Goal: Communication & Community: Answer question/provide support

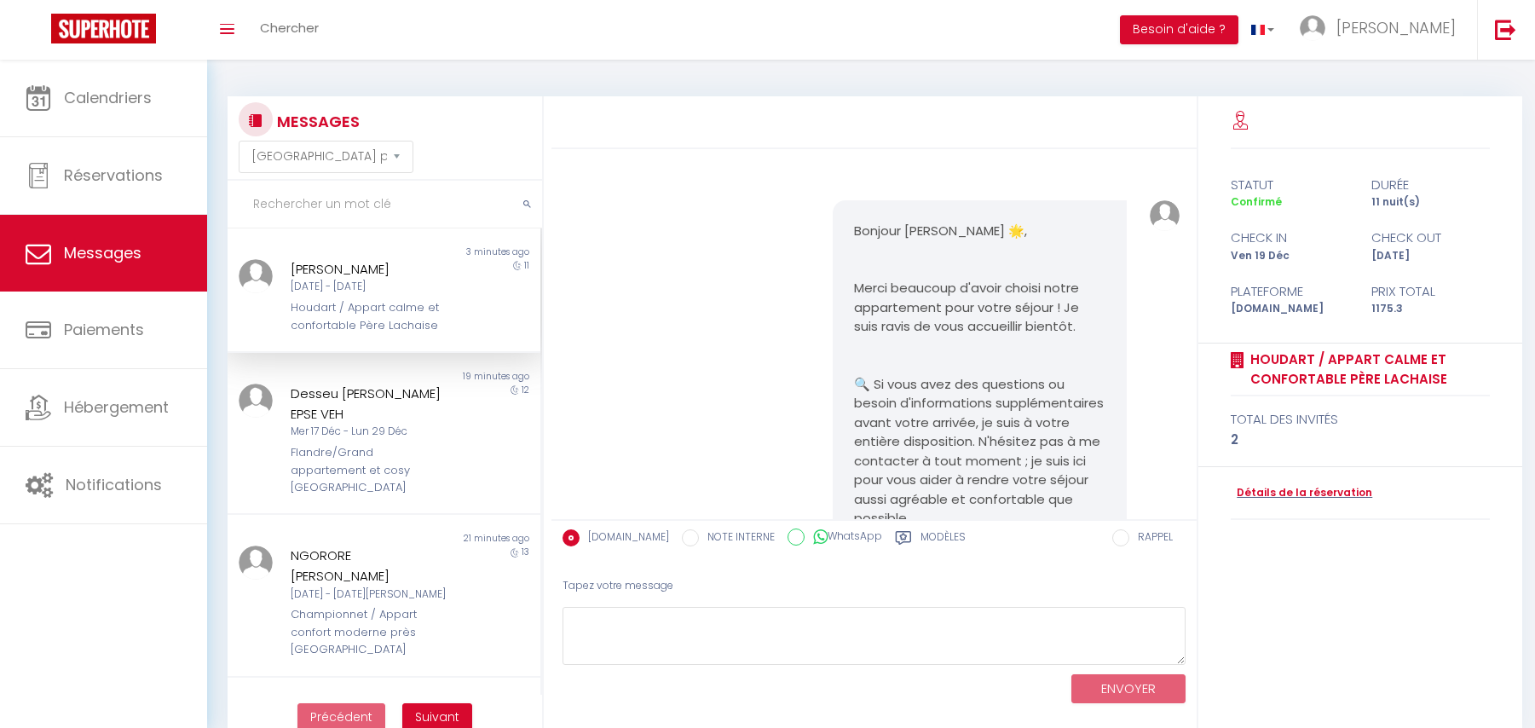
select select "message"
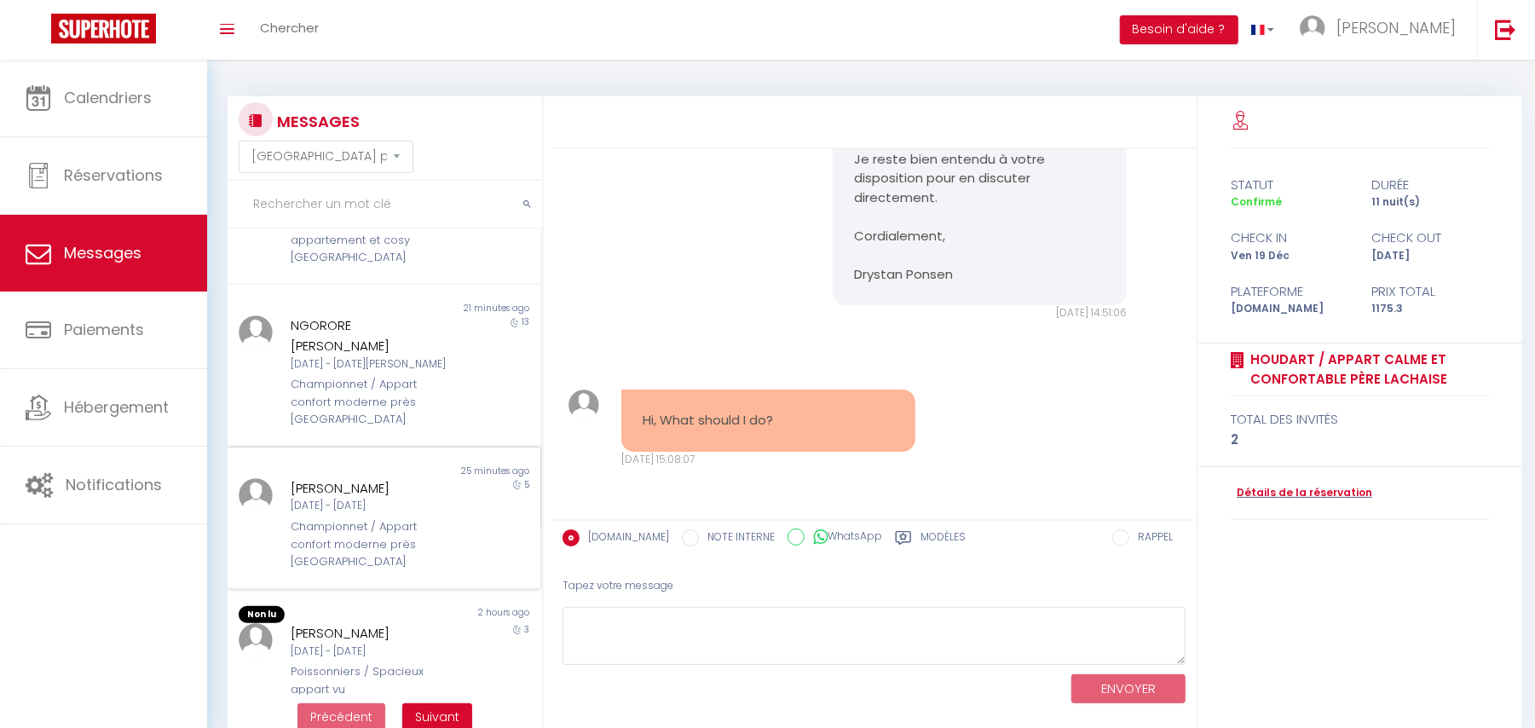
scroll to position [341, 0]
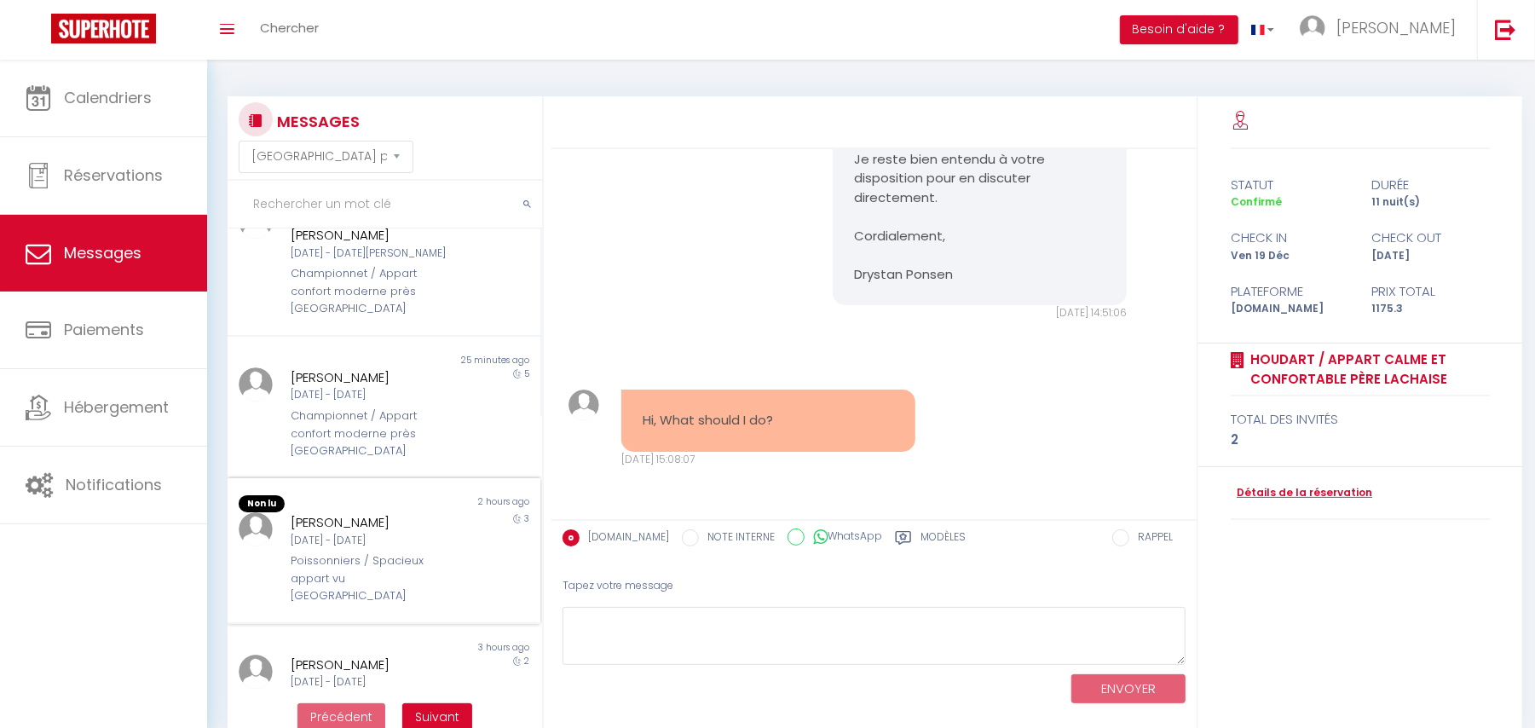
click at [346, 478] on div "Non lu 2 hours ago Mariana Sarávia Santos Ven 10 Oct - Lun 13 Oct Poissonniers …" at bounding box center [384, 550] width 313 height 145
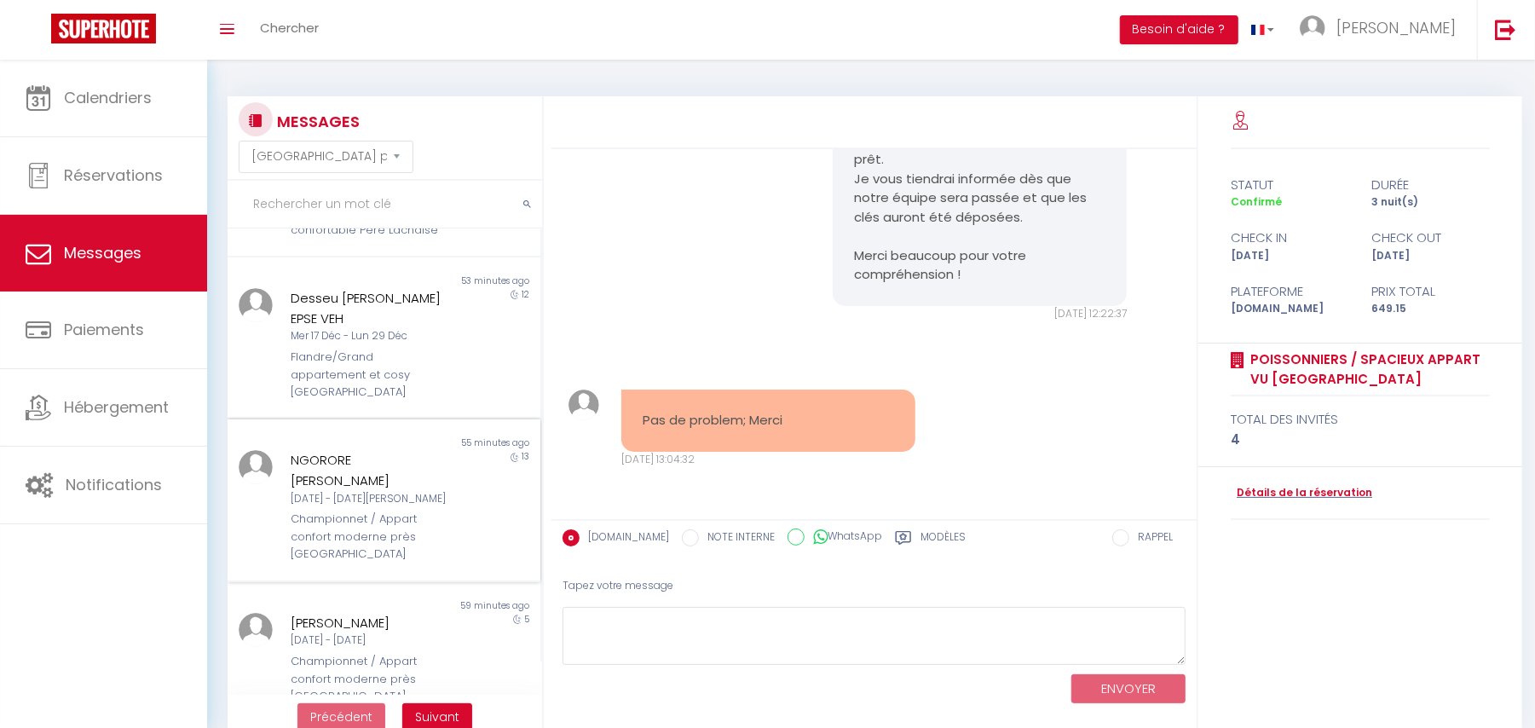
scroll to position [227, 0]
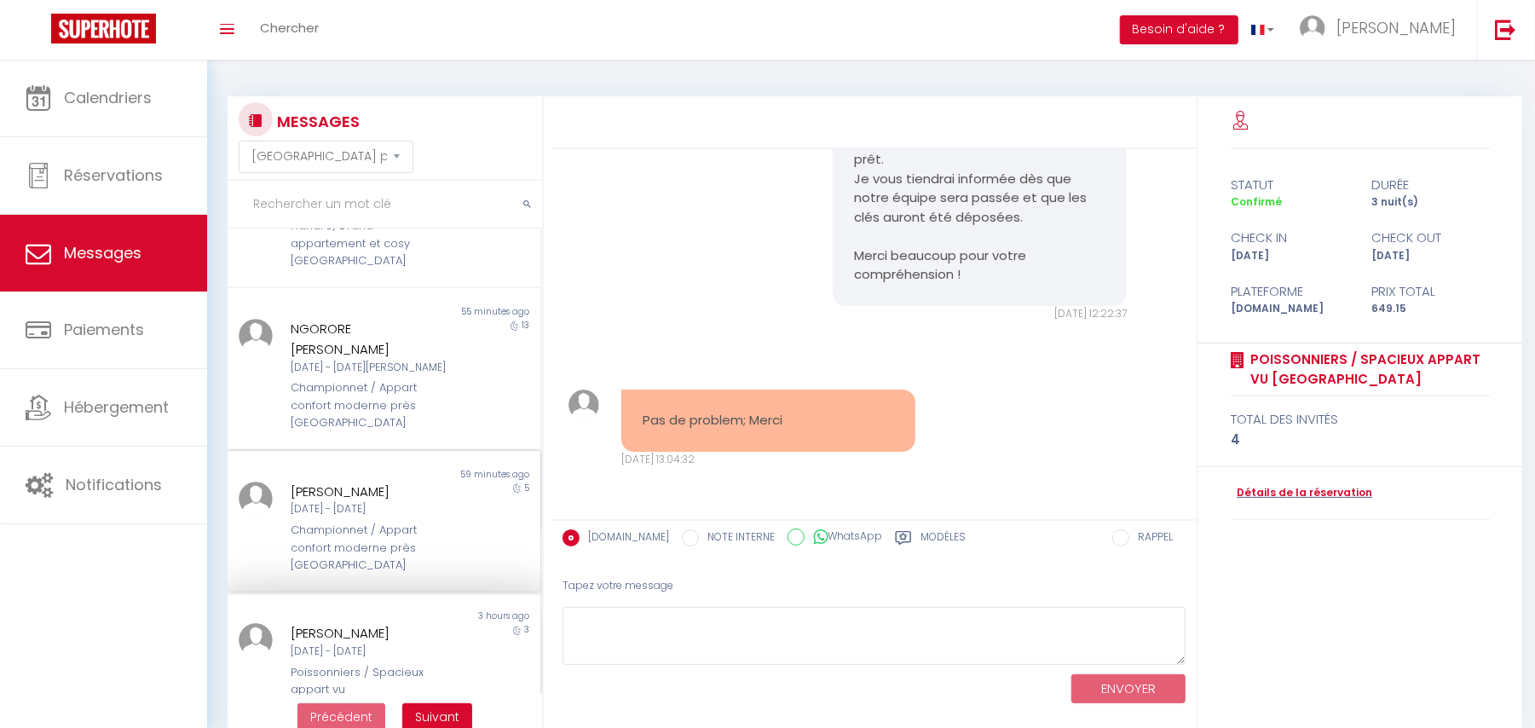
click at [327, 501] on div "Dim 26 Oct - Ven 31 Oct" at bounding box center [371, 509] width 160 height 16
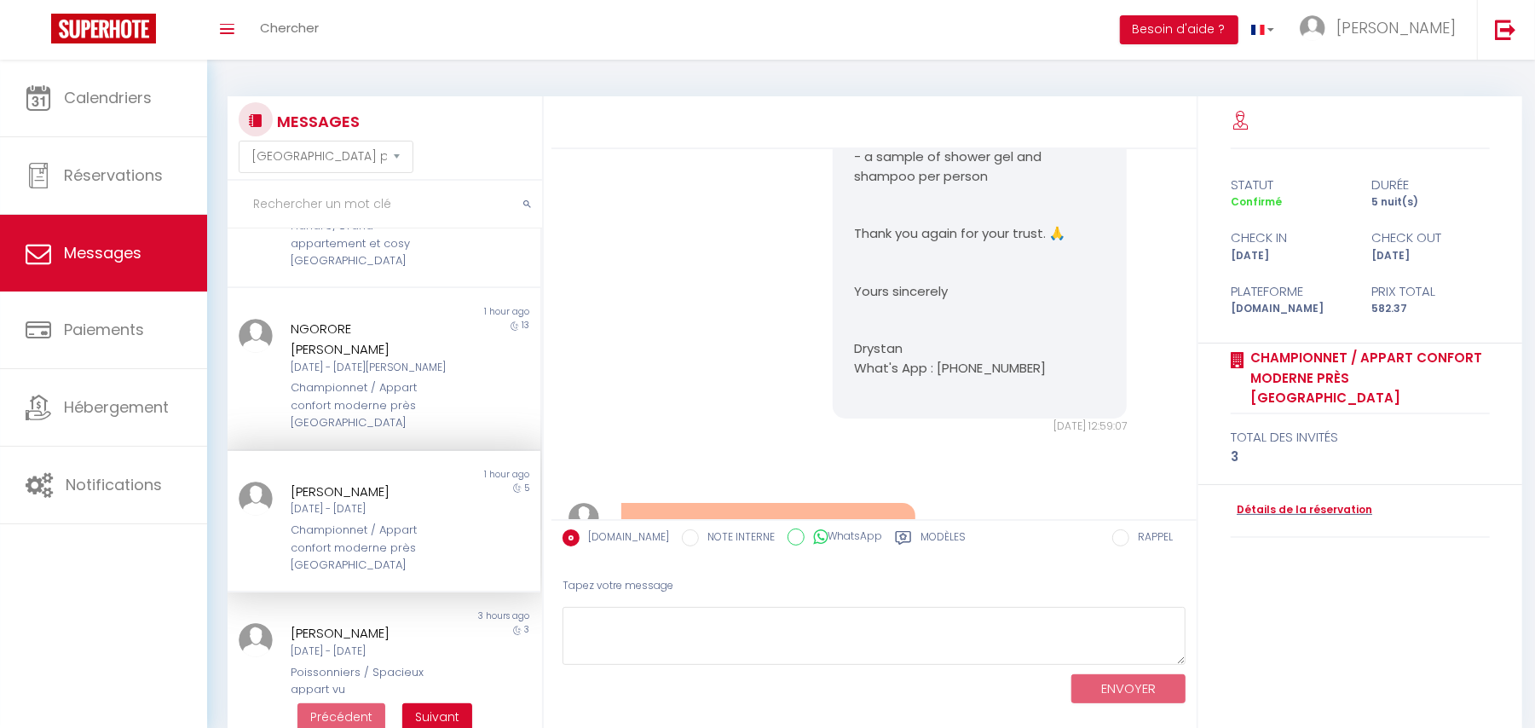
scroll to position [2123, 0]
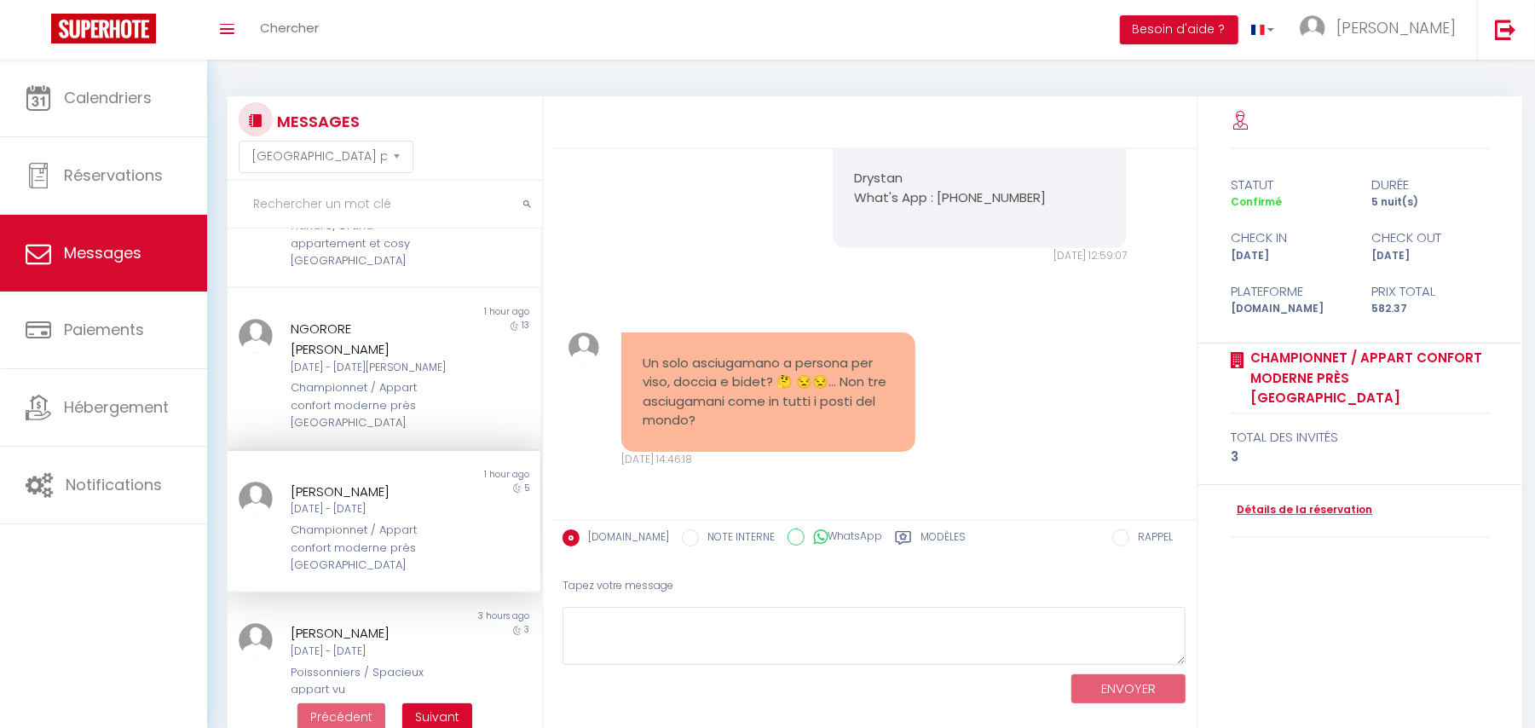
drag, startPoint x: 629, startPoint y: 356, endPoint x: 721, endPoint y: 418, distance: 111.1
click at [721, 418] on div "Un solo asciugamano a persona per viso, doccia e bidet? 🤔 😒😒... Non tre asciuga…" at bounding box center [768, 391] width 295 height 119
copy pre "Un solo asciugamano a persona per viso, doccia e bidet? 🤔 😒😒... Non tre asciuga…"
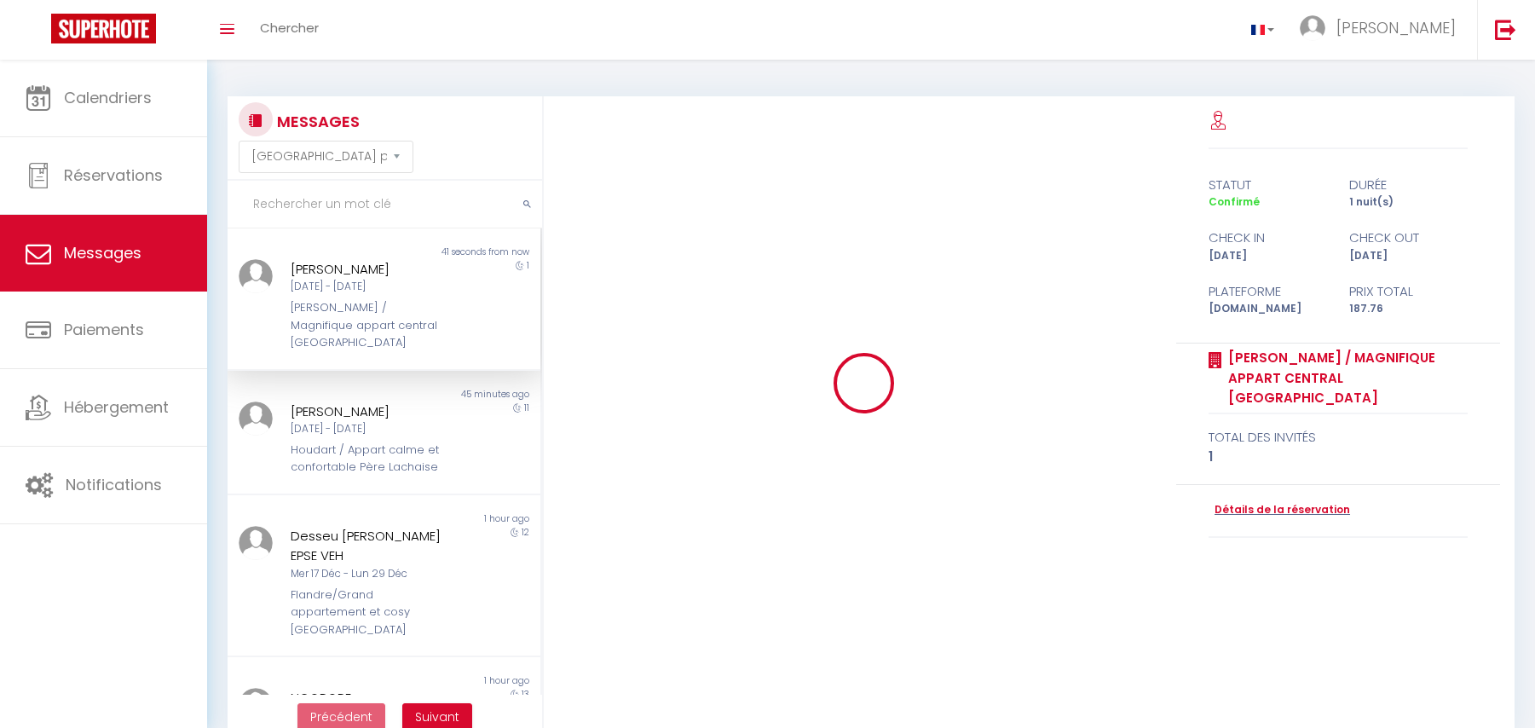
select select "message"
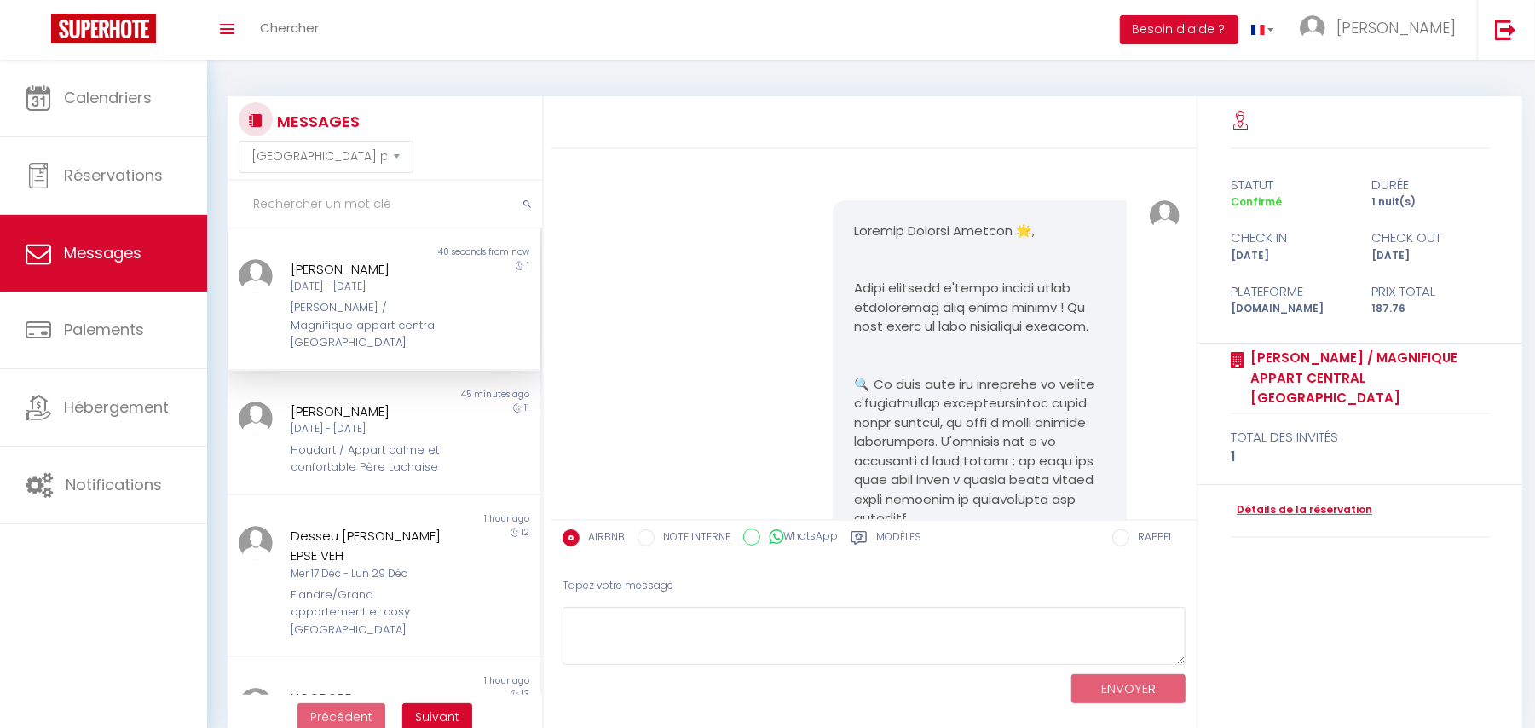
scroll to position [2162, 0]
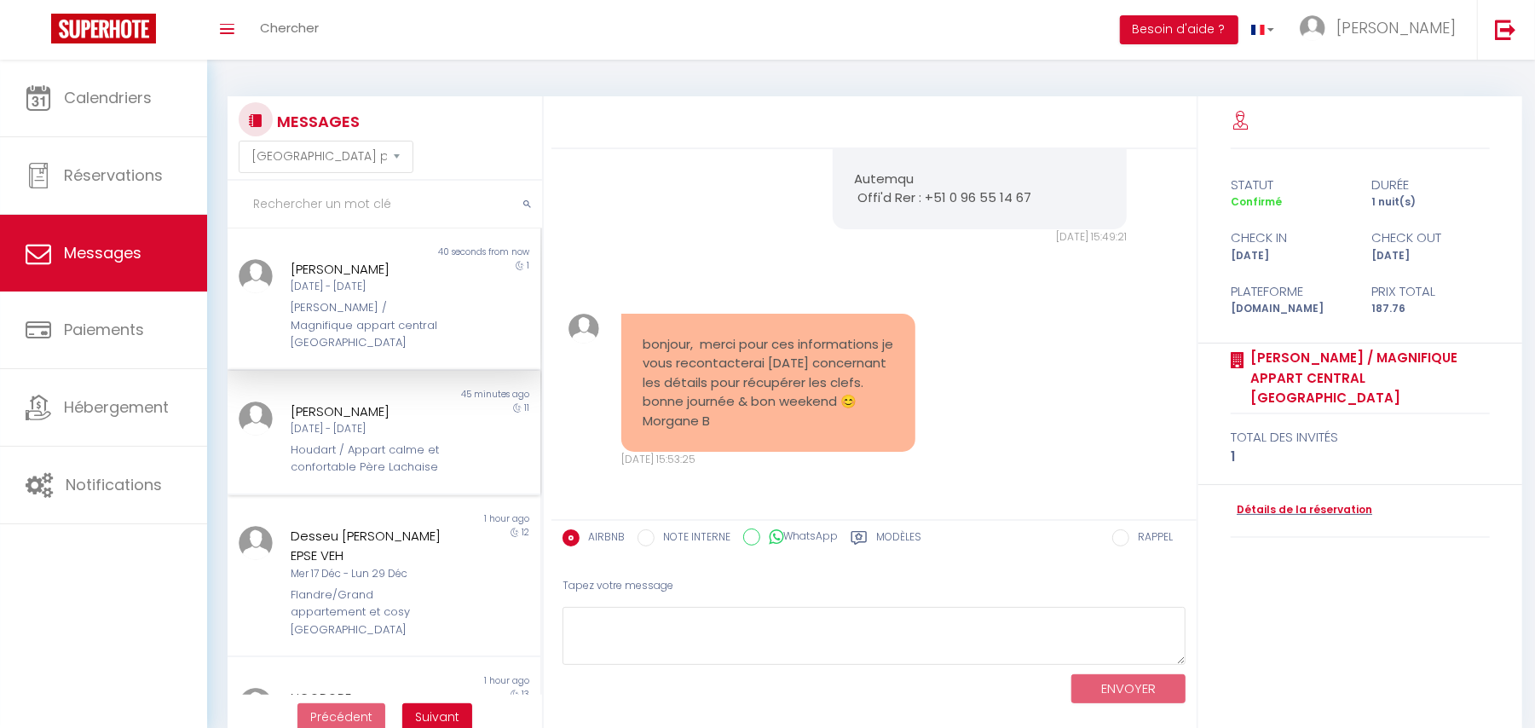
click at [353, 421] on div "[DATE] - [DATE]" at bounding box center [371, 429] width 160 height 16
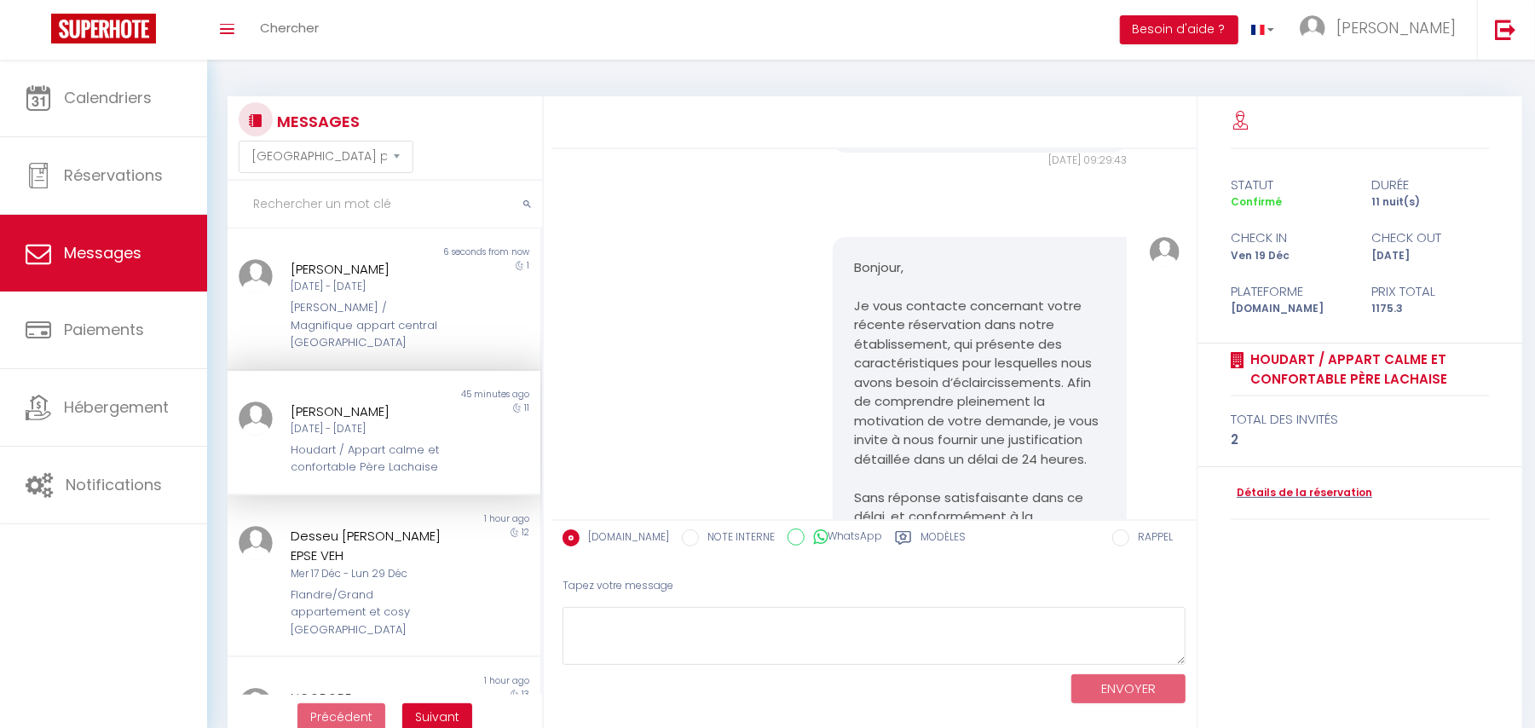
scroll to position [2729, 0]
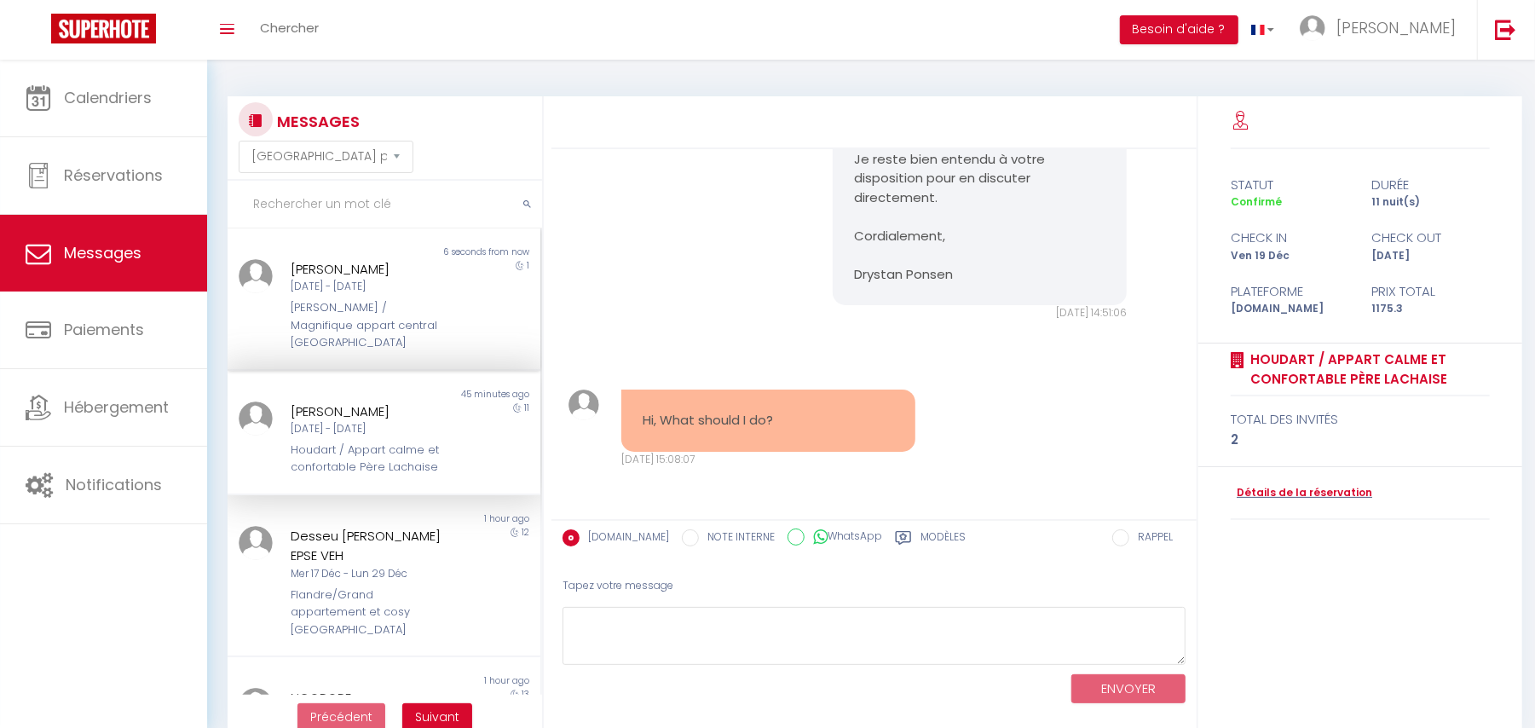
click at [350, 298] on div "Morgane Benamar Dim 12 Oct - Lun 13 Oct Laugier / Magnifique appart central Par…" at bounding box center [371, 305] width 182 height 93
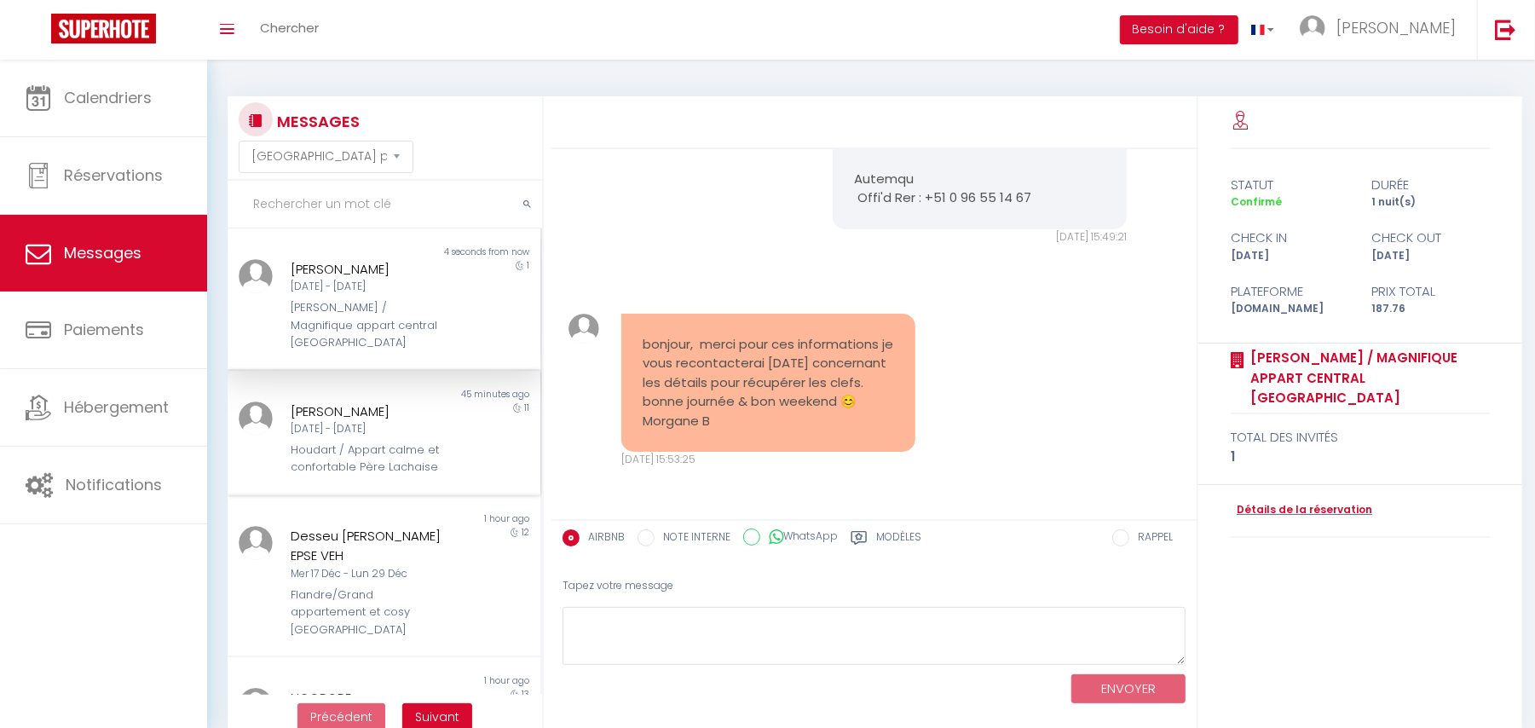
scroll to position [113, 0]
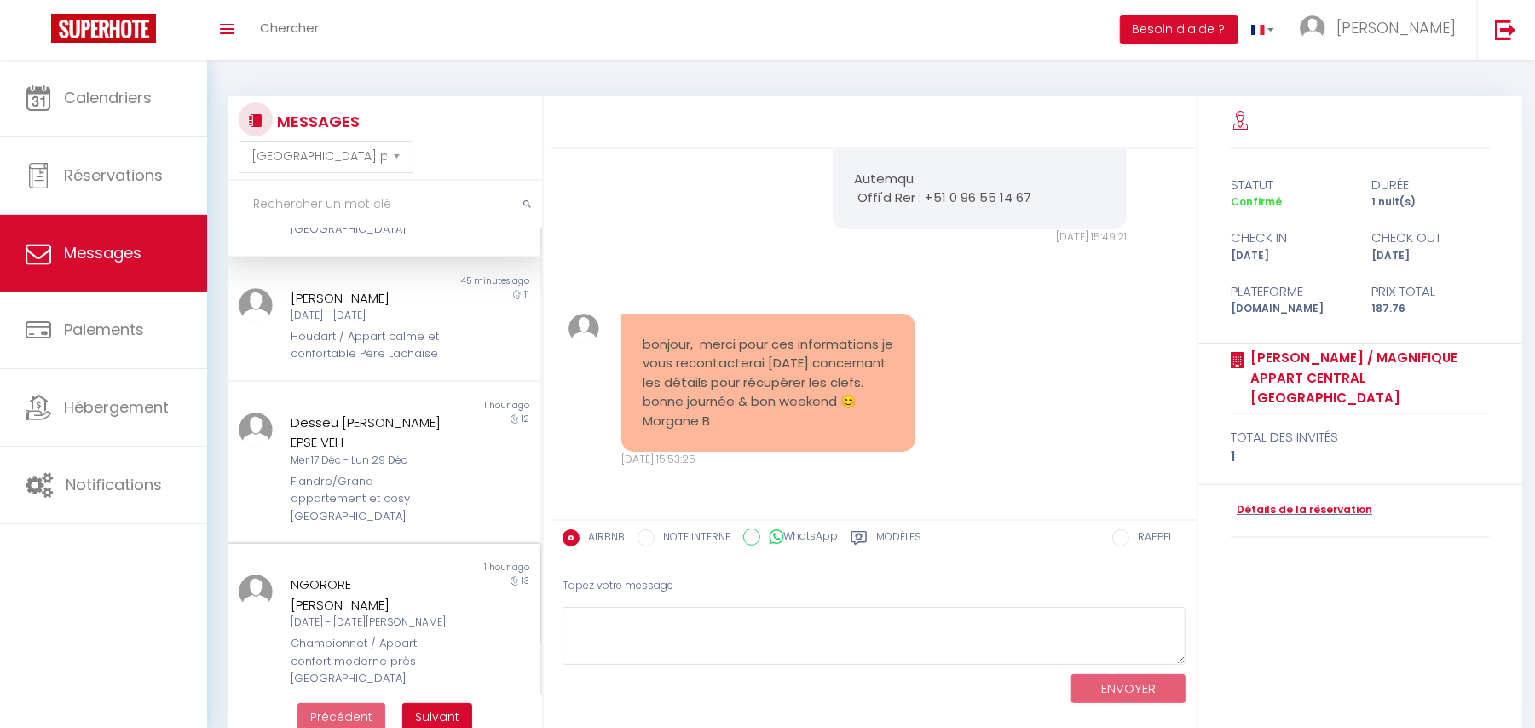
click at [397, 635] on div "Championnet / Appart confort moderne près [GEOGRAPHIC_DATA]" at bounding box center [371, 661] width 160 height 52
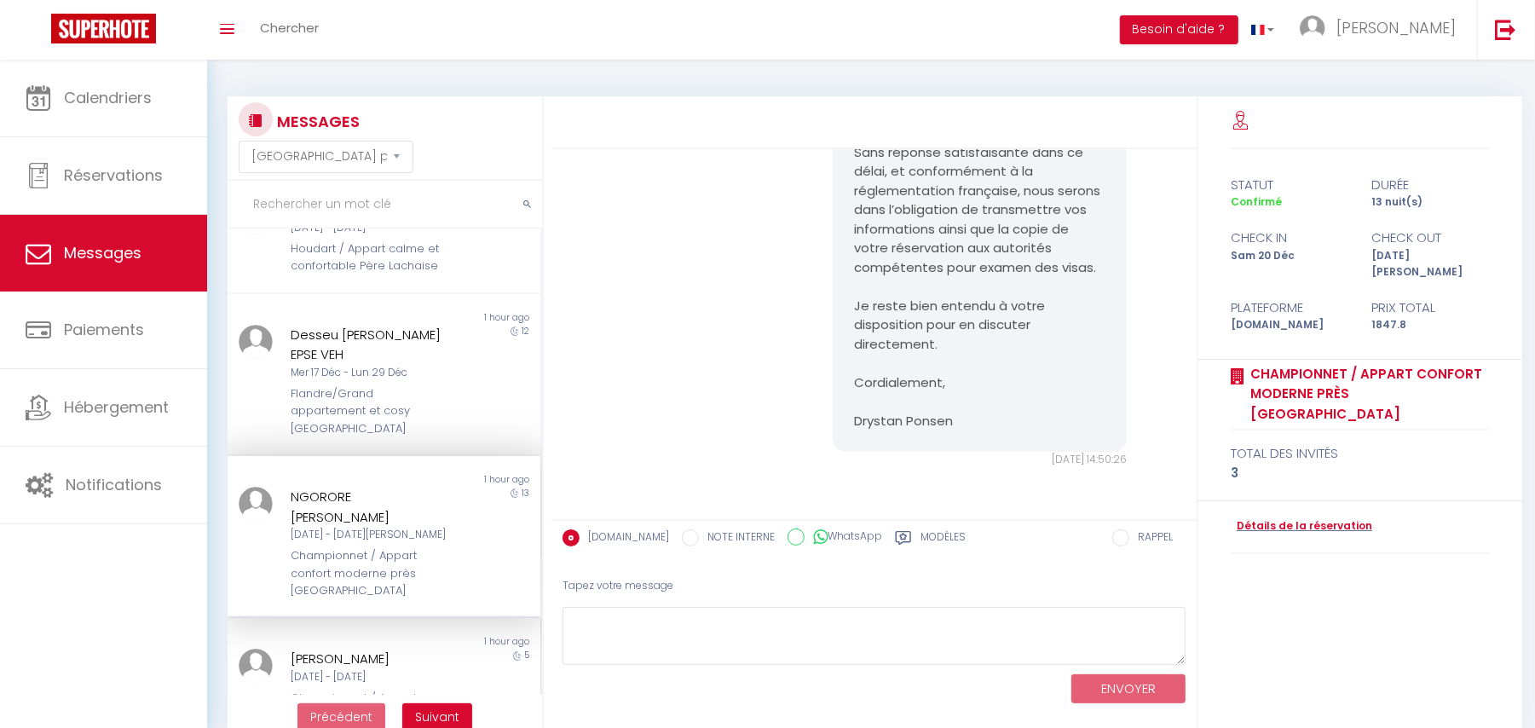
scroll to position [341, 0]
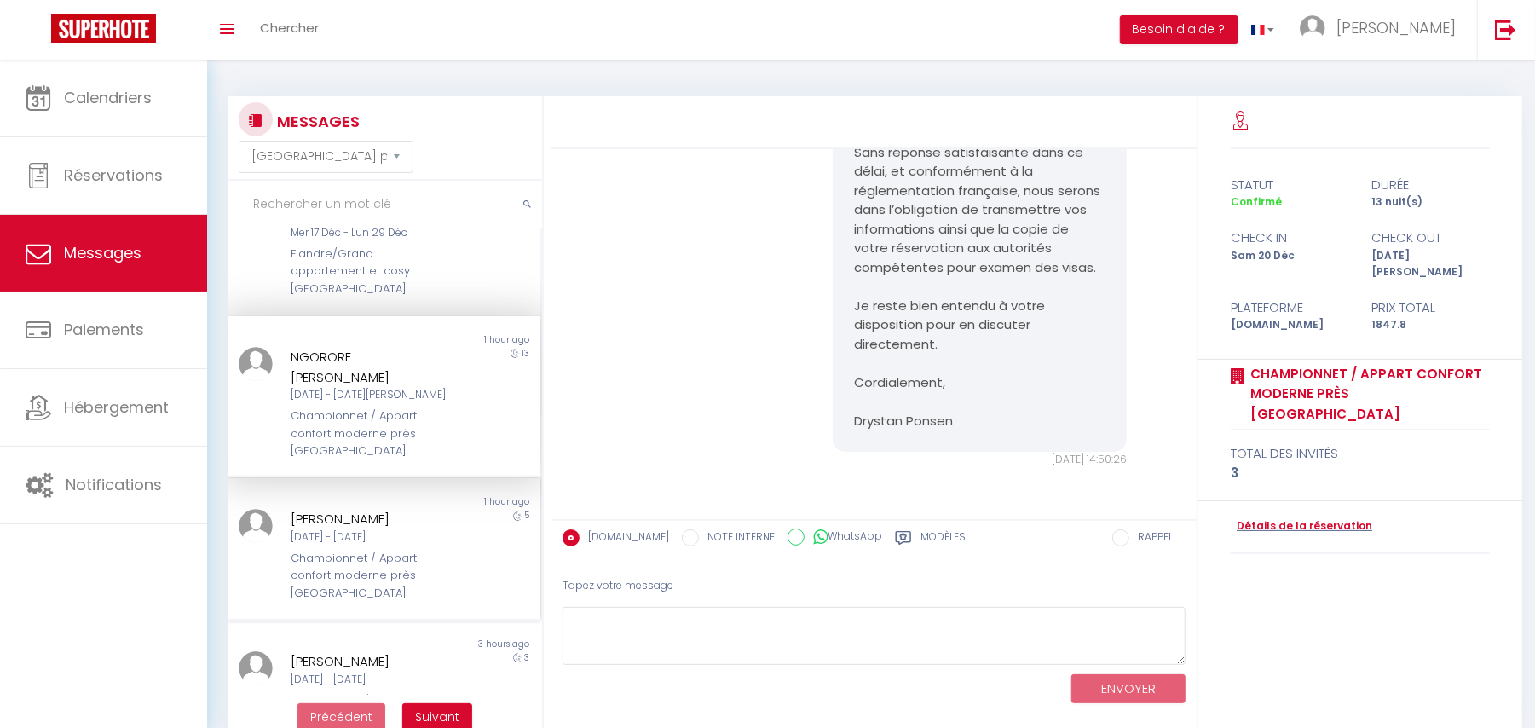
click at [336, 550] on div "Championnet / Appart confort moderne près [GEOGRAPHIC_DATA]" at bounding box center [371, 576] width 160 height 52
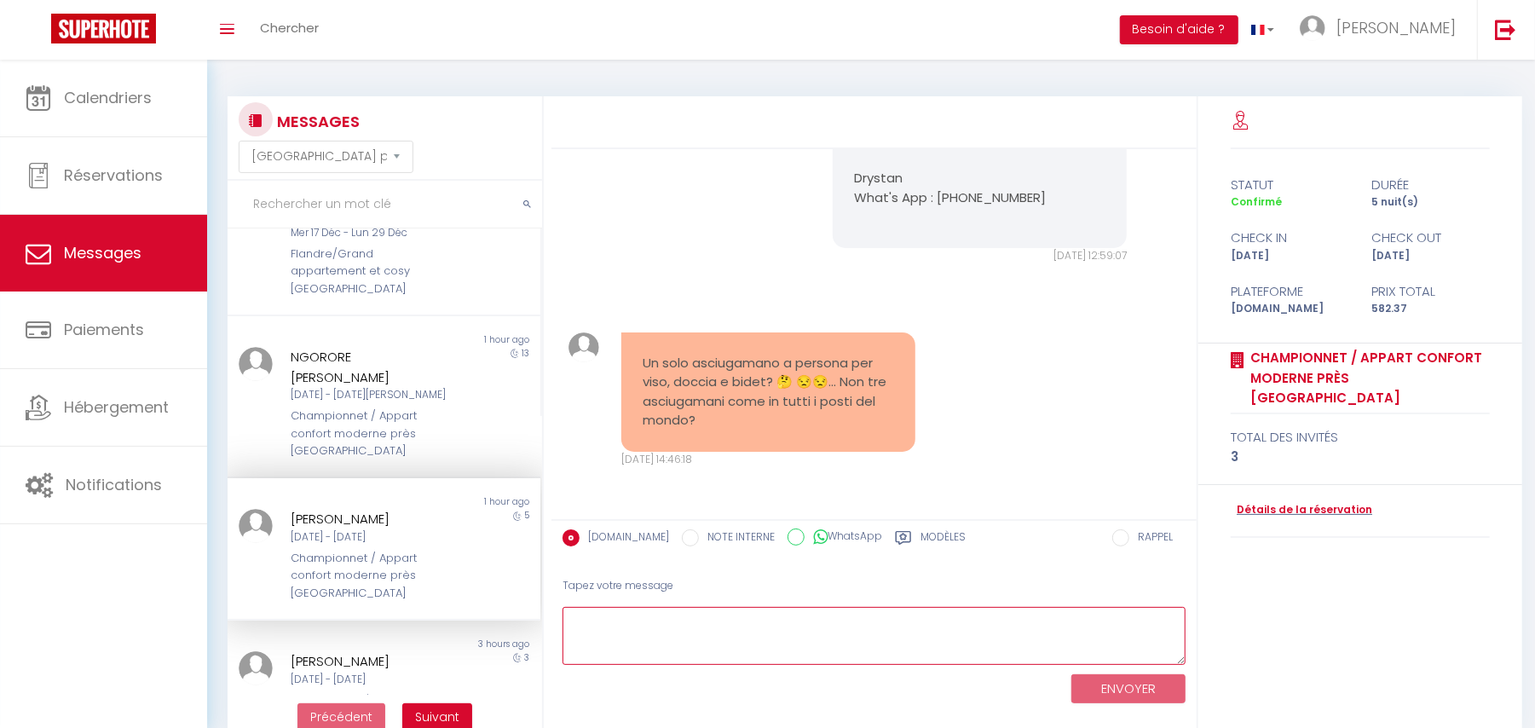
click at [709, 638] on textarea at bounding box center [874, 636] width 623 height 59
paste textarea "Hello, Thank you for your message 🙂 We usually provide one towel per person, as…"
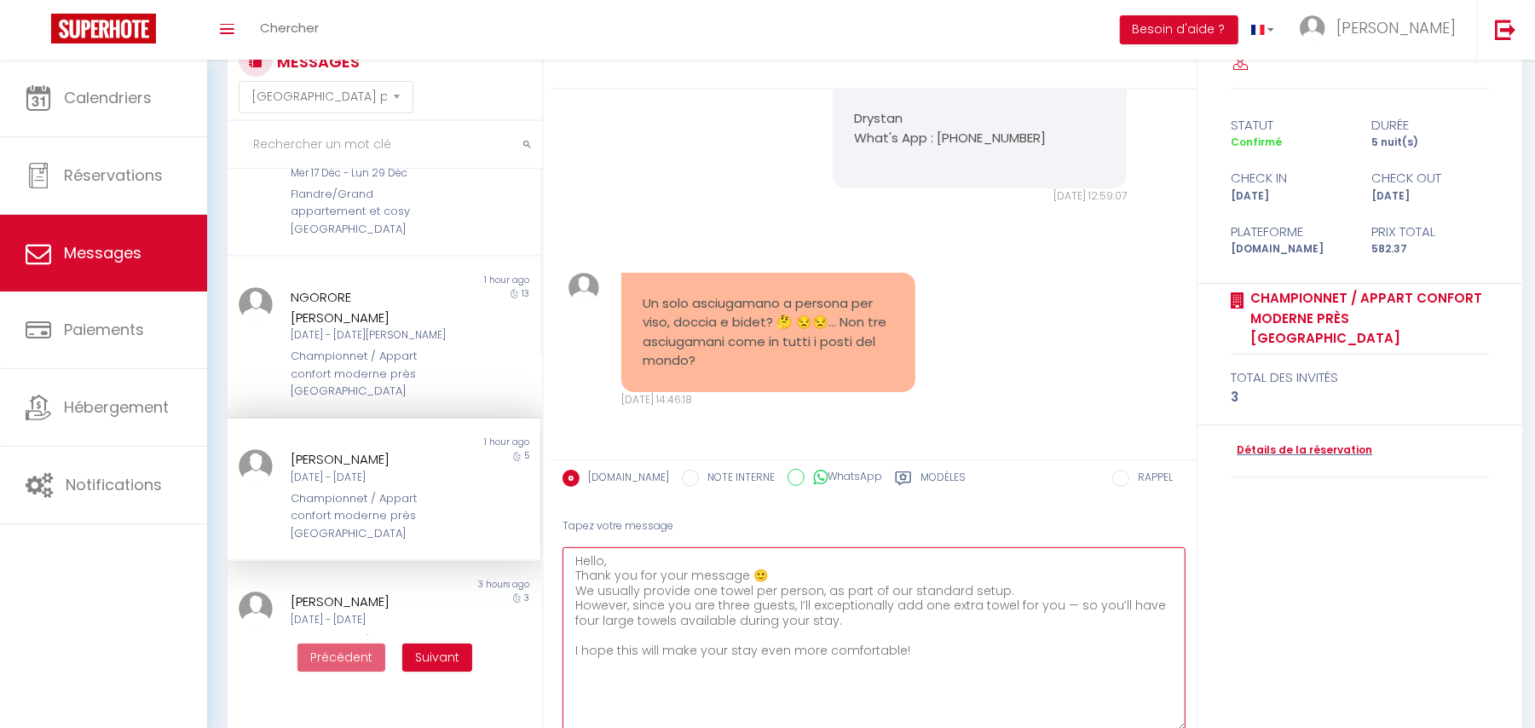
scroll to position [0, 0]
drag, startPoint x: 1180, startPoint y: 592, endPoint x: 1205, endPoint y: 772, distance: 182.4
click at [1205, 668] on html "🟢 Des questions ou besoin d'assistance pour la migration AirBnB? Prenez rdv >>>…" at bounding box center [767, 304] width 1535 height 728
click at [602, 559] on textarea "Hello, Thank you for your message 🙂 We usually provide one towel per person, as…" at bounding box center [874, 667] width 623 height 240
drag, startPoint x: 767, startPoint y: 571, endPoint x: 575, endPoint y: 577, distance: 192.8
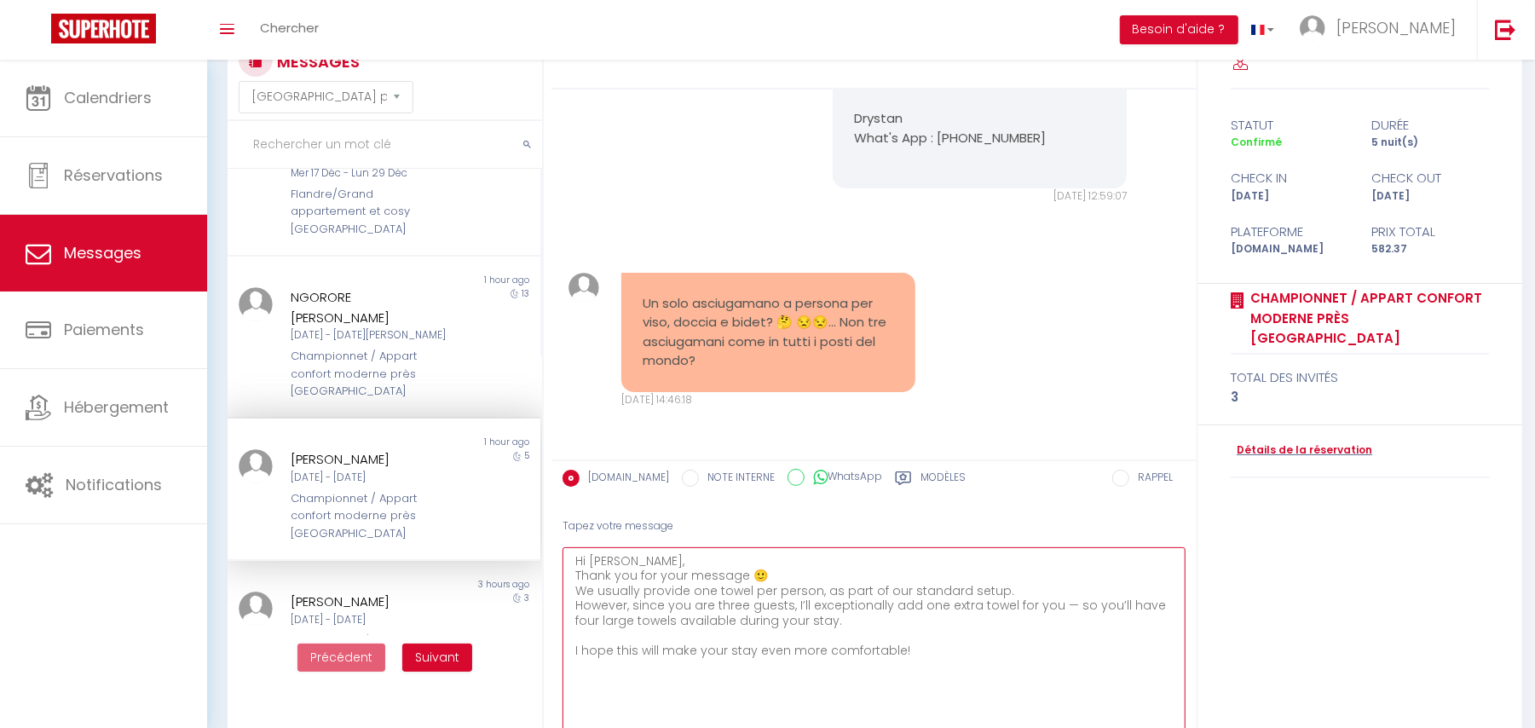
click at [575, 577] on textarea "Hi Roberto, Thank you for your message 🙂 We usually provide one towel per perso…" at bounding box center [874, 667] width 623 height 240
drag, startPoint x: 610, startPoint y: 593, endPoint x: 1003, endPoint y: 600, distance: 392.2
click at [1003, 600] on textarea "Hi Roberto, We usually provide one towel per person, as part of our standard se…" at bounding box center [874, 667] width 623 height 240
click at [839, 604] on textarea "Hi Roberto, We usually provide one towel per person, as part of our standard se…" at bounding box center [874, 667] width 623 height 240
click at [1068, 602] on textarea "Hi Roberto, We usually provide one towel per person, as part of our standard se…" at bounding box center [874, 667] width 623 height 240
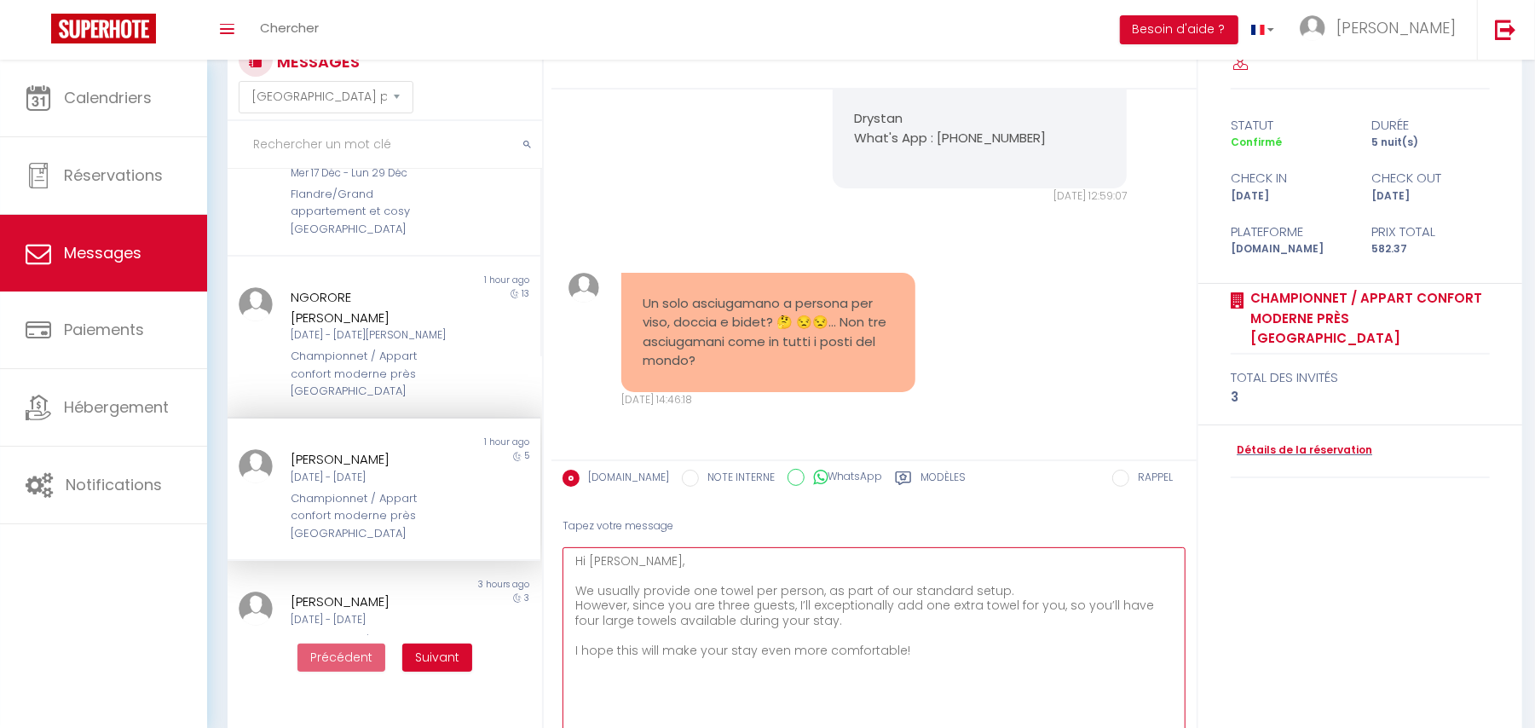
drag, startPoint x: 590, startPoint y: 624, endPoint x: 652, endPoint y: 628, distance: 62.4
click at [652, 628] on textarea "Hi Roberto, We usually provide one towel per person, as part of our standard se…" at bounding box center [874, 667] width 623 height 240
click at [601, 622] on textarea "Hi Roberto, We usually provide one towel per person, as part of our standard se…" at bounding box center [874, 667] width 623 height 240
click at [602, 621] on textarea "Hi Roberto, We usually provide one towel per person, as part of our standard se…" at bounding box center [874, 667] width 623 height 240
click at [609, 621] on textarea "Hi Roberto, We usually provide one towel per person, as part of our standard se…" at bounding box center [874, 667] width 623 height 240
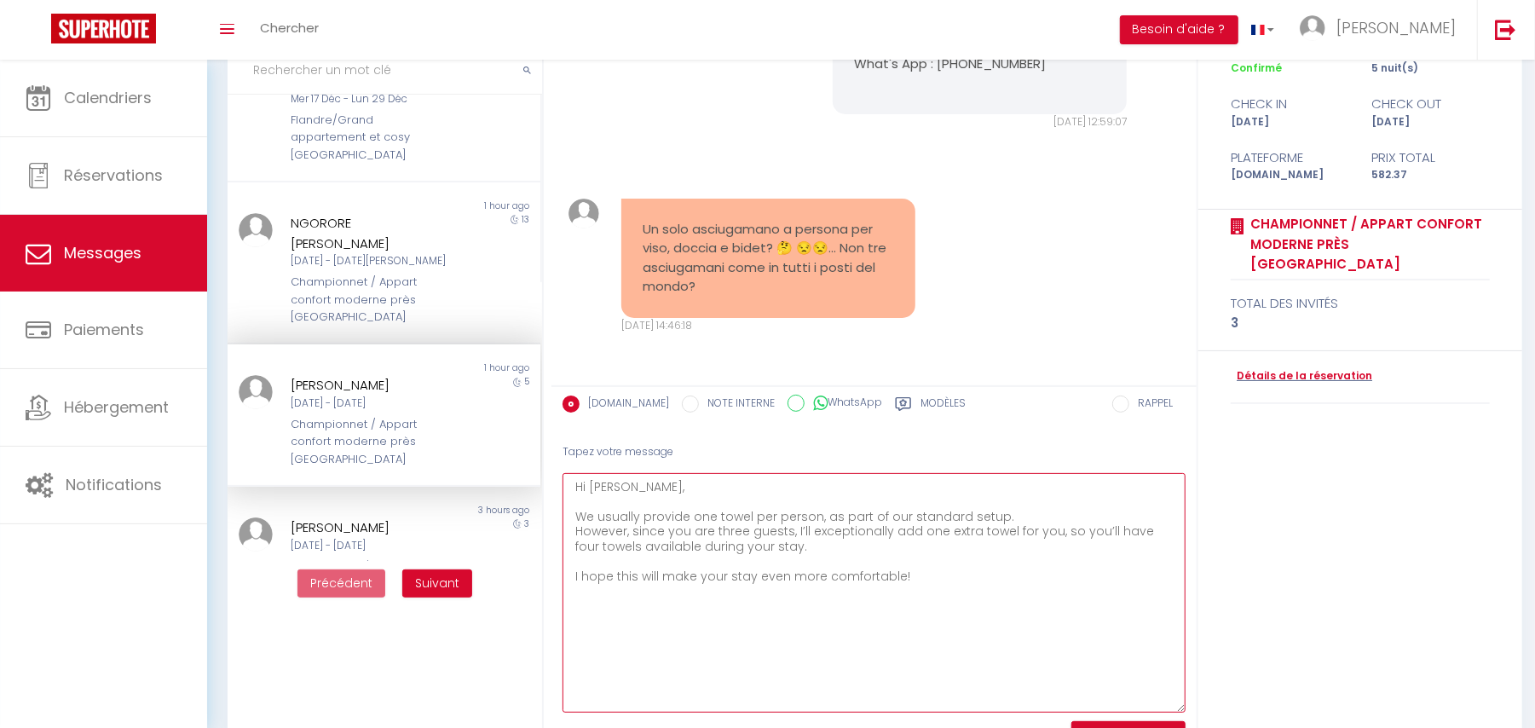
scroll to position [174, 0]
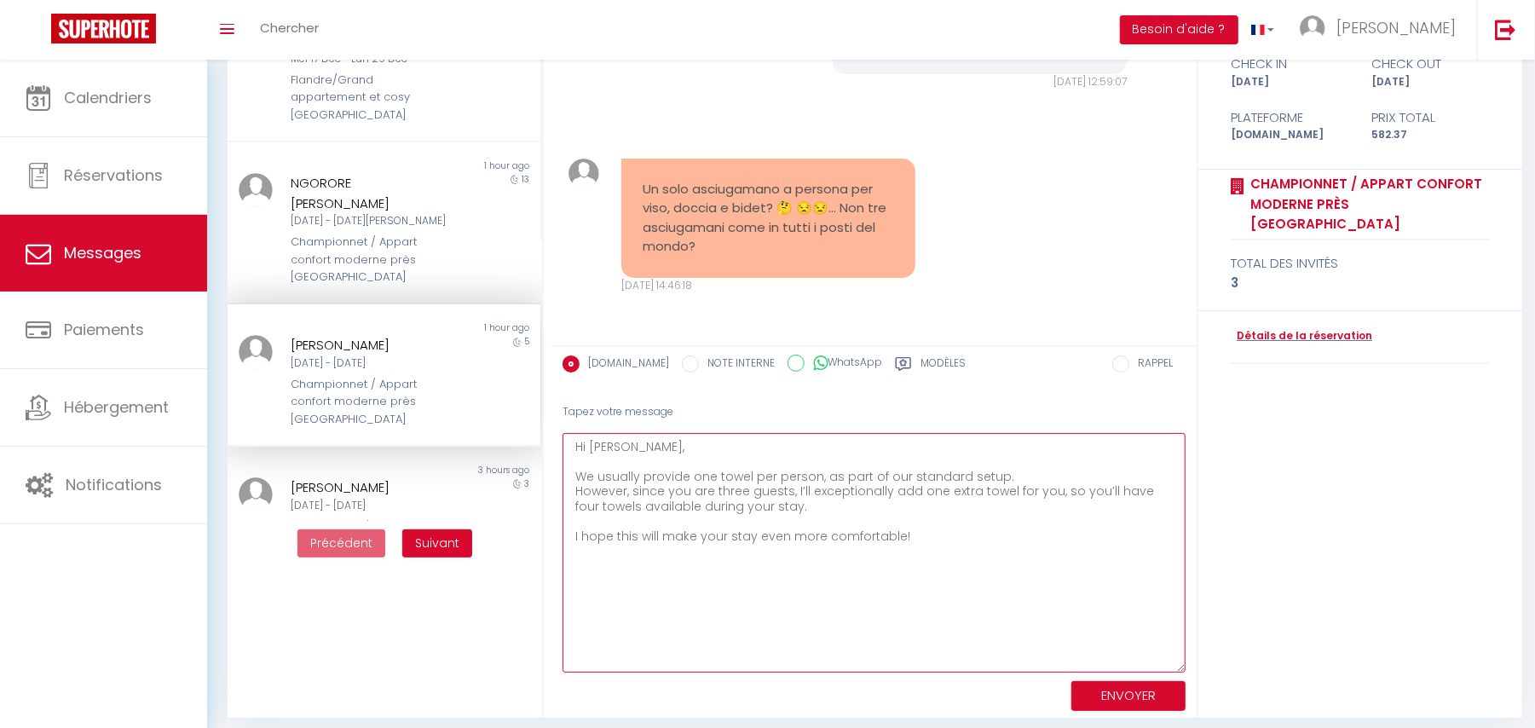
drag, startPoint x: 605, startPoint y: 530, endPoint x: 789, endPoint y: 532, distance: 183.3
click at [789, 532] on textarea "Hi Roberto, We usually provide one towel per person, as part of our standard se…" at bounding box center [874, 553] width 623 height 240
click at [760, 539] on textarea "Hi Roberto, We usually provide one towel per person, as part of our standard se…" at bounding box center [874, 553] width 623 height 240
click at [863, 537] on textarea "Hi Roberto, We usually provide one towel per person, as part of our standard se…" at bounding box center [874, 553] width 623 height 240
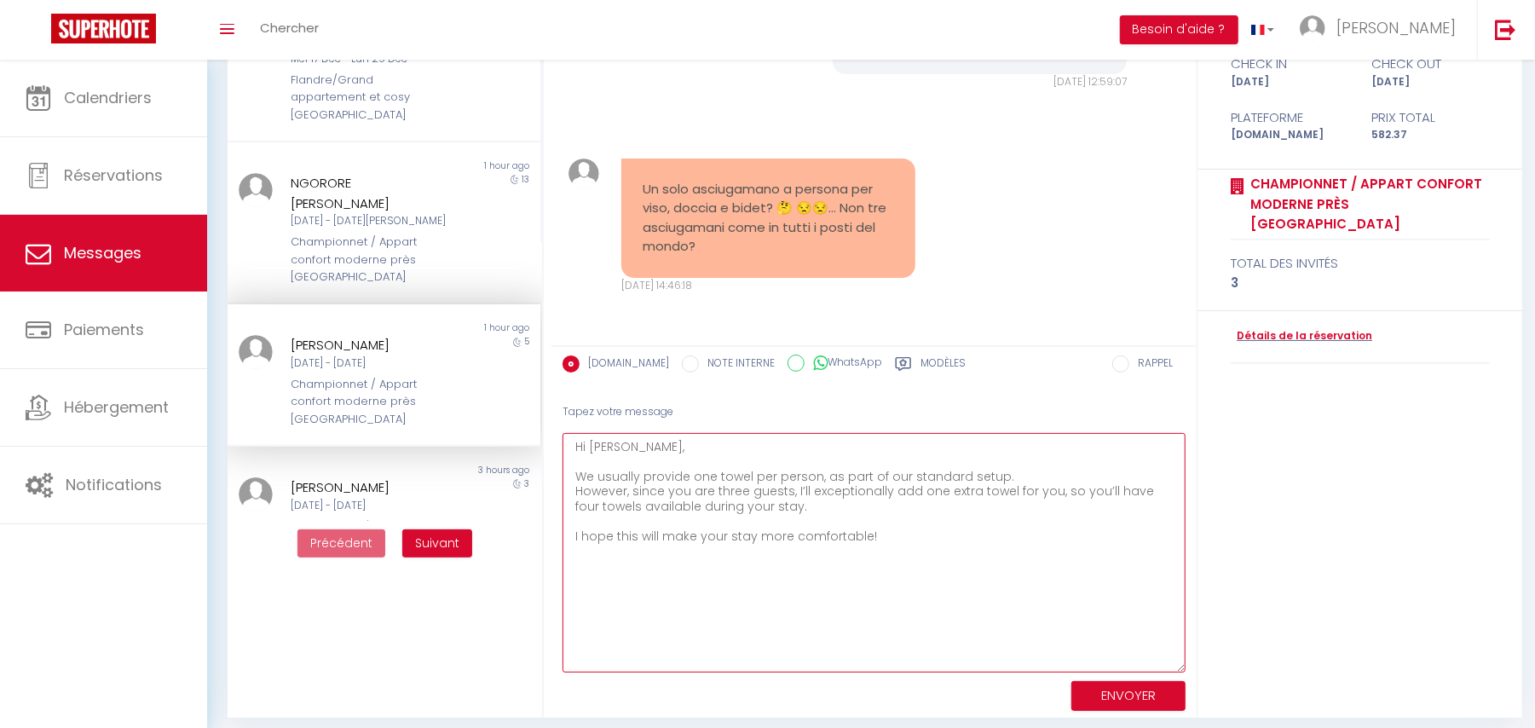
click at [911, 537] on textarea "Hi Roberto, We usually provide one towel per person, as part of our standard se…" at bounding box center [874, 553] width 623 height 240
type textarea "Hi Roberto, We usually provide one towel per person, as part of our standard se…"
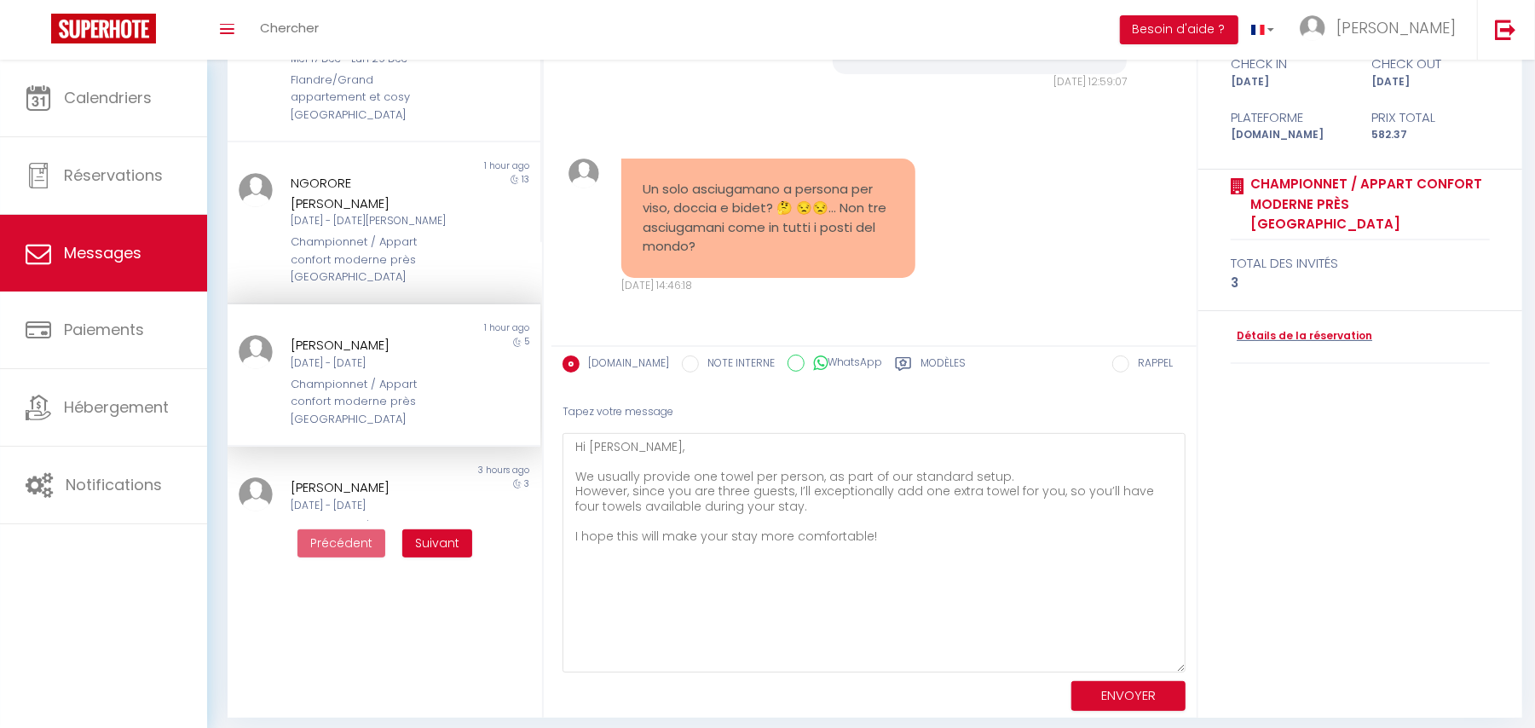
click at [1115, 709] on div "ENVOYER" at bounding box center [874, 695] width 623 height 45
click at [1115, 701] on button "ENVOYER" at bounding box center [1129, 696] width 114 height 30
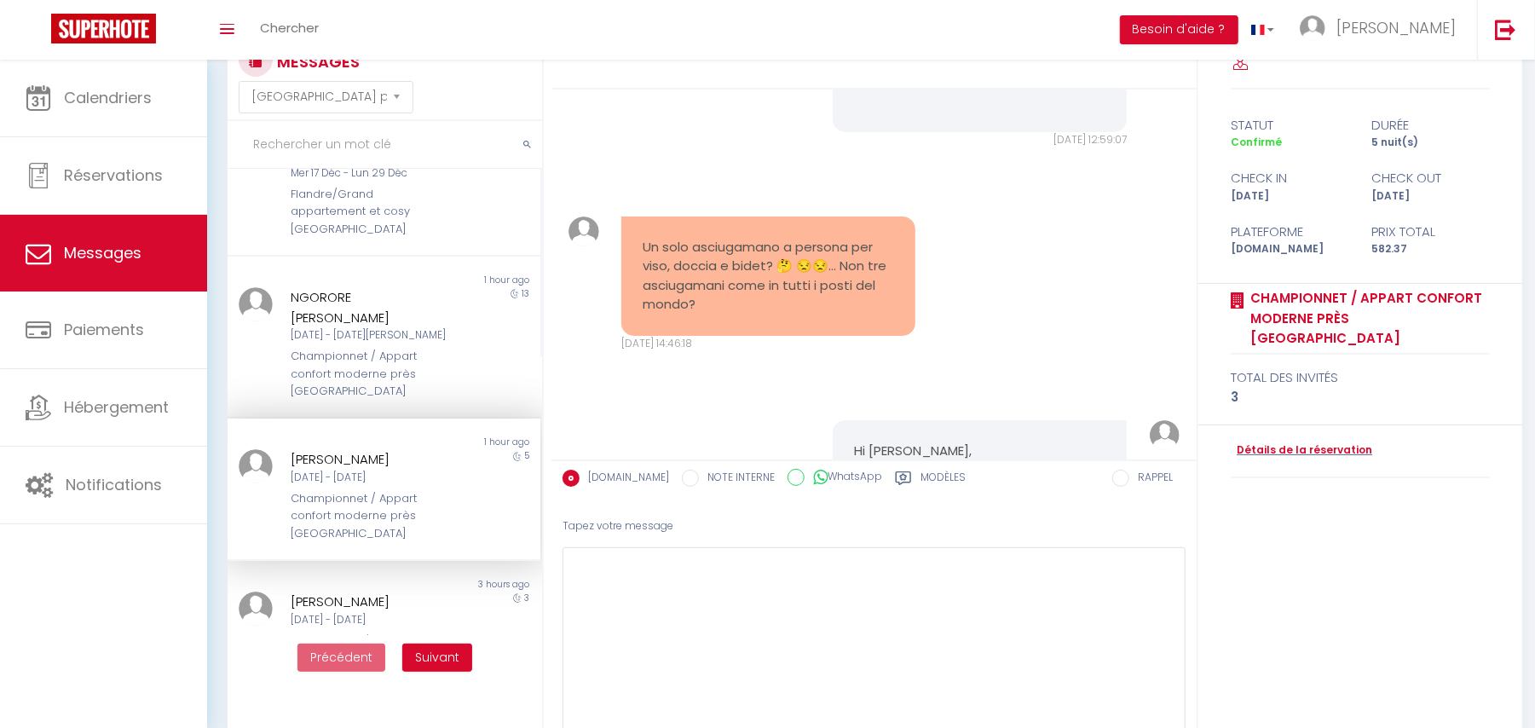
scroll to position [2460, 0]
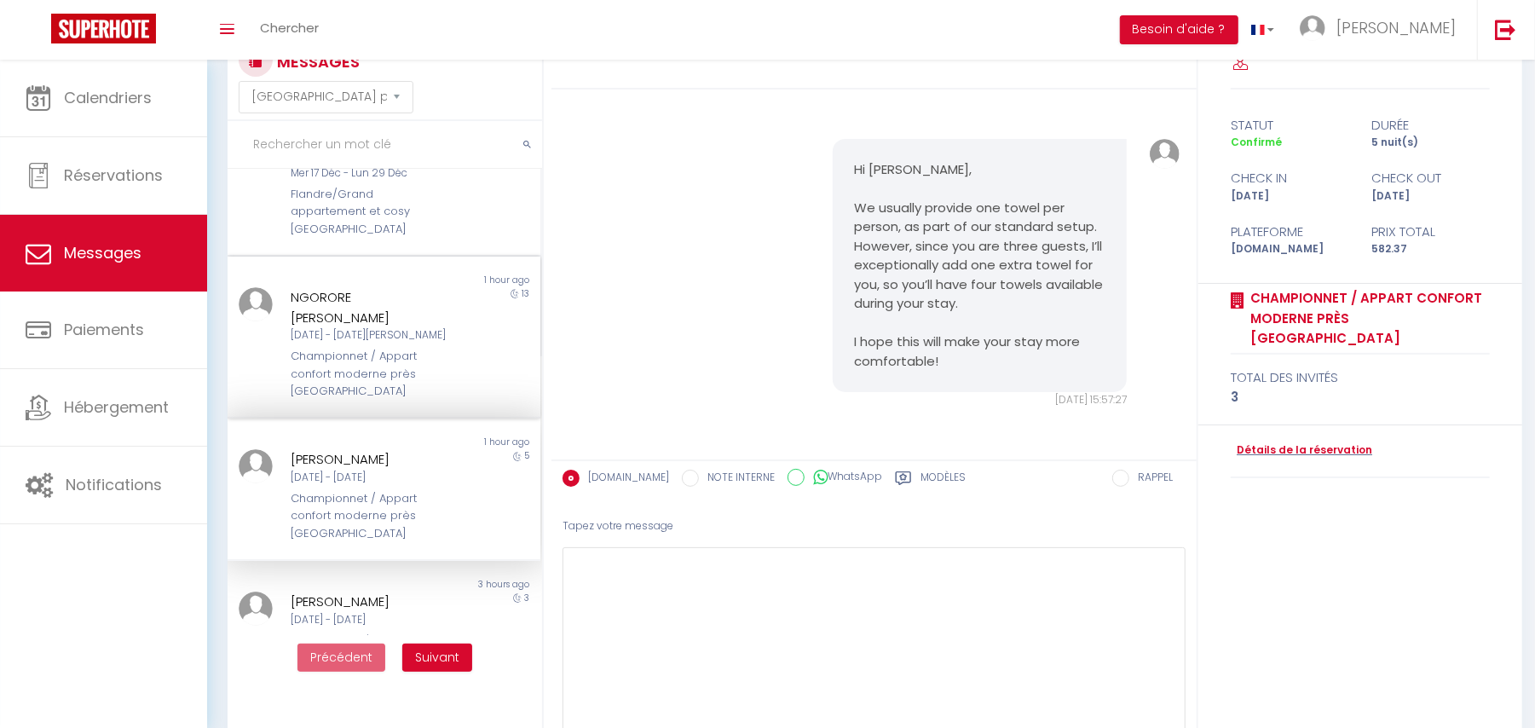
click at [382, 287] on div "NGORORE [PERSON_NAME]" at bounding box center [371, 307] width 160 height 40
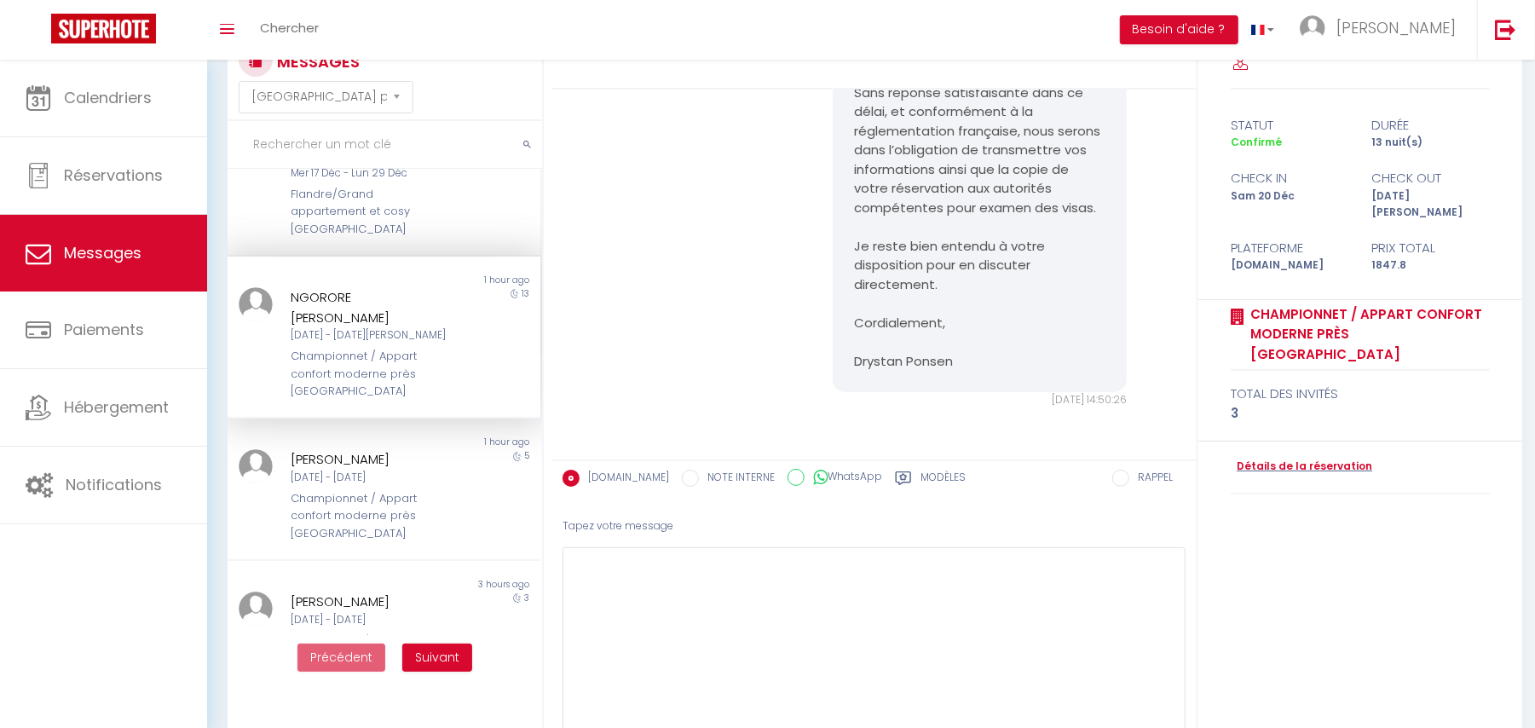
scroll to position [227, 0]
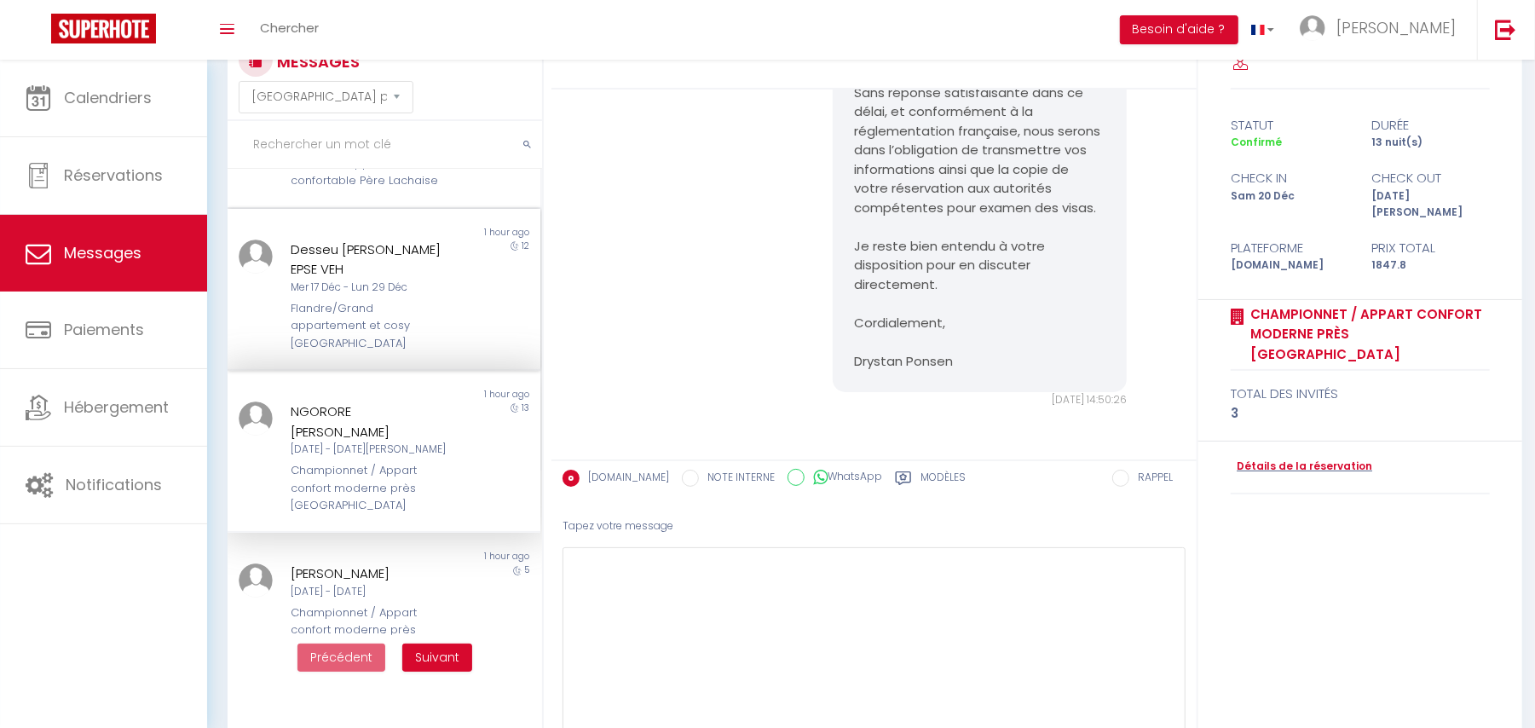
click at [338, 277] on div "Desseu Melanie KAPEU EPSE VEH Mer 17 Déc - Lun 29 Déc Flandre/Grand appartement…" at bounding box center [371, 296] width 182 height 113
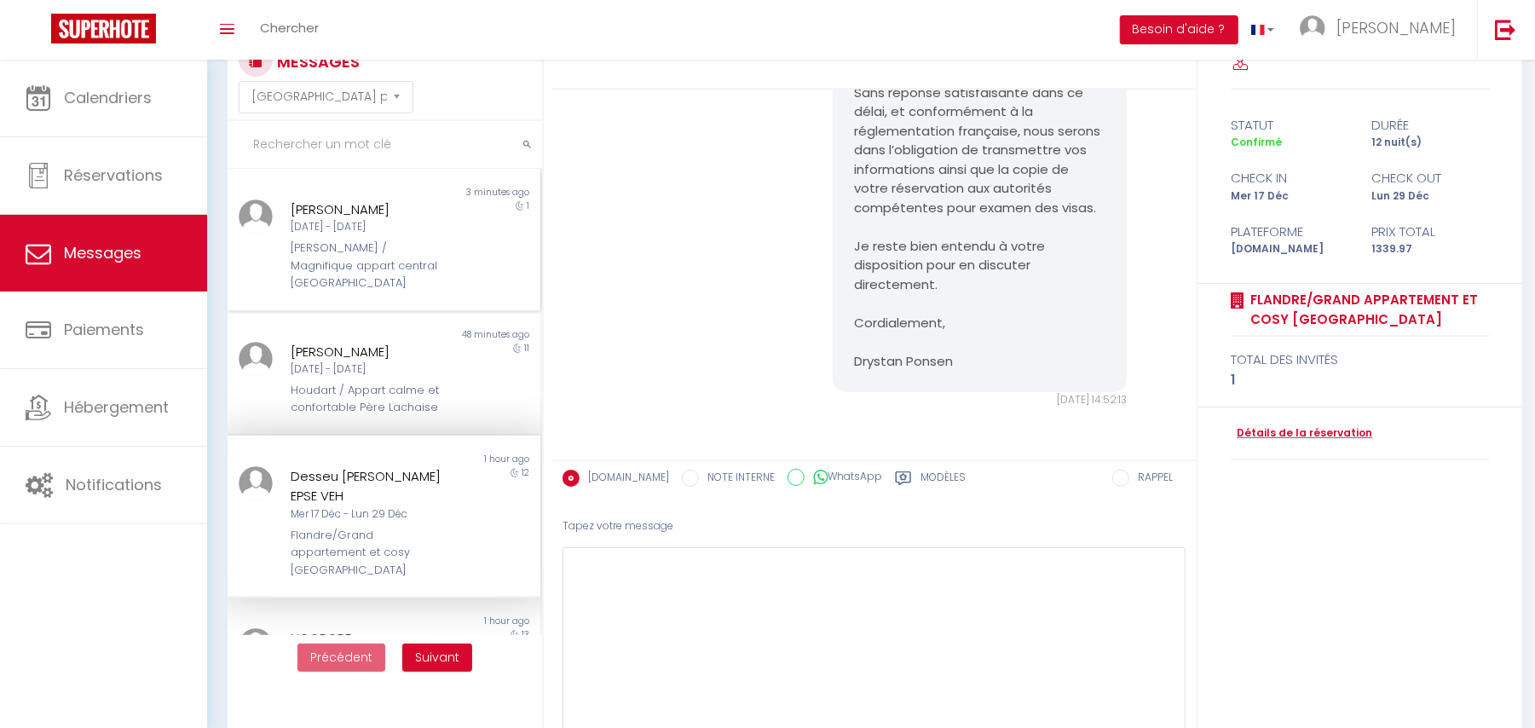
click at [319, 223] on div "[DATE] - [DATE]" at bounding box center [371, 227] width 160 height 16
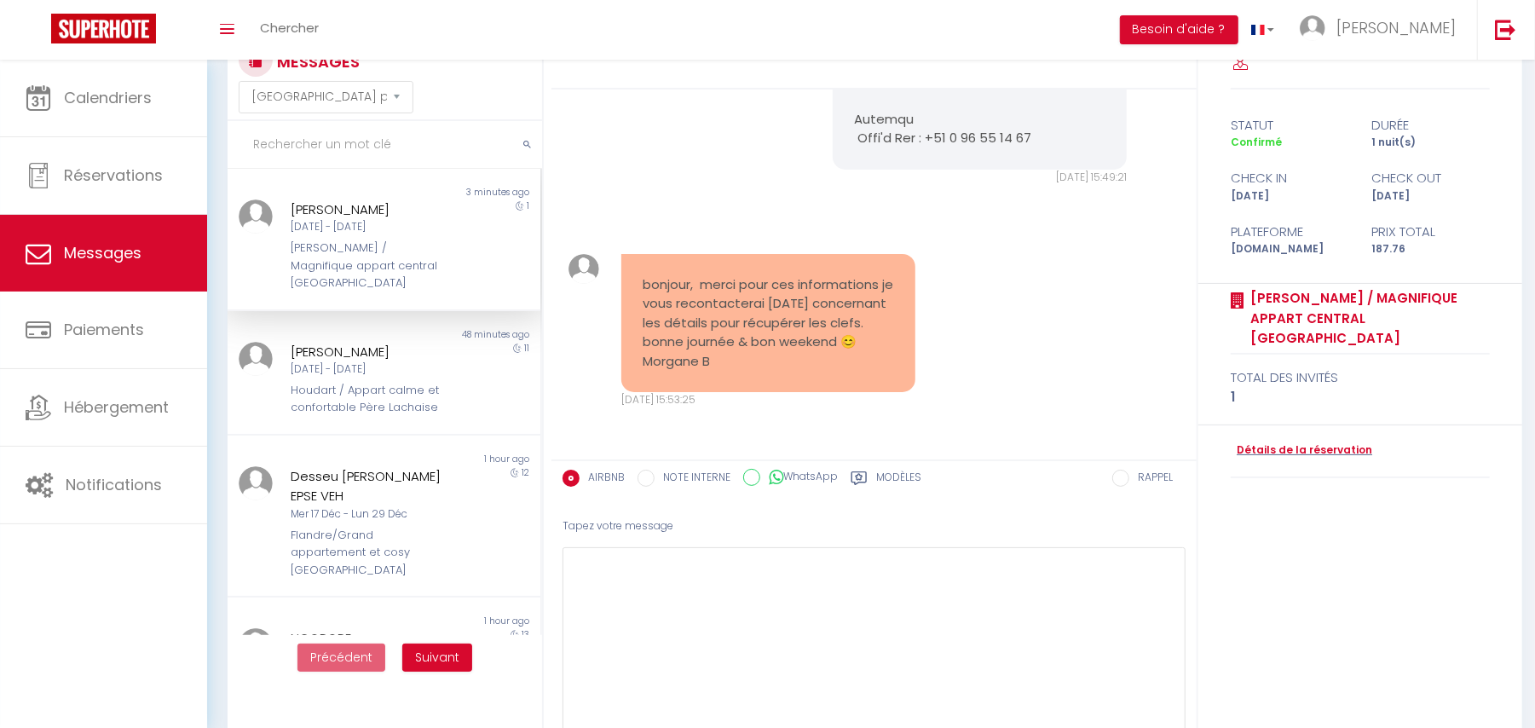
drag, startPoint x: 639, startPoint y: 267, endPoint x: 714, endPoint y: 369, distance: 127.4
click at [714, 369] on div "bonjour, merci pour ces informations je vous recontacterai dimanche concernant …" at bounding box center [768, 323] width 295 height 139
copy pre "bonjour, merci pour ces informations je vous recontacterai dimanche concernant …"
click at [734, 632] on textarea at bounding box center [874, 667] width 623 height 240
paste textarea "Bonjour Morgane, Merci beaucoup pour votre message 😊 Parfait, je reste à votre …"
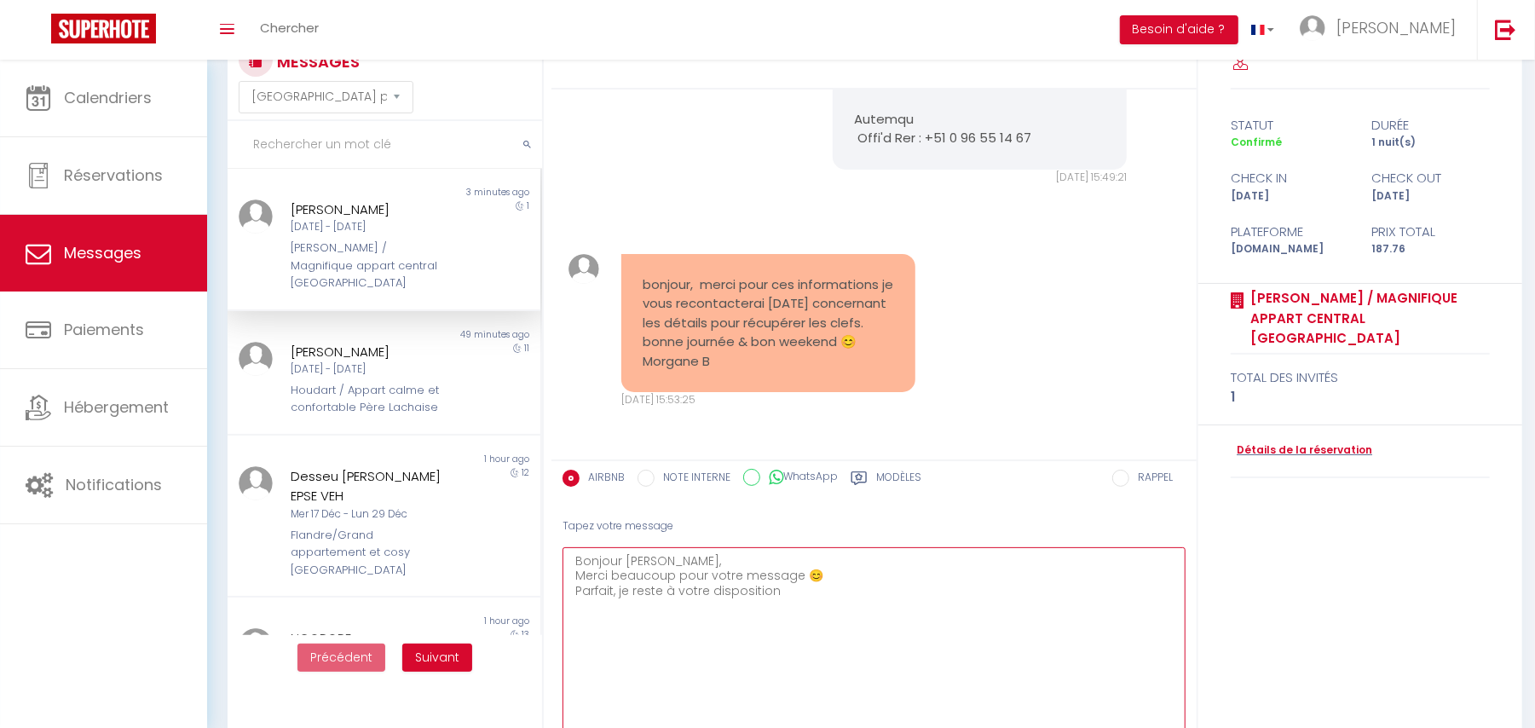
drag, startPoint x: 824, startPoint y: 576, endPoint x: 564, endPoint y: 581, distance: 260.1
click at [564, 581] on textarea "Bonjour Morgane, Merci beaucoup pour votre message 😊 Parfait, je reste à votre …" at bounding box center [874, 667] width 623 height 240
click at [649, 574] on textarea "Bonjour Morgane, Merci beaucoup pour votre message 😊 Parfait, je reste à votre …" at bounding box center [874, 667] width 623 height 240
drag, startPoint x: 795, startPoint y: 577, endPoint x: 569, endPoint y: 577, distance: 225.1
click at [569, 577] on textarea "Bonjour Morgane, Merci beaucoup pour votre message 😊 Parfait, je reste à votre …" at bounding box center [874, 667] width 623 height 240
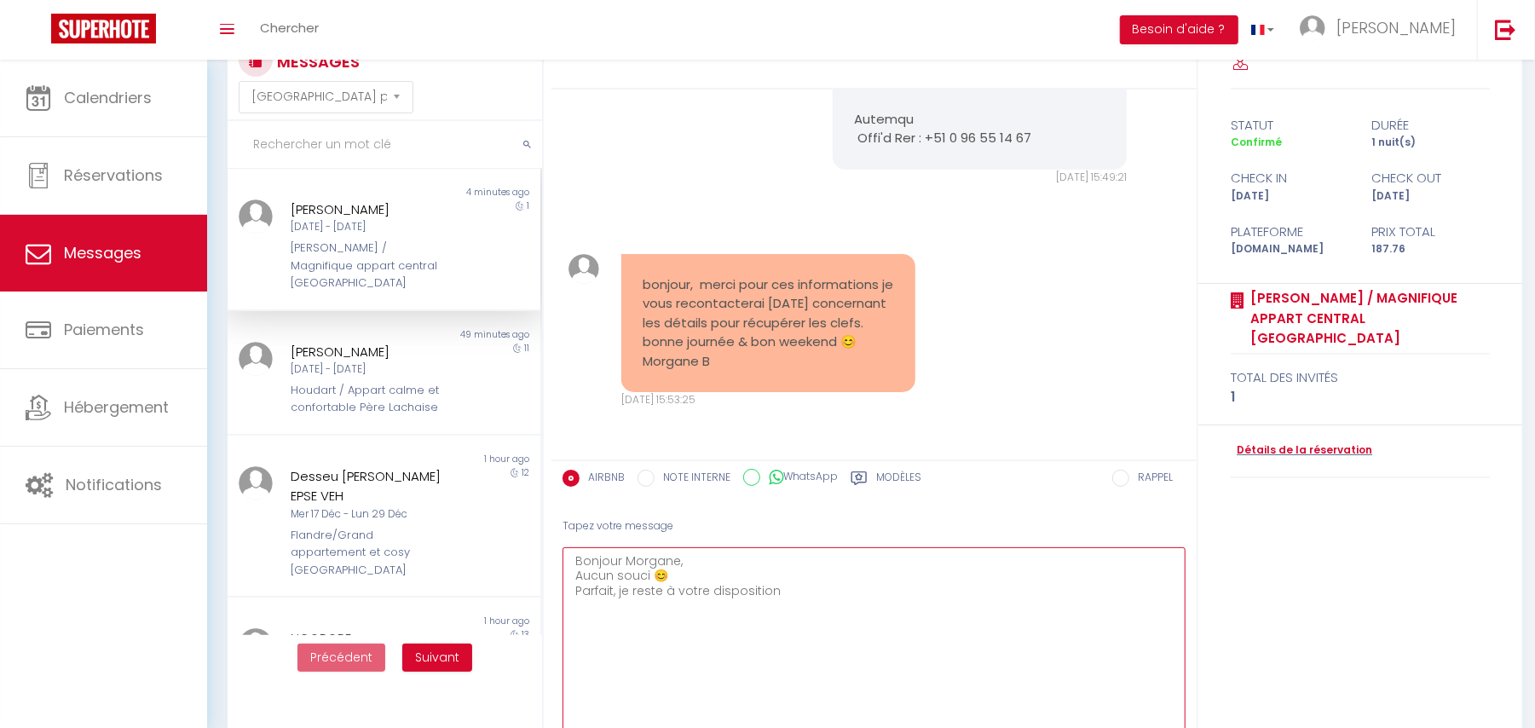
click at [690, 578] on textarea "Bonjour Morgane, Aucun souci 😊 Parfait, je reste à votre disposition" at bounding box center [874, 667] width 623 height 240
drag, startPoint x: 609, startPoint y: 590, endPoint x: 793, endPoint y: 598, distance: 184.3
click at [781, 598] on textarea "Bonjour Morgane, Aucun souci 😊 Parfait, je reste à votre disposition" at bounding box center [874, 667] width 623 height 240
click at [795, 598] on textarea "Bonjour Morgane, Aucun souci 😊 Parfait, je reste à votre disposition" at bounding box center [874, 667] width 623 height 240
drag, startPoint x: 622, startPoint y: 595, endPoint x: 567, endPoint y: 600, distance: 55.7
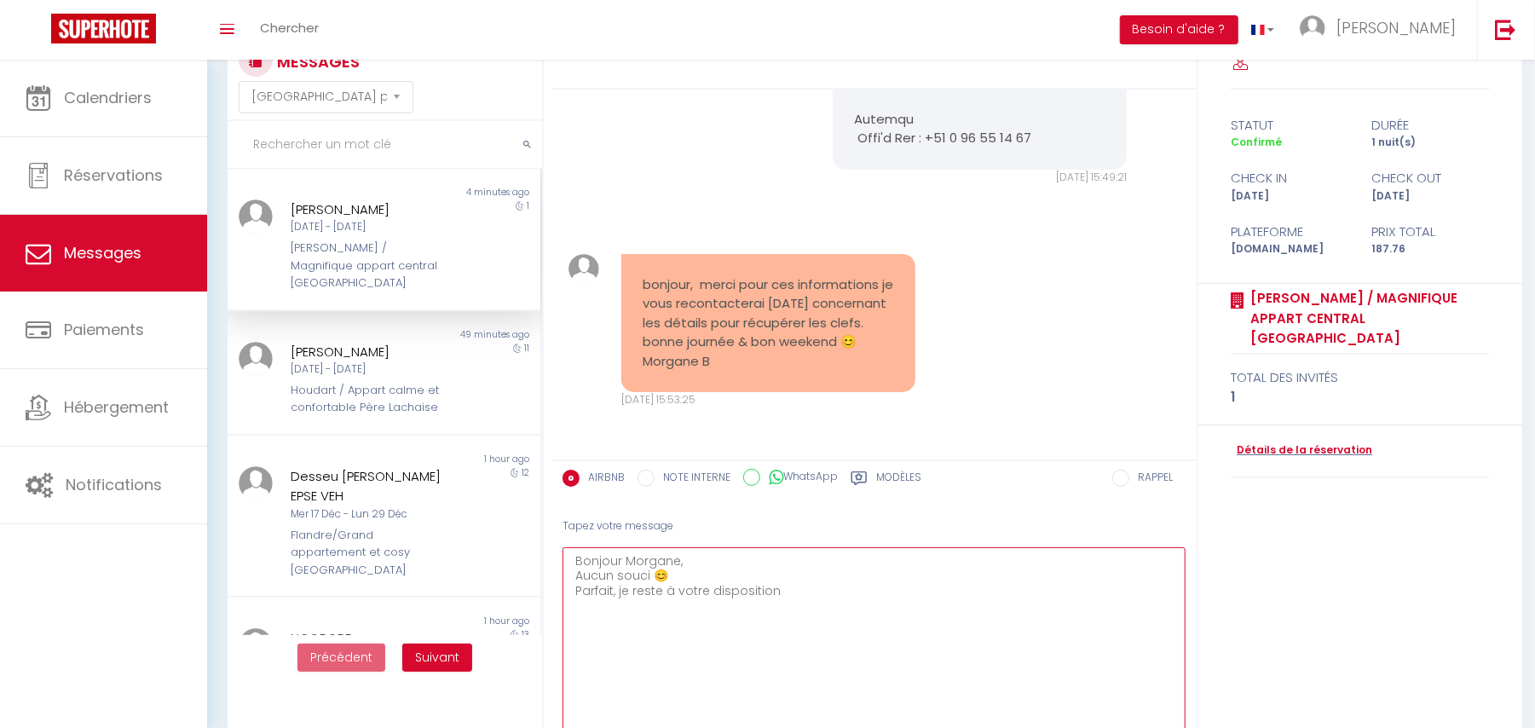
click at [567, 600] on textarea "Bonjour Morgane, Aucun souci 😊 Parfait, je reste à votre disposition" at bounding box center [874, 667] width 623 height 240
click at [762, 602] on textarea "Bonjour Morgane, Aucun souci 😊 Je reste à votre disposition" at bounding box center [874, 667] width 623 height 240
drag, startPoint x: 639, startPoint y: 627, endPoint x: 708, endPoint y: 627, distance: 68.2
click at [708, 627] on textarea "Bonjour Morgane, Aucun souci 😊 Je reste à votre disposition pour toutes demande…" at bounding box center [874, 667] width 623 height 240
click at [806, 625] on textarea "Bonjour Morgane, Aucun souci 😊 Je reste à votre disposition pour toutes demande…" at bounding box center [874, 667] width 623 height 240
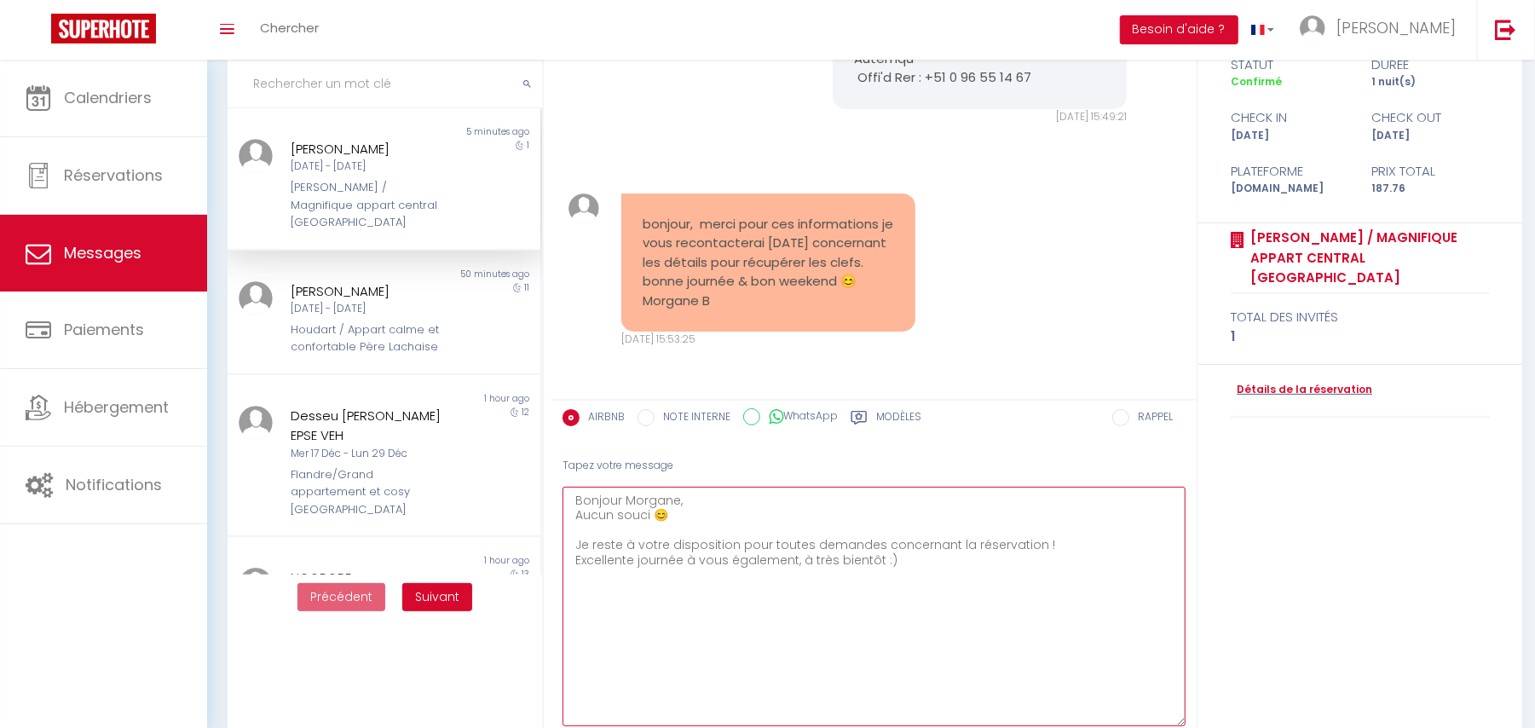
scroll to position [174, 0]
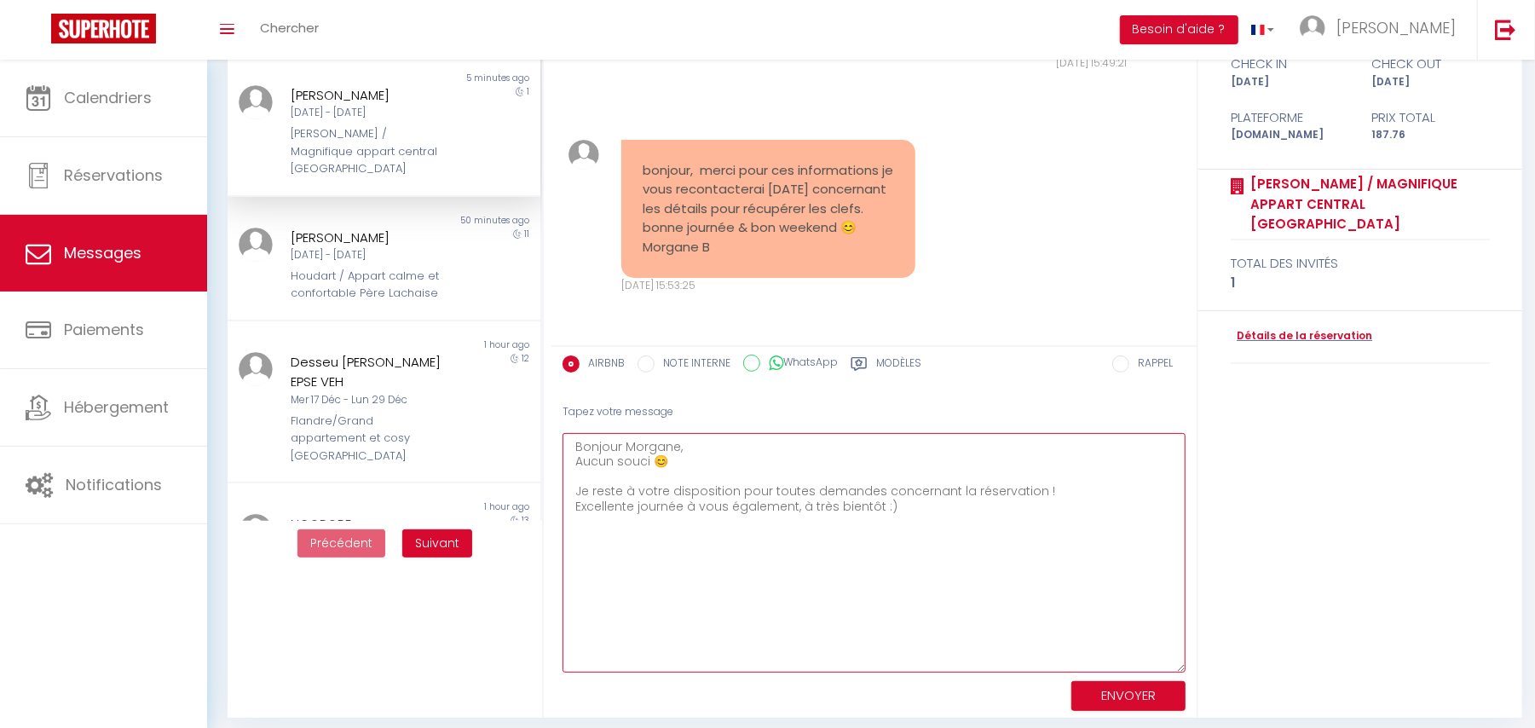
type textarea "Bonjour Morgane, Aucun souci 😊 Je reste à votre disposition pour toutes demande…"
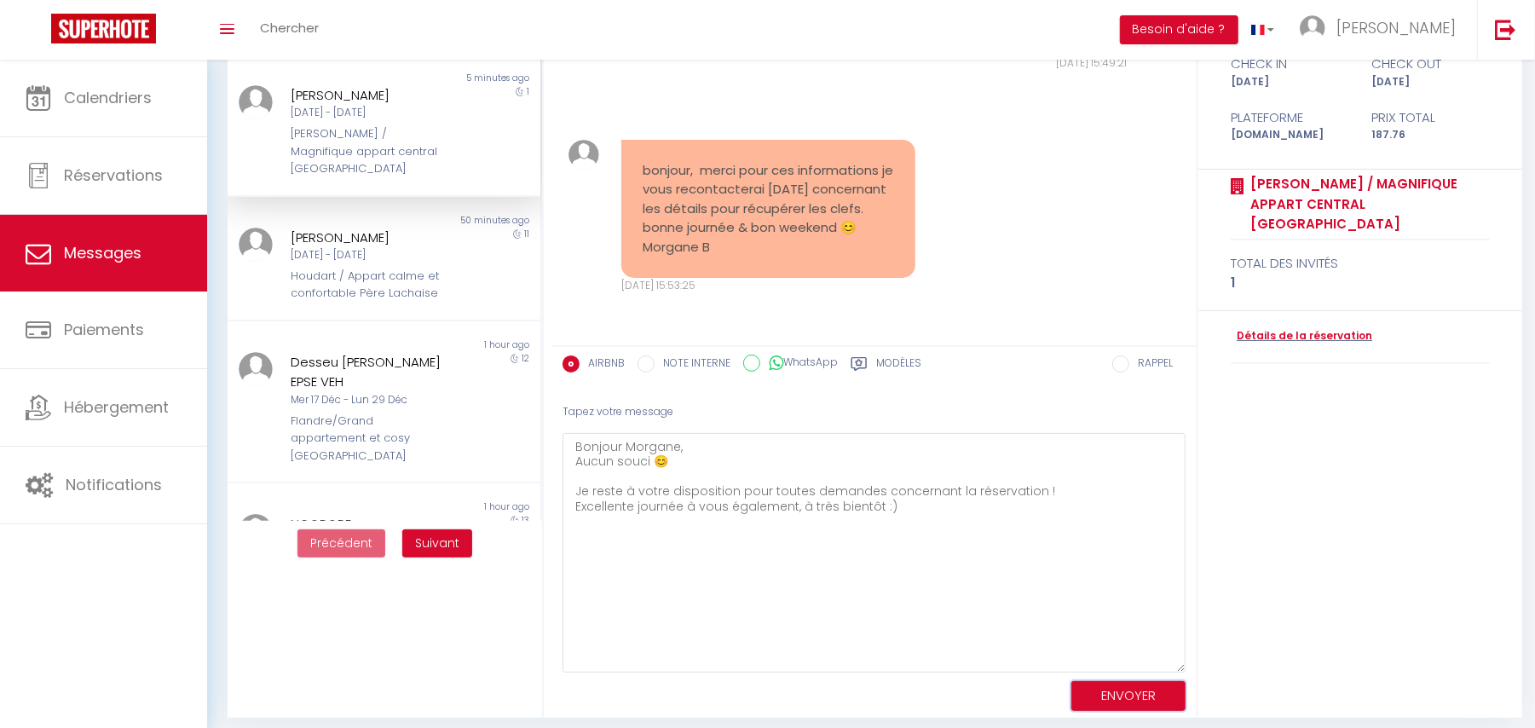
click at [1092, 697] on button "ENVOYER" at bounding box center [1129, 696] width 114 height 30
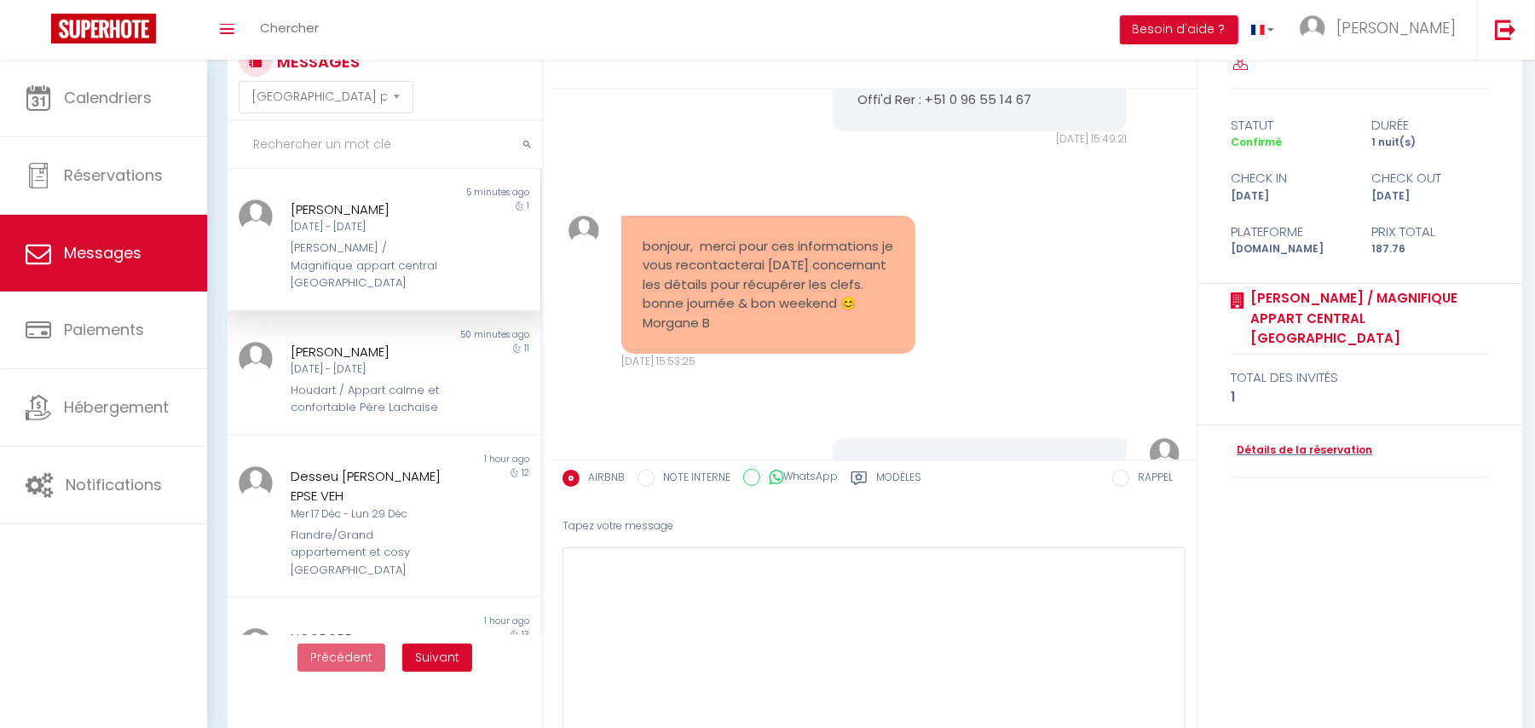
scroll to position [2442, 0]
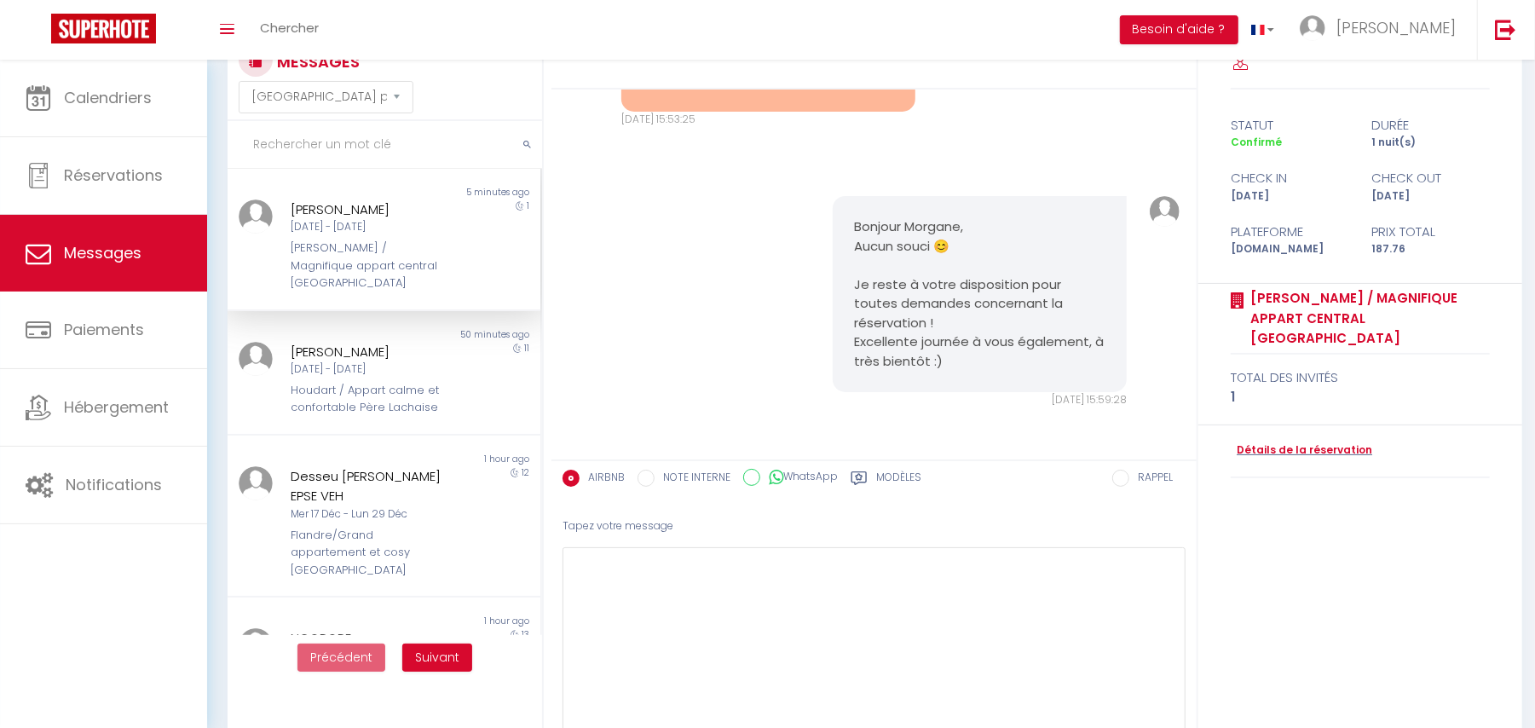
click at [745, 321] on div "Bonjour Morgane, Aucun souci 😊 Je reste à votre disposition pour toutes demande…" at bounding box center [875, 302] width 634 height 280
click at [658, 259] on div "Bonjour Morgane, Aucun souci 😊 Je reste à votre disposition pour toutes demande…" at bounding box center [875, 302] width 634 height 280
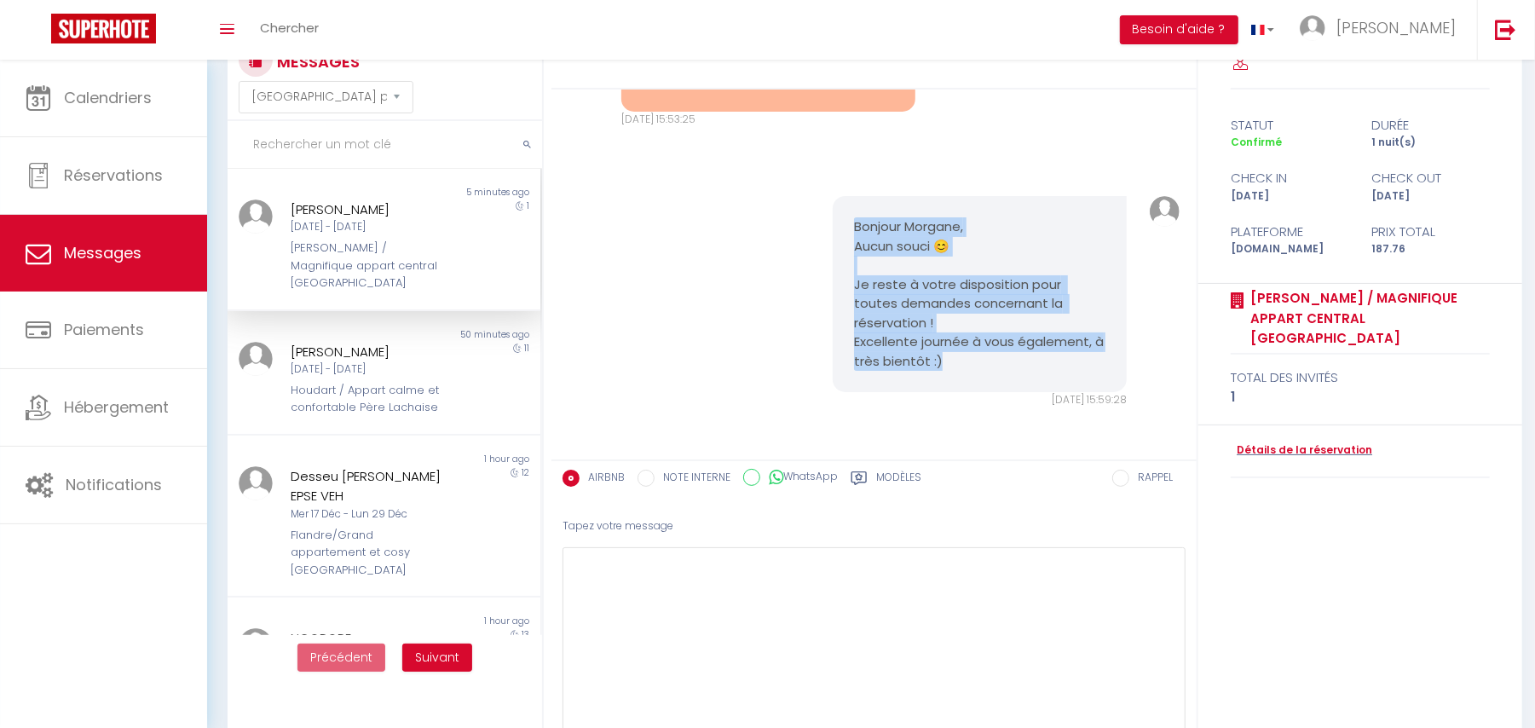
drag, startPoint x: 840, startPoint y: 226, endPoint x: 963, endPoint y: 360, distance: 181.6
click at [963, 360] on div "Bonjour Morgane, Aucun souci 😊 Je reste à votre disposition pour toutes demande…" at bounding box center [980, 294] width 295 height 196
click at [621, 171] on div "Bonjour Morgane, Aucun souci 😊 Je reste à votre disposition pour toutes demande…" at bounding box center [875, 302] width 634 height 280
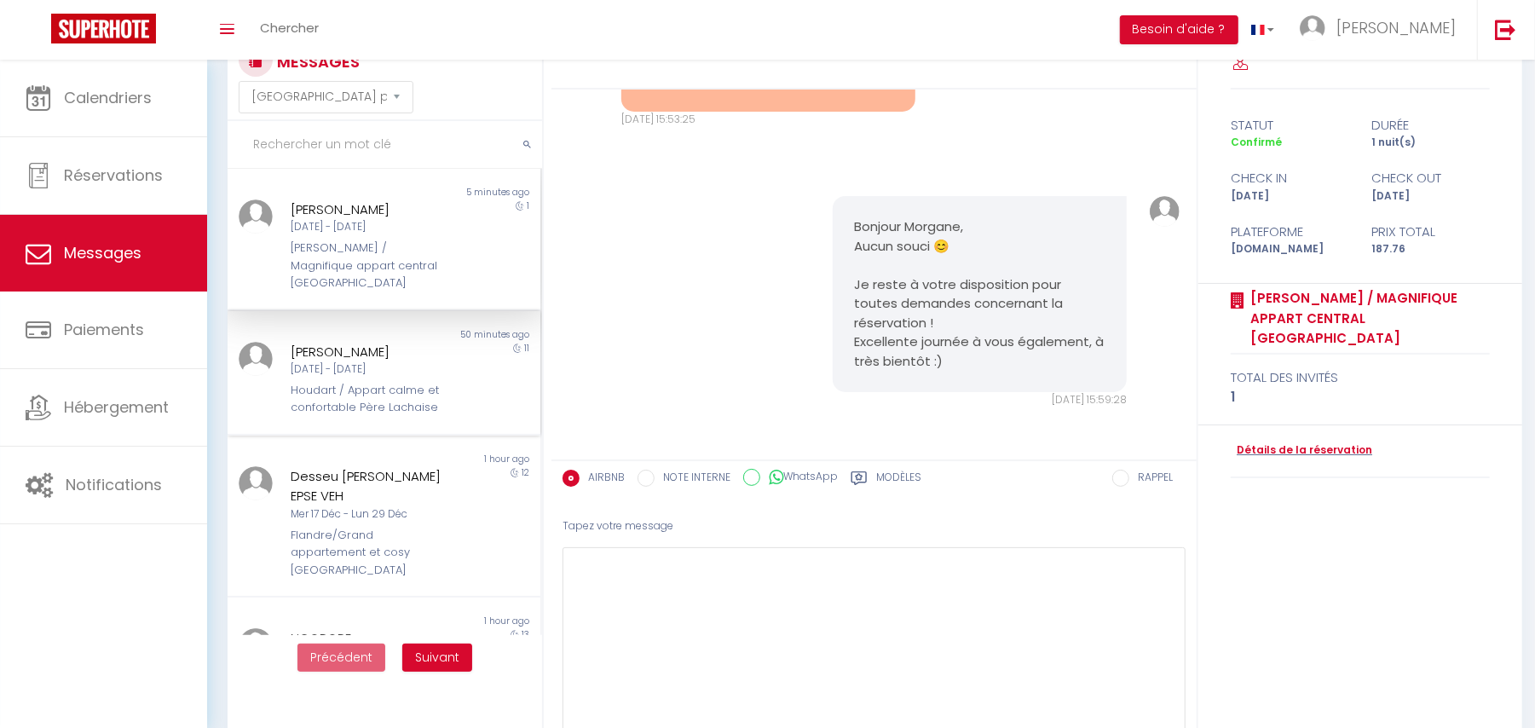
click at [328, 383] on div "Houdart / Appart calme et confortable Père Lachaise" at bounding box center [371, 399] width 160 height 35
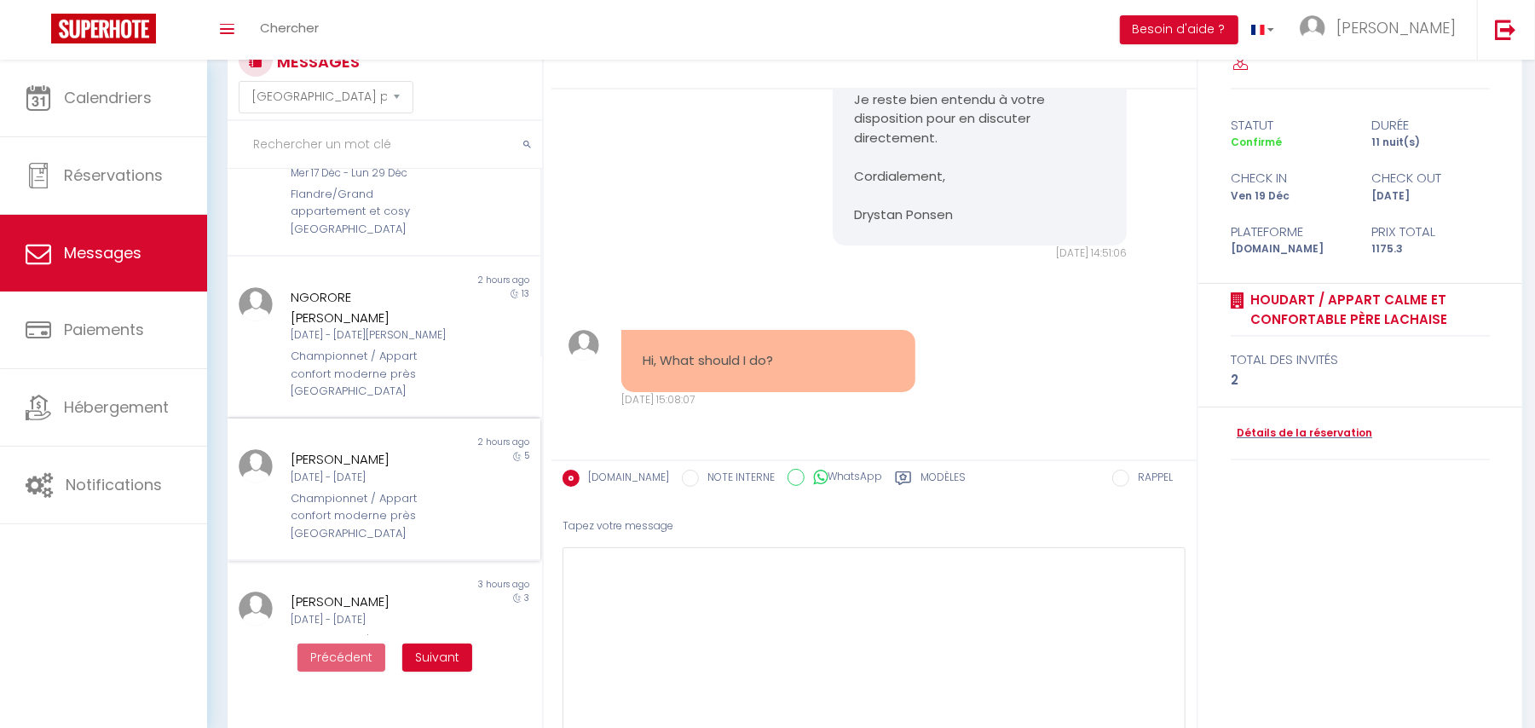
scroll to position [454, 0]
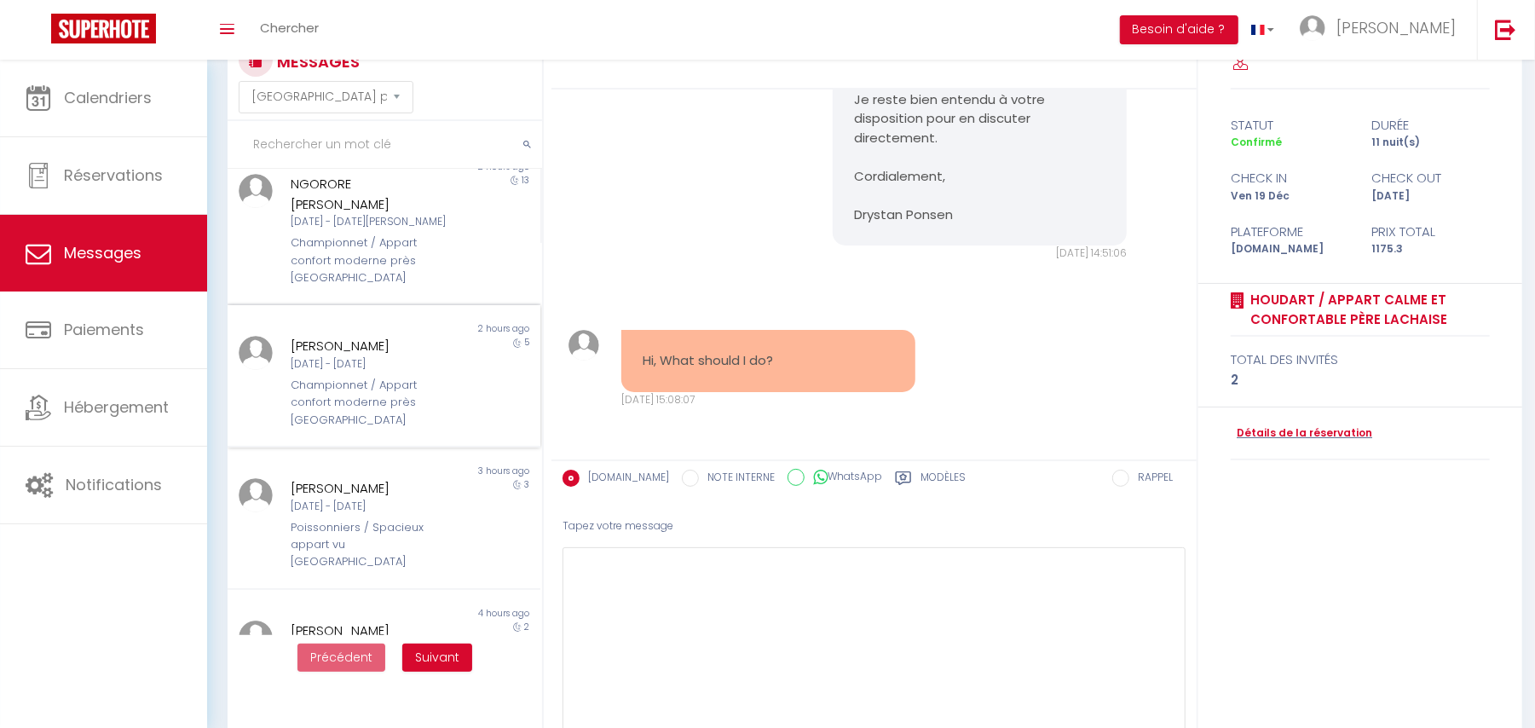
click at [335, 377] on div "Championnet / Appart confort moderne près [GEOGRAPHIC_DATA]" at bounding box center [371, 403] width 160 height 52
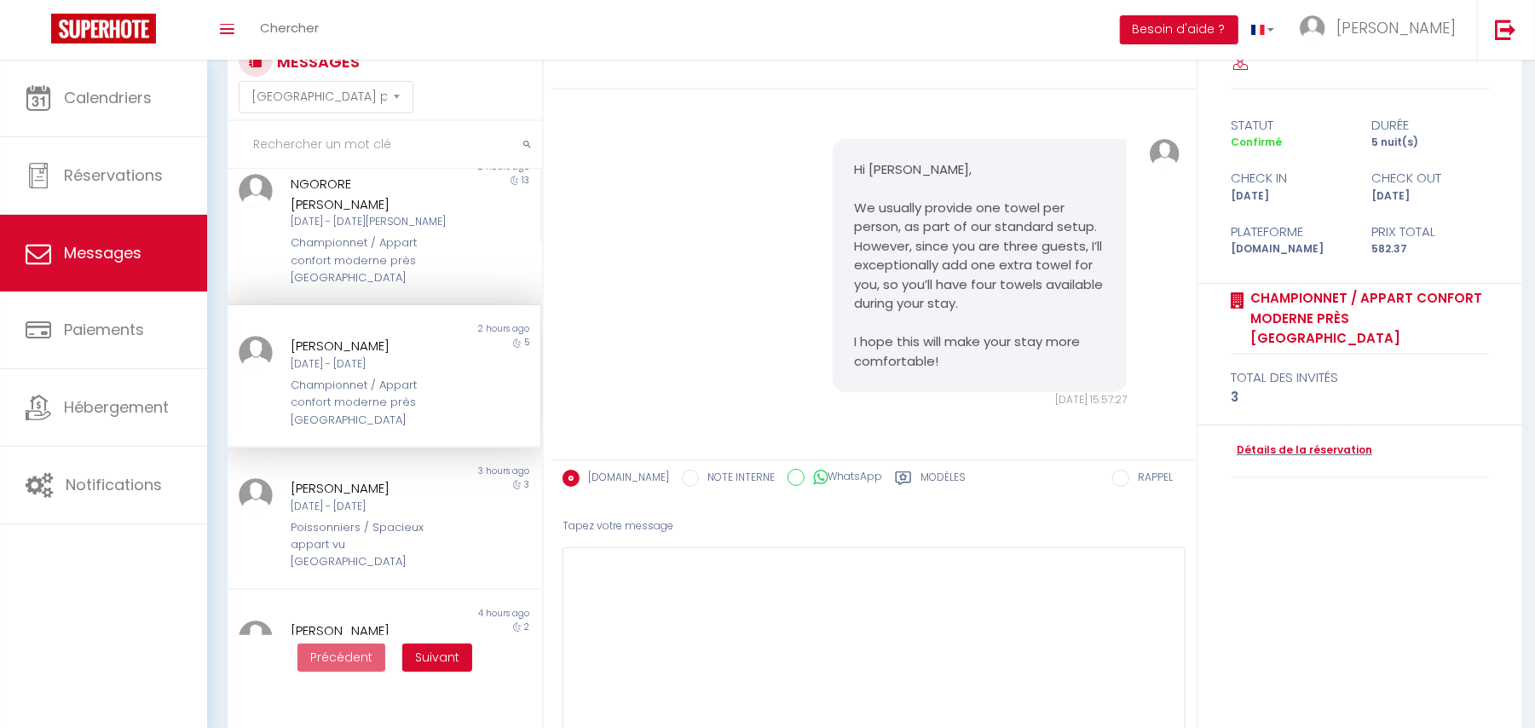
scroll to position [2460, 0]
click at [318, 499] on div "[DATE] - [DATE]" at bounding box center [371, 507] width 160 height 16
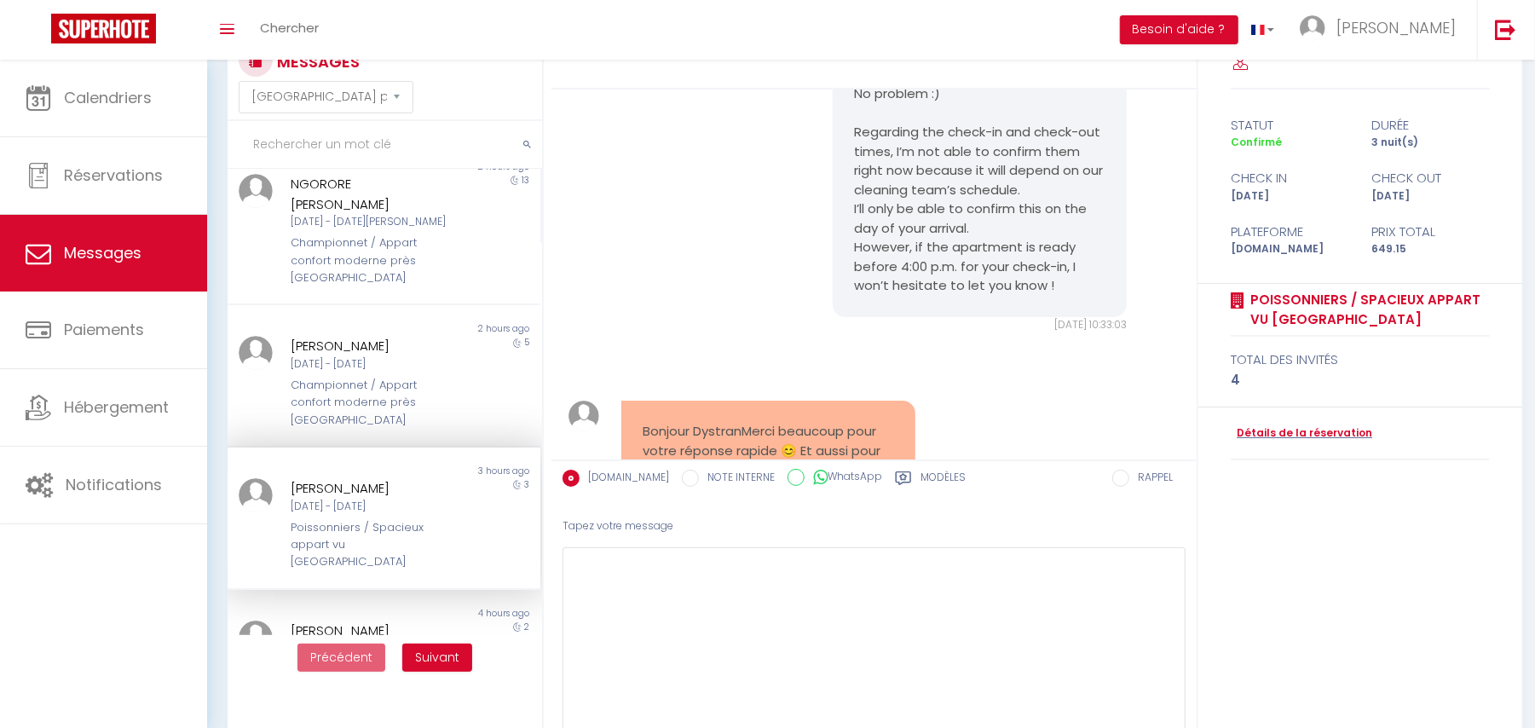
scroll to position [7663, 0]
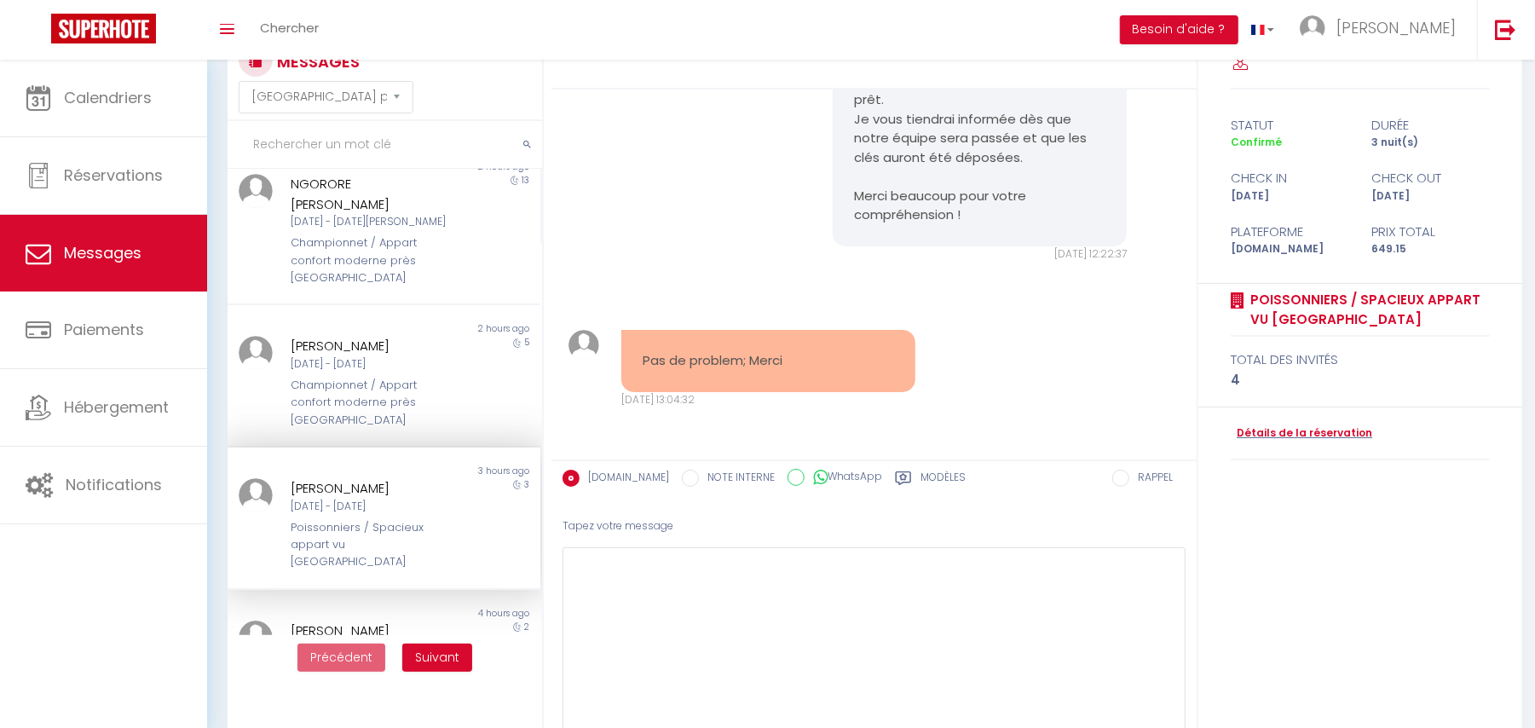
click at [666, 147] on div "Bonjour Mariana, Le logement n’est pas encore prêt. Je vous tiendrai informée d…" at bounding box center [875, 137] width 634 height 319
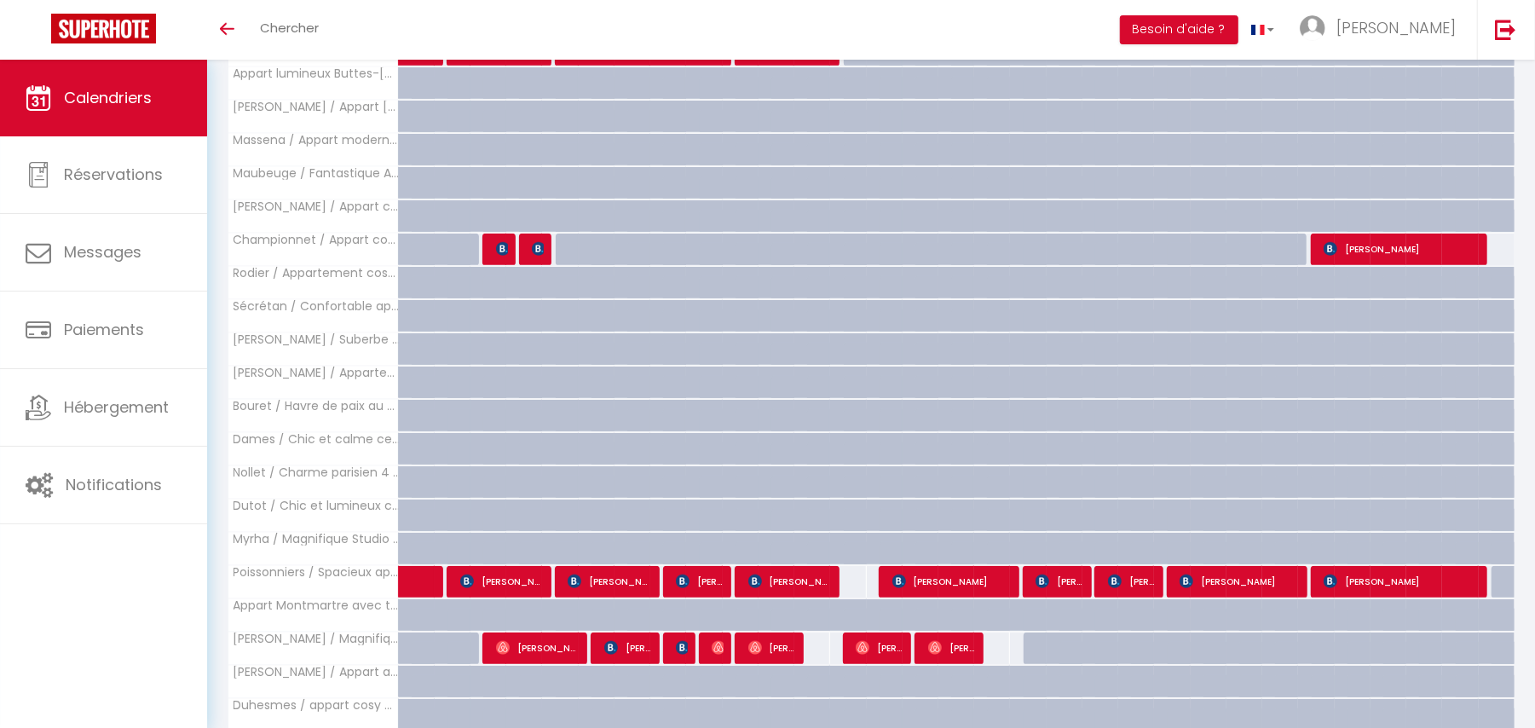
scroll to position [866, 0]
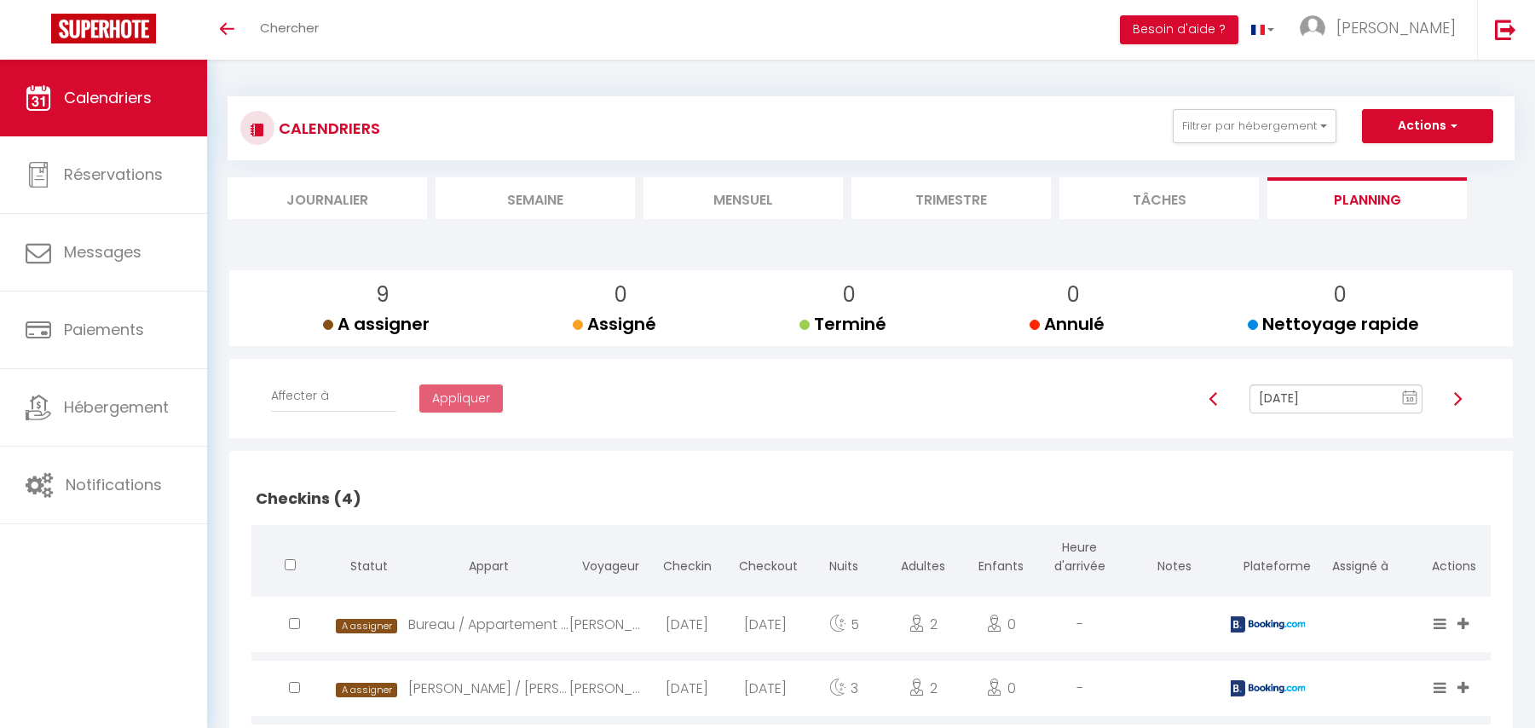
select select "0"
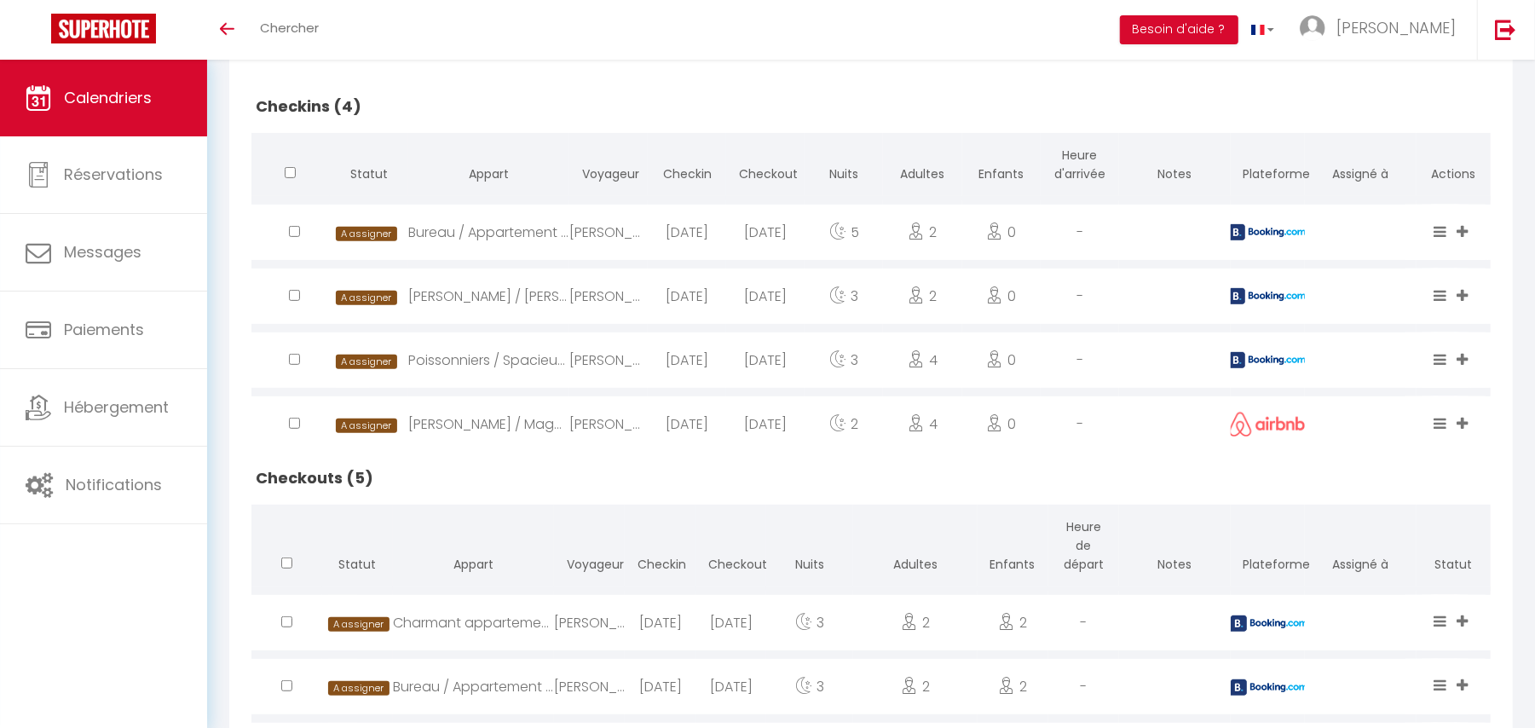
drag, startPoint x: 0, startPoint y: 0, endPoint x: 673, endPoint y: 243, distance: 715.2
click at [673, 243] on div "[DATE]" at bounding box center [687, 232] width 78 height 55
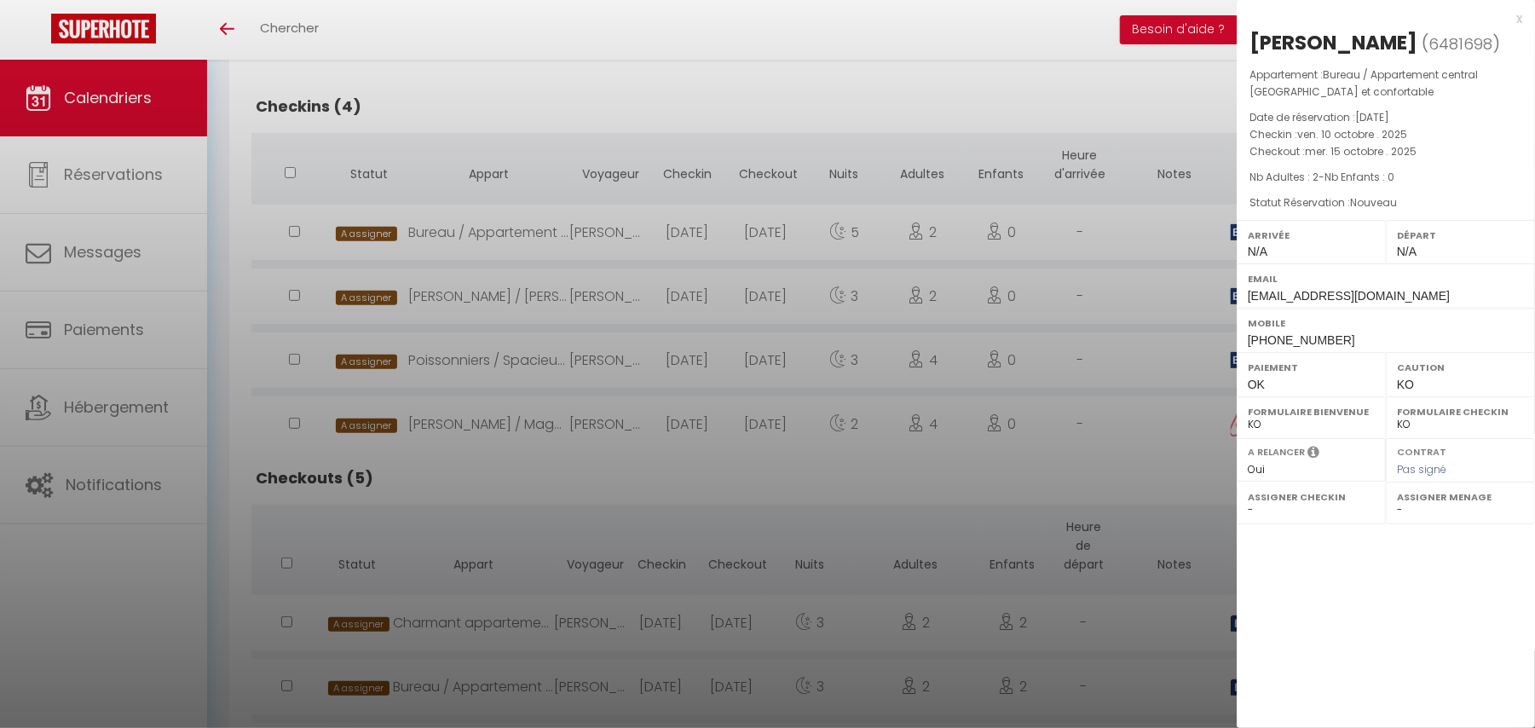
click at [1273, 339] on span "+818029526657" at bounding box center [1301, 340] width 107 height 14
copy div "+818029526657"
click at [475, 39] on div at bounding box center [767, 364] width 1535 height 728
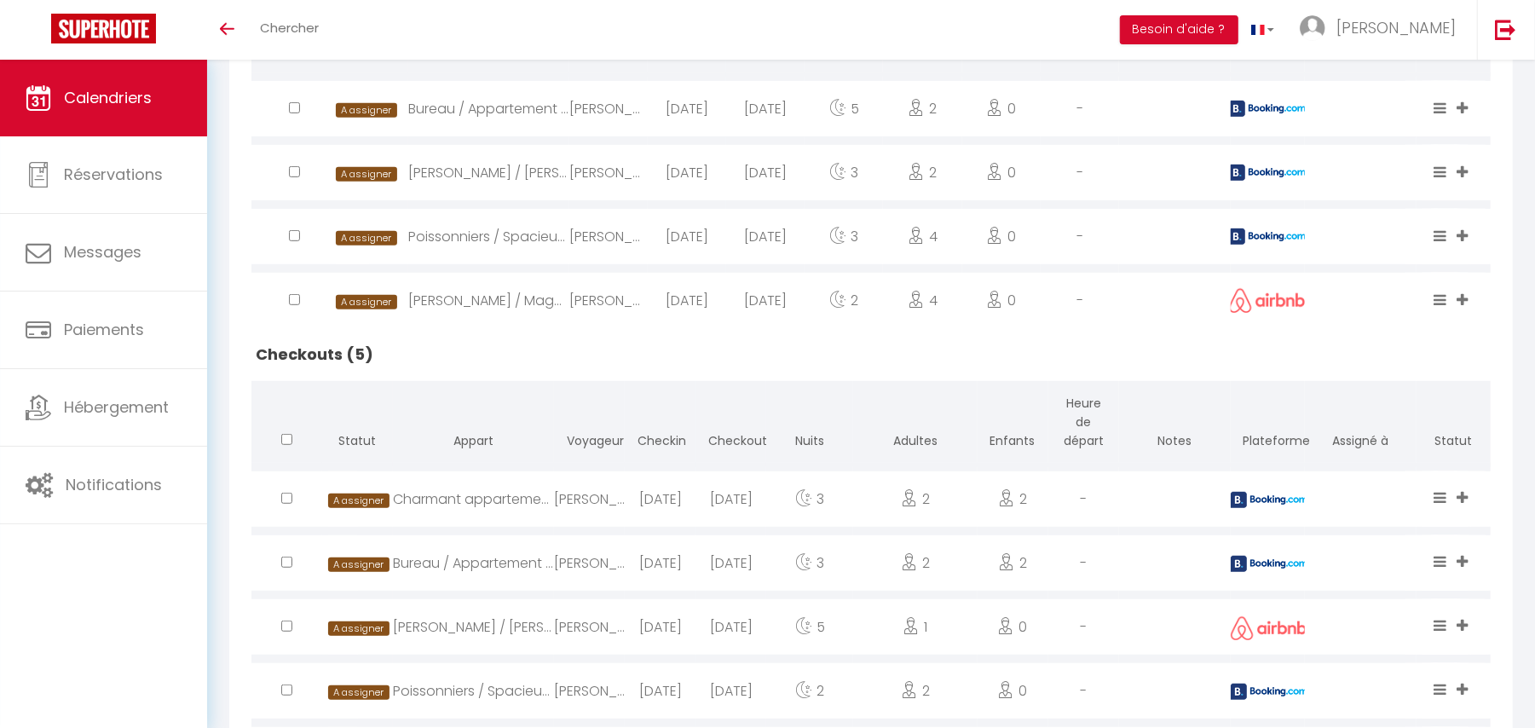
scroll to position [619, 0]
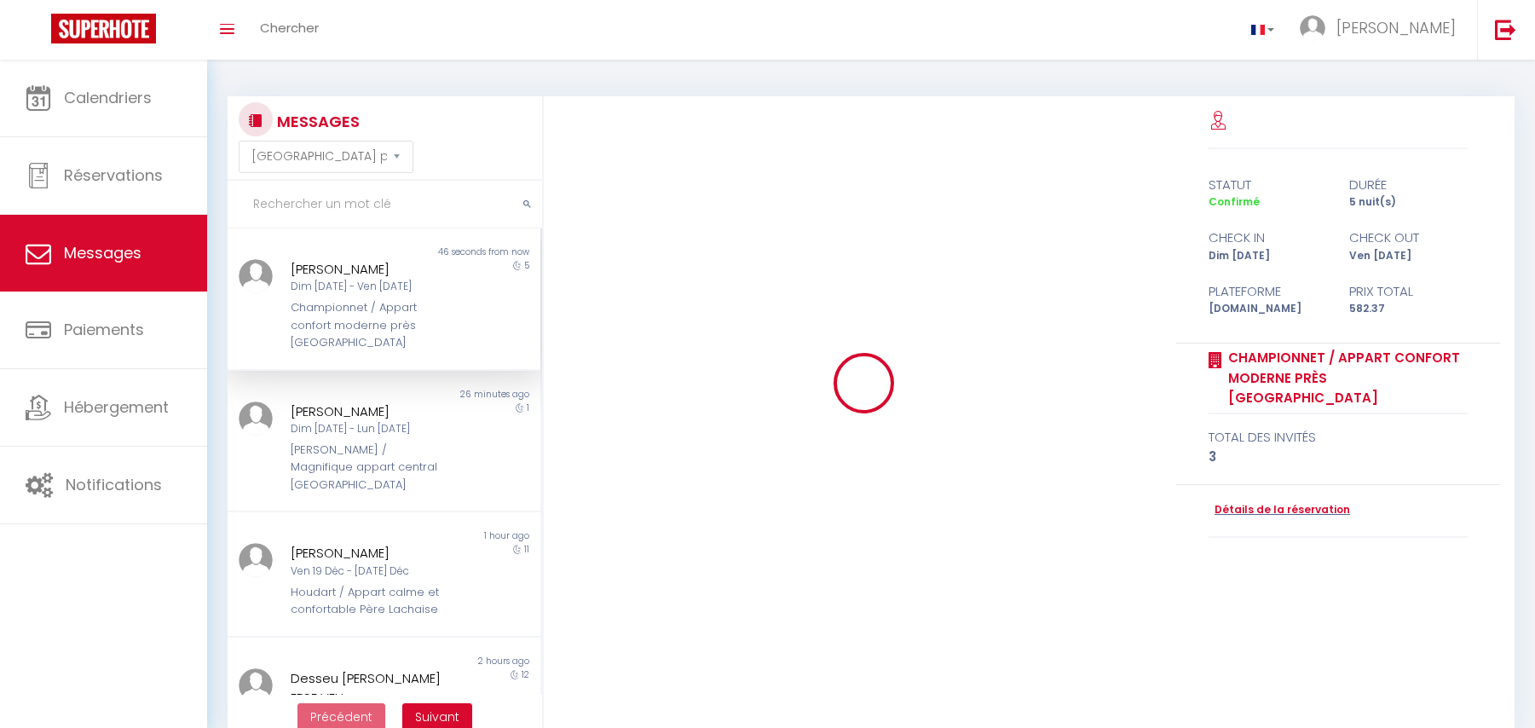
select select "message"
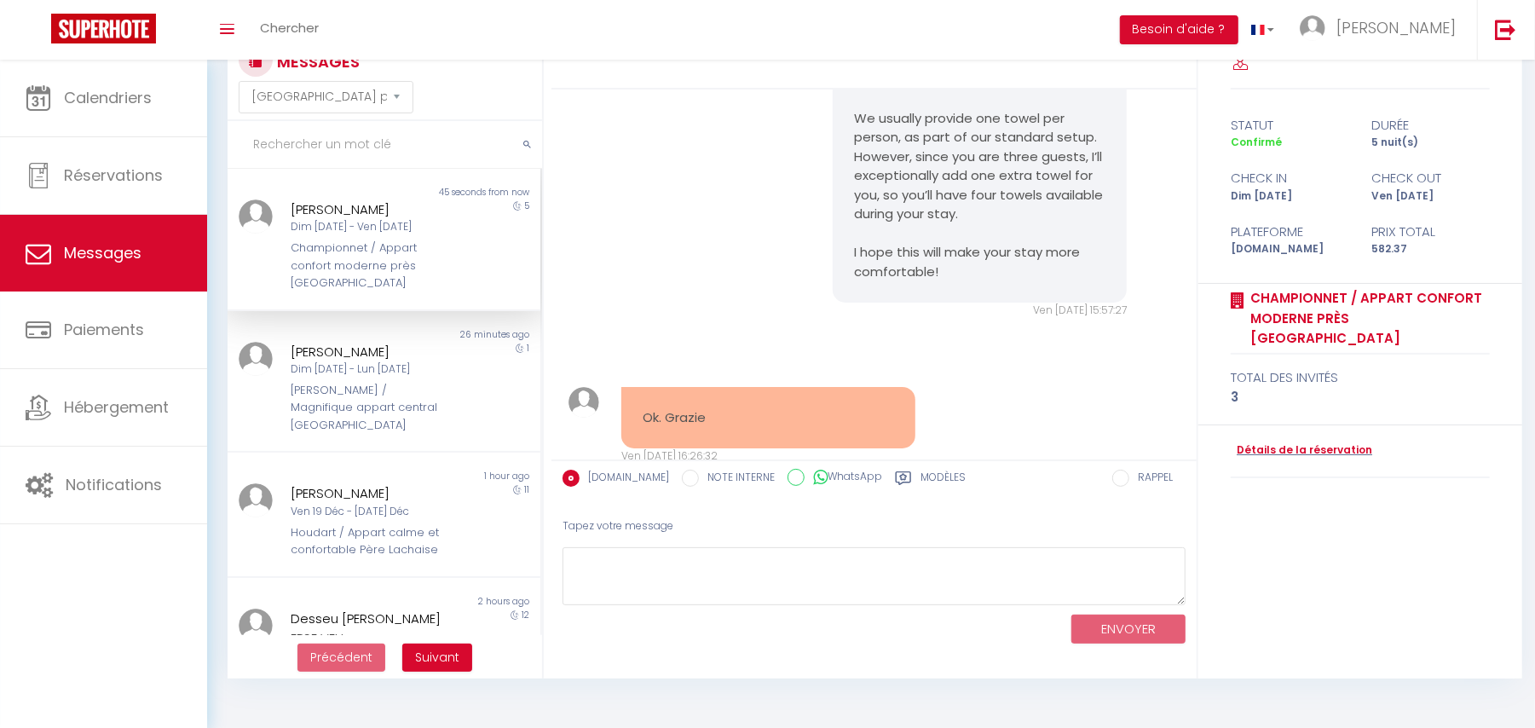
scroll to position [2380, 0]
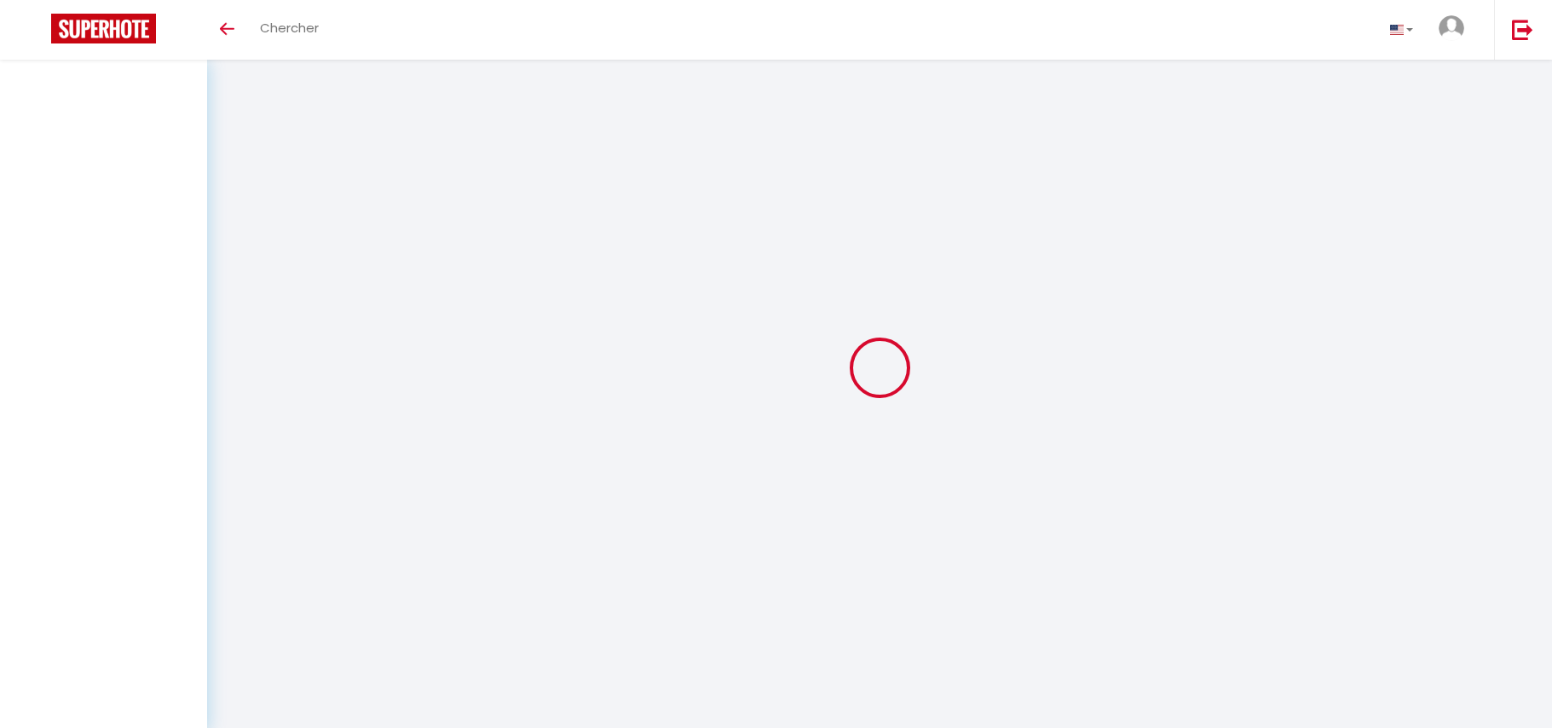
select select "message"
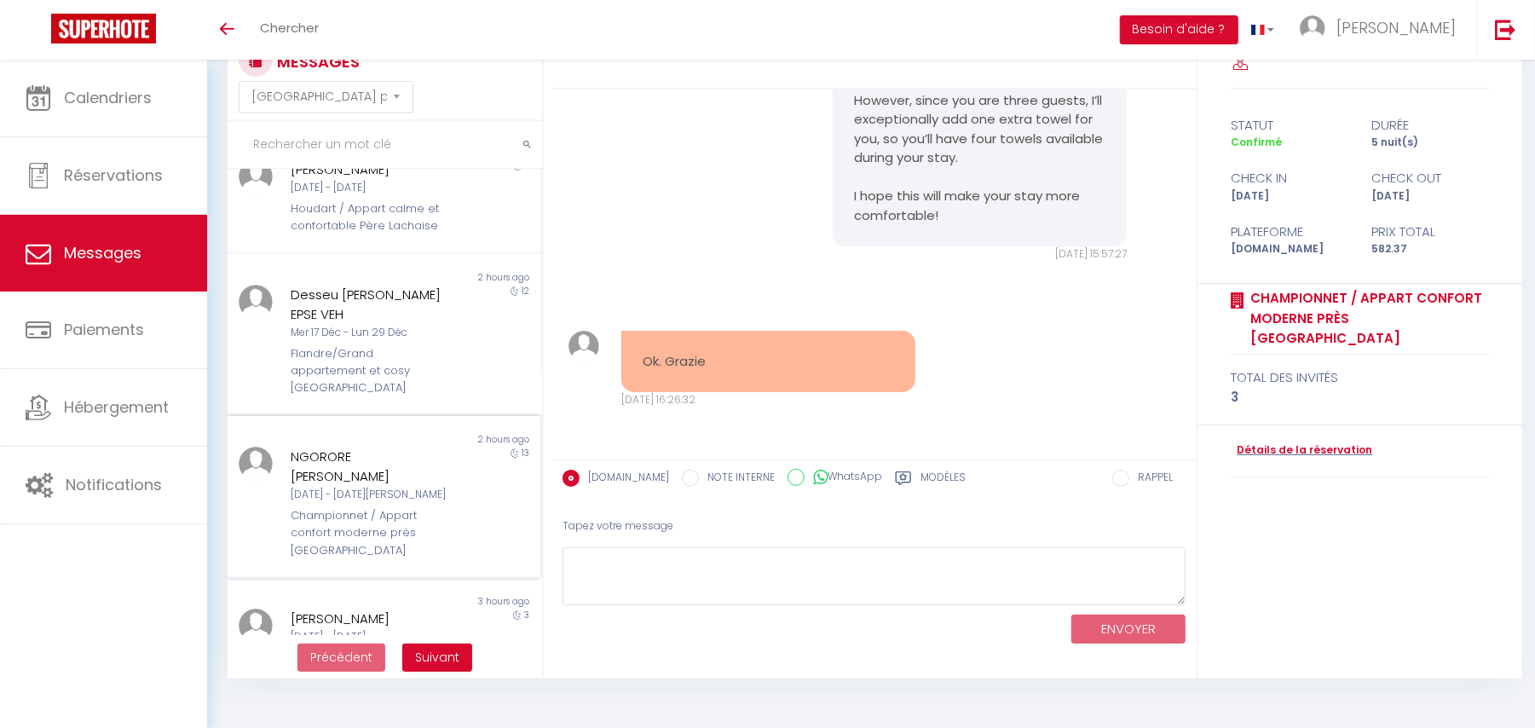
scroll to position [454, 0]
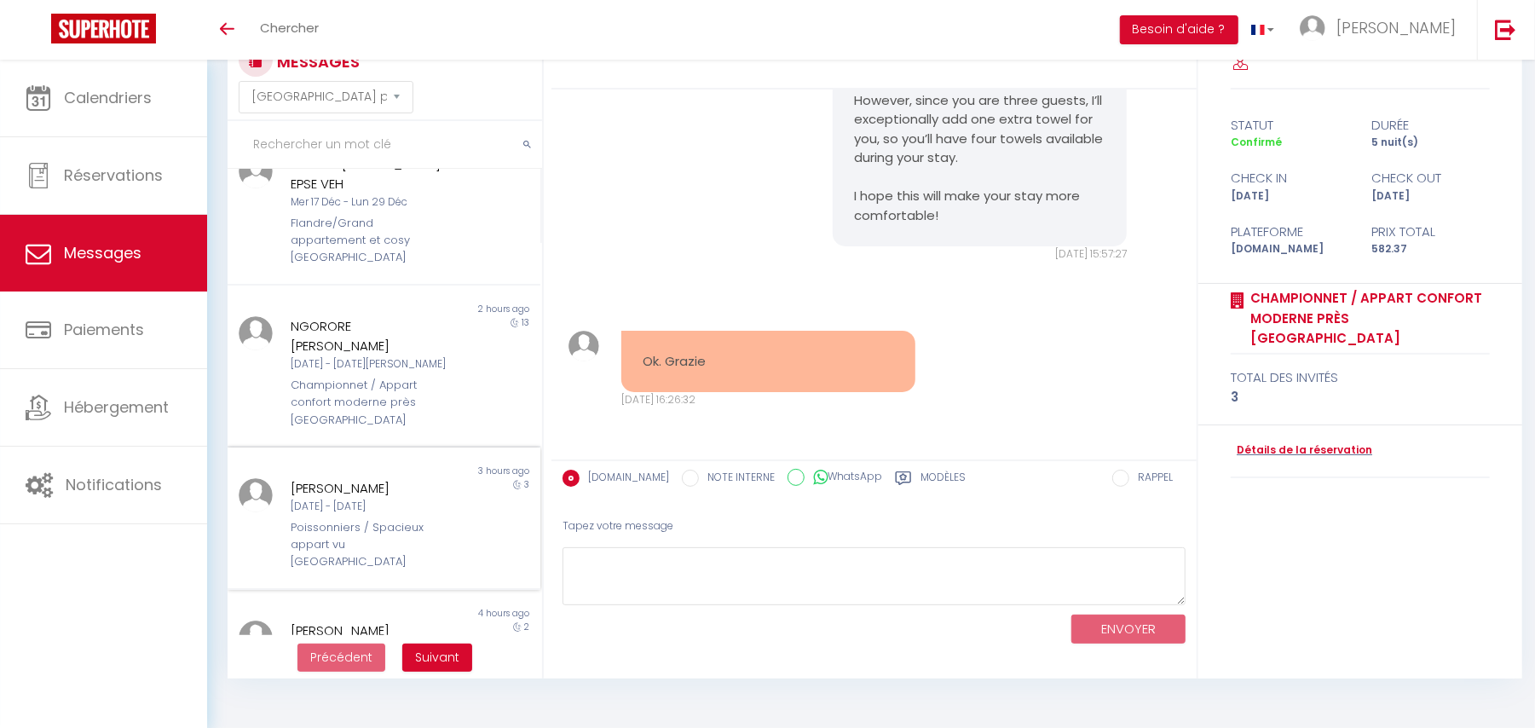
click at [342, 519] on div "Poissonniers / Spacieux appart vu [GEOGRAPHIC_DATA]" at bounding box center [371, 545] width 160 height 52
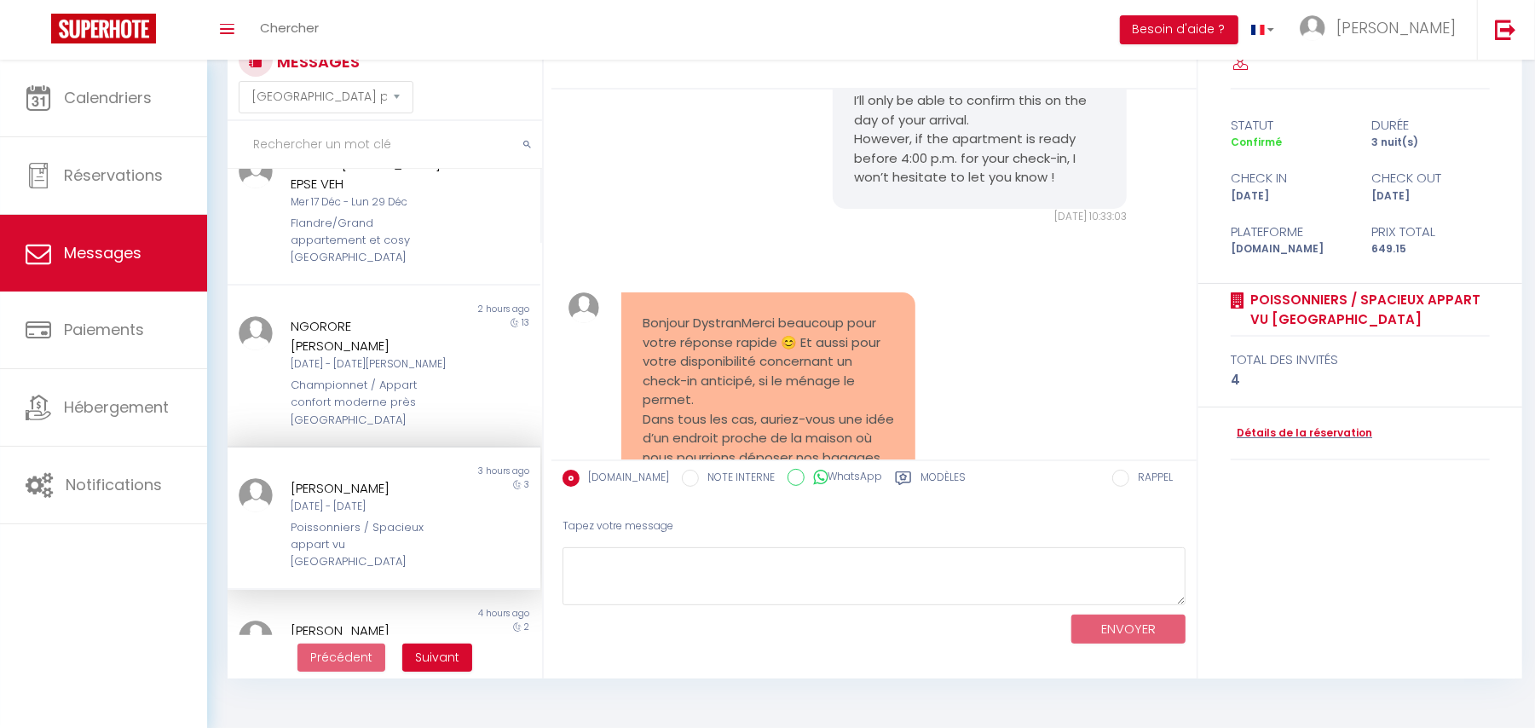
scroll to position [7663, 0]
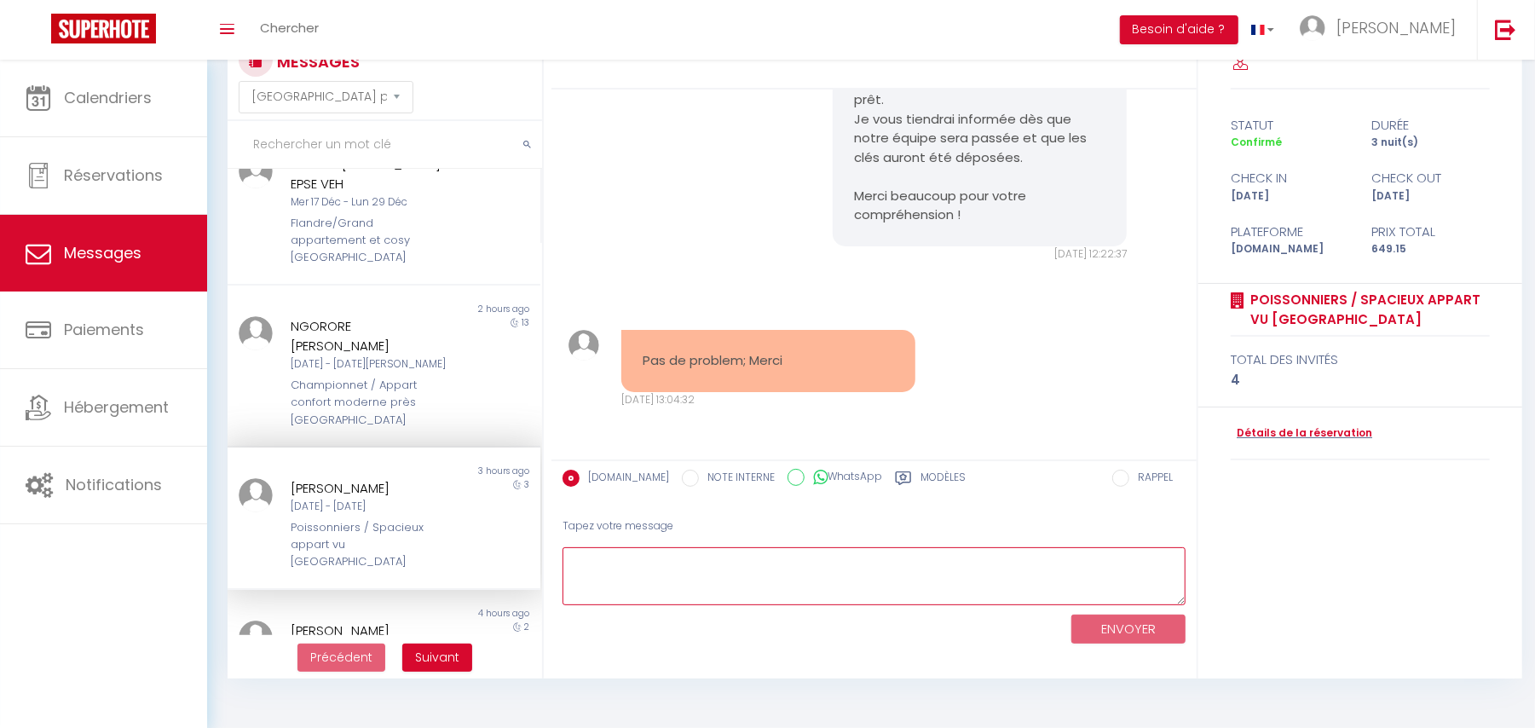
click at [660, 558] on textarea at bounding box center [874, 576] width 623 height 59
type textarea "Les clés viennent juste d'être déposées"
click at [660, 558] on textarea "Les clés viennent juste d'être déposées" at bounding box center [874, 576] width 623 height 59
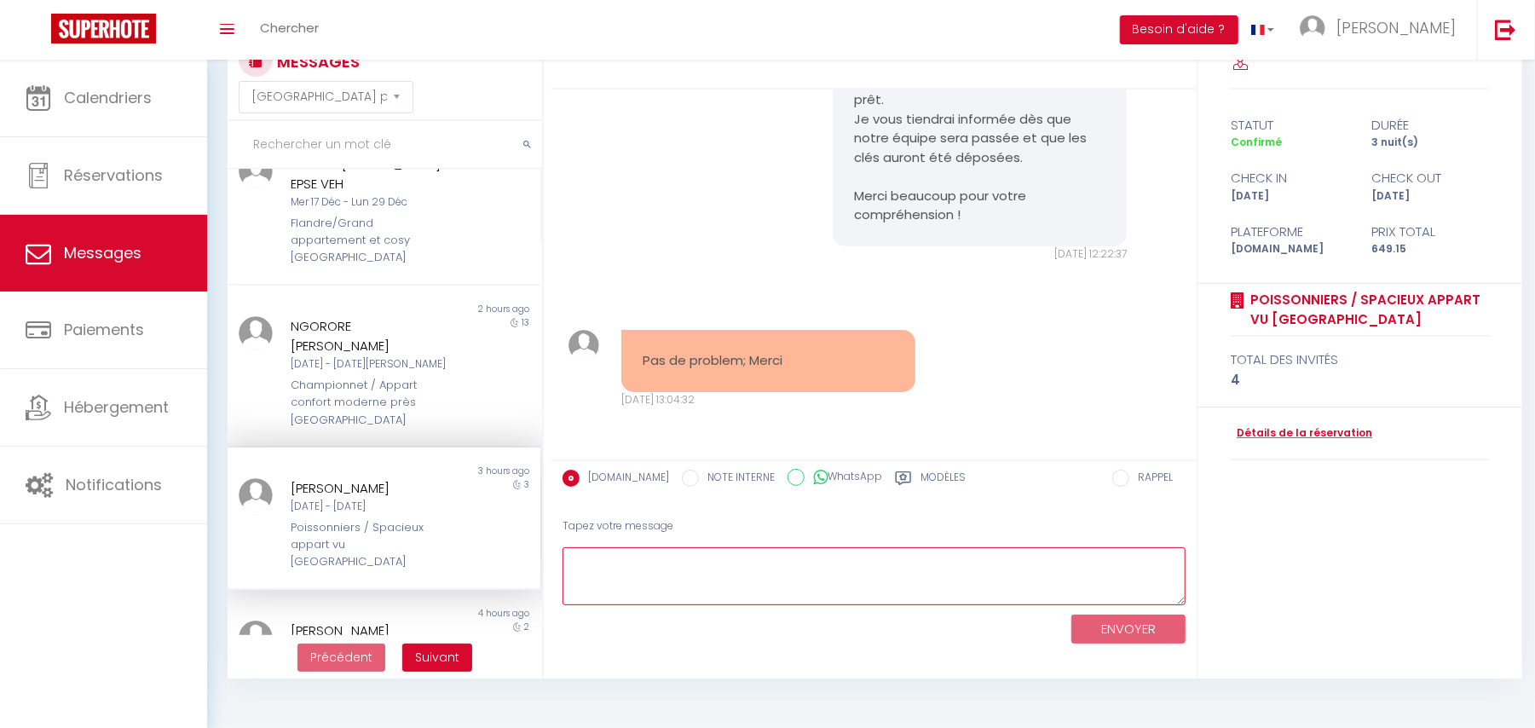
paste textarea "Les clés viennent tout juste d’être déposées. Désolée pour ce léger retard — le…"
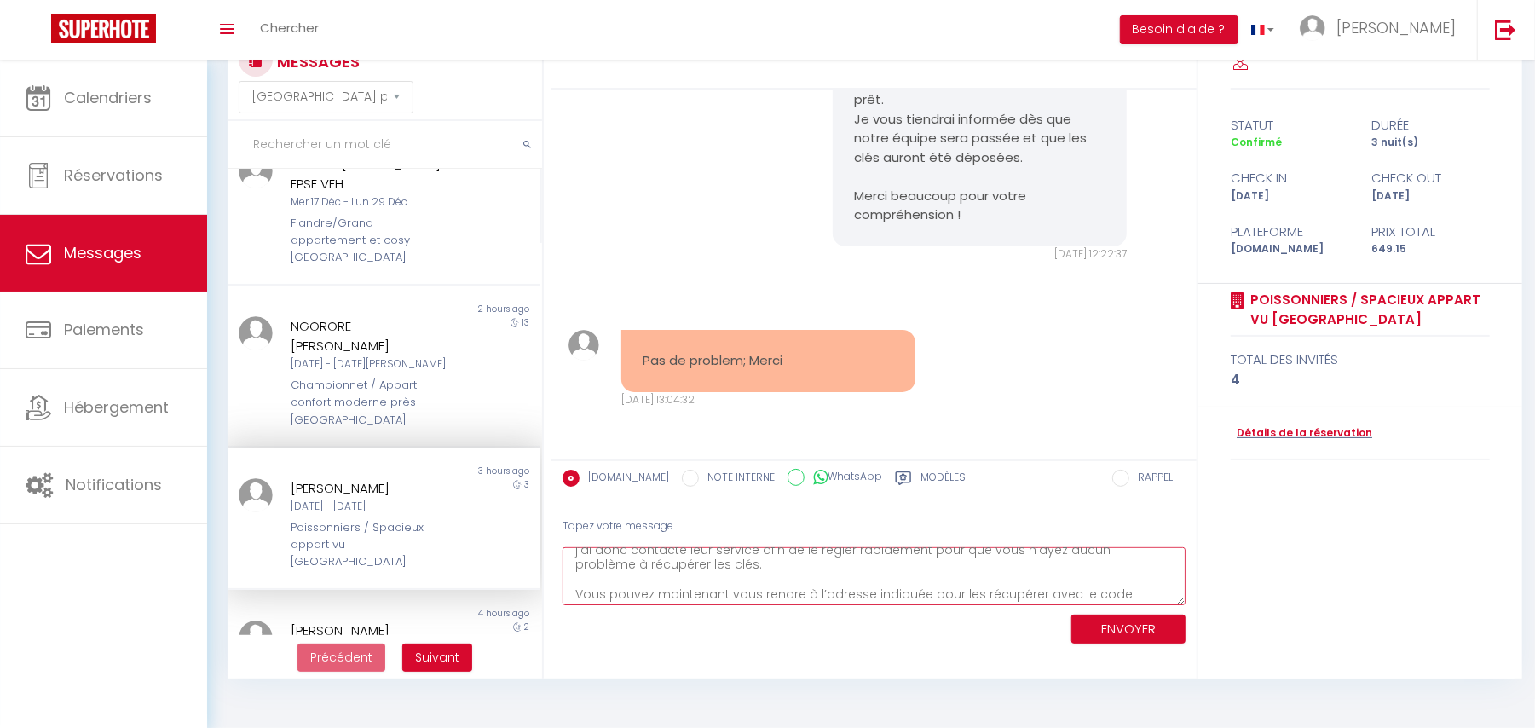
scroll to position [0, 0]
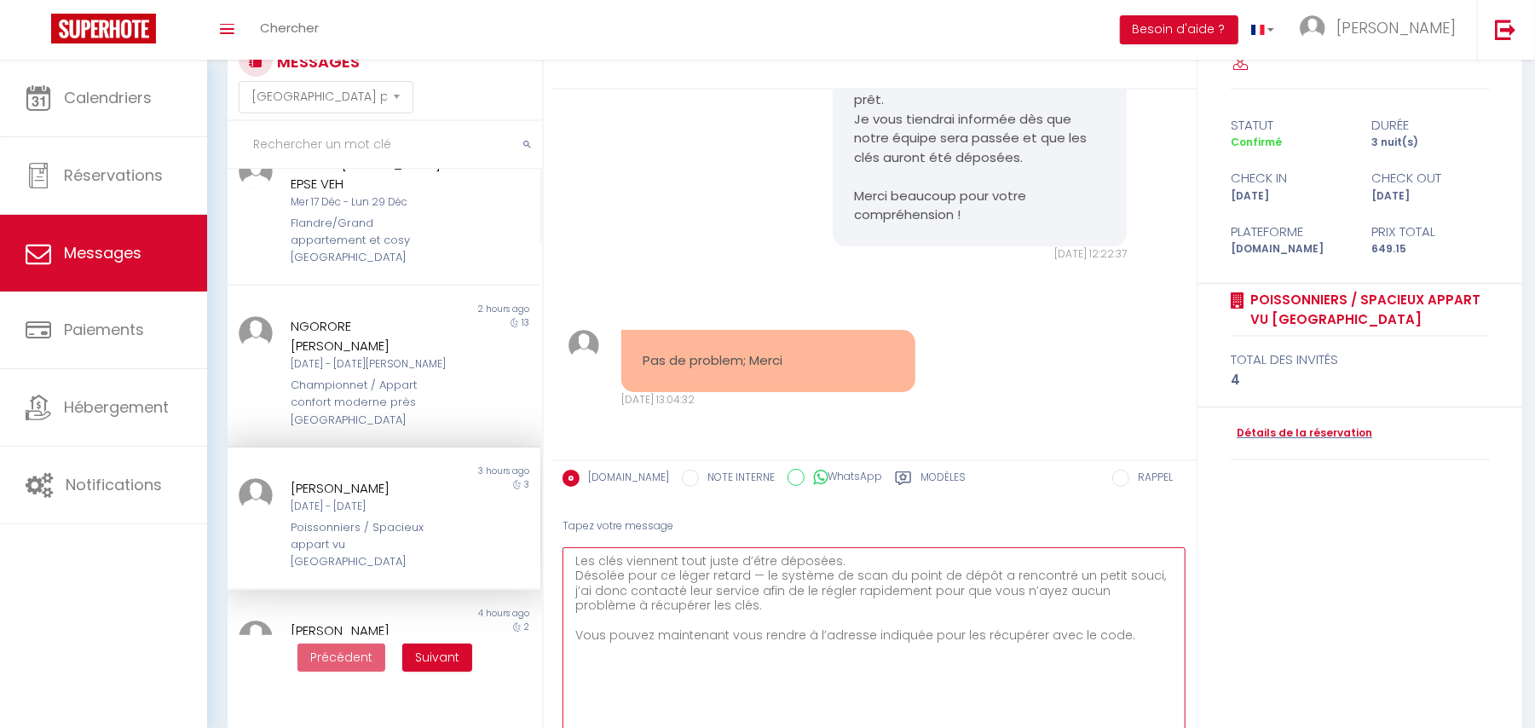
drag, startPoint x: 1182, startPoint y: 591, endPoint x: 826, endPoint y: 608, distance: 355.9
click at [1144, 668] on html "🟢 Des questions ou besoin d'assistance pour la migration AirBnB? Prenez rdv >>>…" at bounding box center [767, 304] width 1535 height 728
click at [563, 563] on textarea "Les clés viennent tout juste d’être déposées. Désolée pour ce léger retard — le…" at bounding box center [874, 652] width 623 height 211
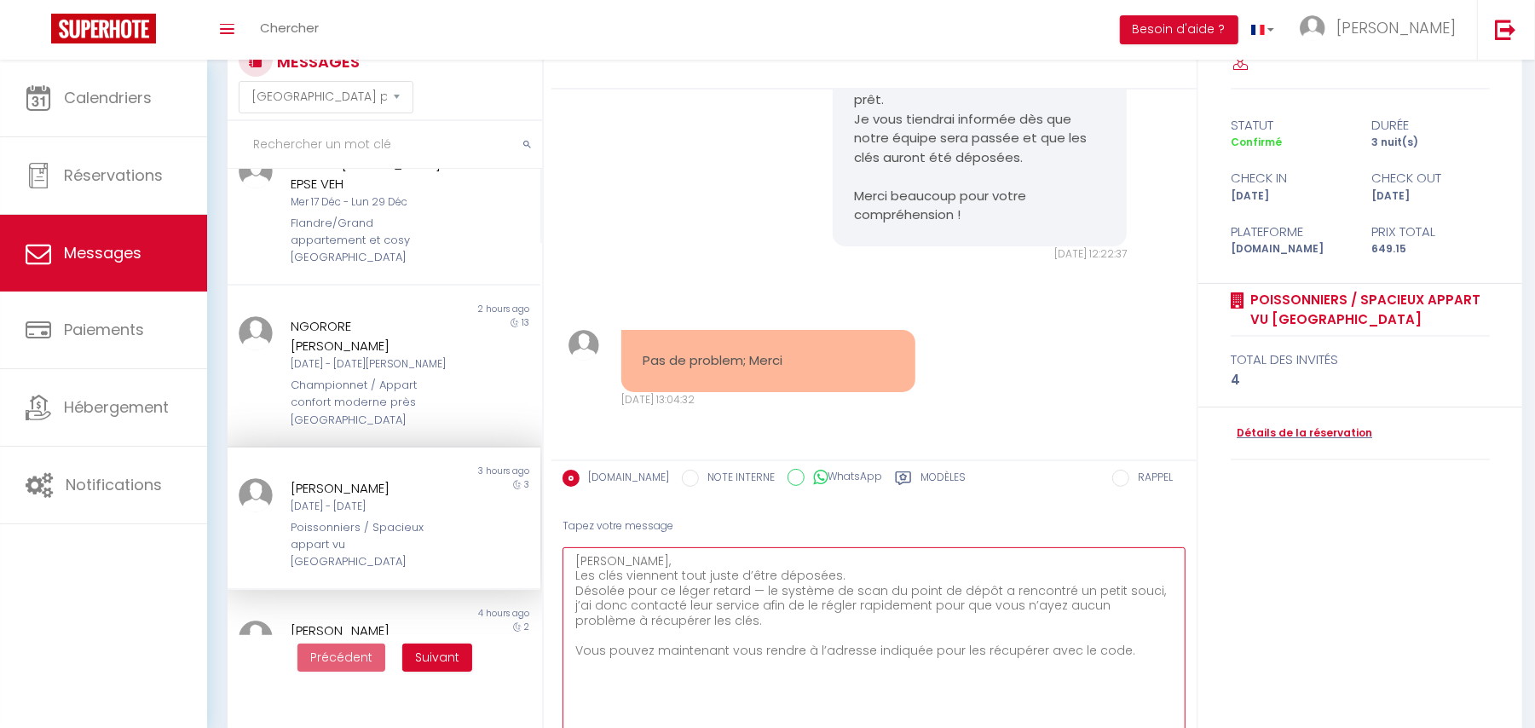
drag, startPoint x: 614, startPoint y: 574, endPoint x: 812, endPoint y: 581, distance: 197.9
click at [805, 581] on textarea "Mariana, Les clés viennent tout juste d’être déposées. Désolée pour ce léger re…" at bounding box center [874, 652] width 623 height 211
click at [866, 571] on textarea "Mariana, Les clés viennent tout juste d’être déposées. Désolée pour ce léger re…" at bounding box center [874, 652] width 623 height 211
click at [759, 592] on textarea "Mariana, Les clés viennent tout juste d’être déposées :) Désolée pour ce léger …" at bounding box center [874, 652] width 623 height 211
click at [619, 592] on textarea "Mariana, Les clés viennent tout juste d’être déposées :) Désolée pour ce léger …" at bounding box center [874, 652] width 623 height 211
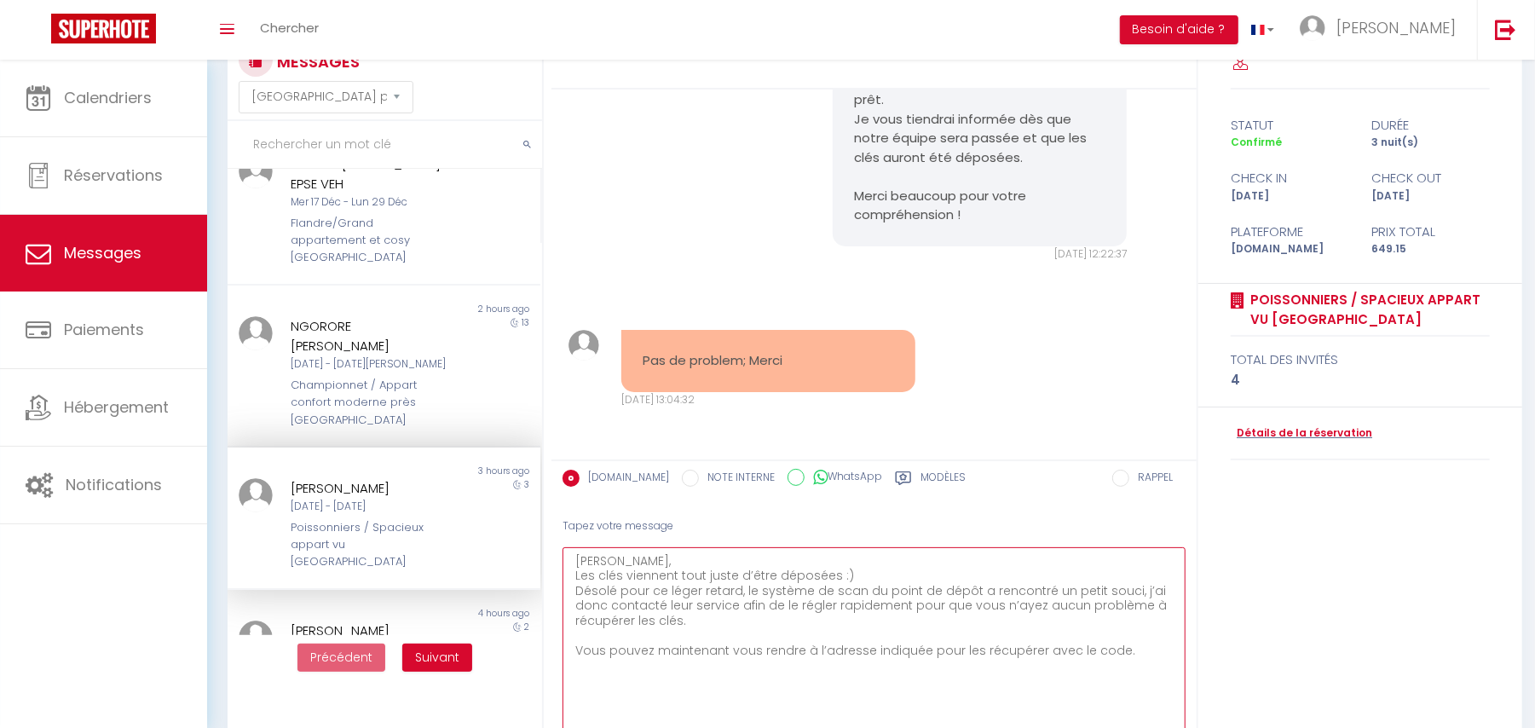
drag, startPoint x: 619, startPoint y: 592, endPoint x: 1000, endPoint y: 621, distance: 382.2
click at [1000, 621] on textarea "Mariana, Les clés viennent tout juste d’être déposées :) Désolé pour ce léger r…" at bounding box center [874, 652] width 623 height 211
click at [683, 619] on textarea "Mariana, Les clés viennent tout juste d’être déposées :) Désolé pour ce léger r…" at bounding box center [874, 652] width 623 height 211
drag, startPoint x: 634, startPoint y: 653, endPoint x: 1154, endPoint y: 665, distance: 520.2
click at [1154, 665] on textarea "Mariana, Les clés viennent tout juste d’être déposées :) Désolé pour ce léger r…" at bounding box center [874, 652] width 623 height 211
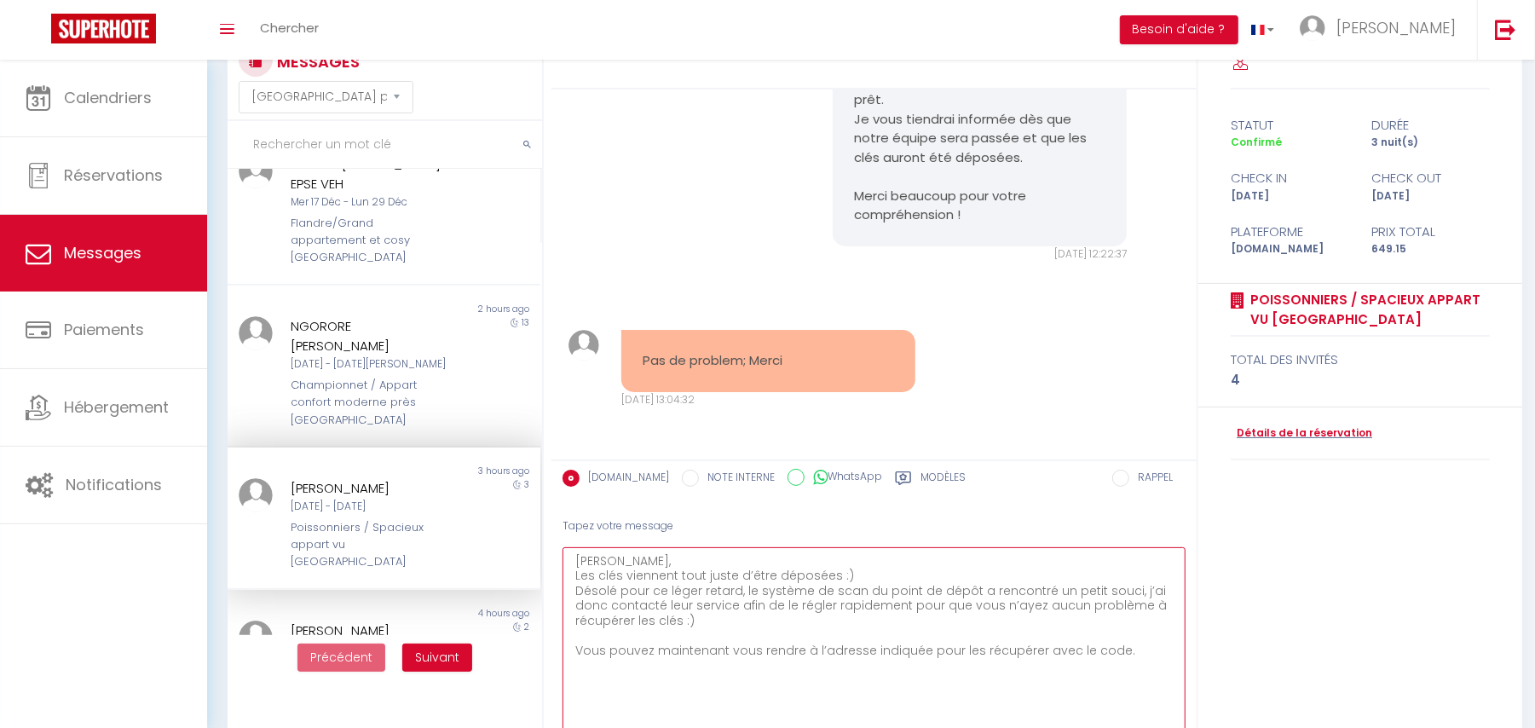
click at [1139, 653] on textarea "Mariana, Les clés viennent tout juste d’être déposées :) Désolé pour ce léger r…" at bounding box center [874, 652] width 623 height 211
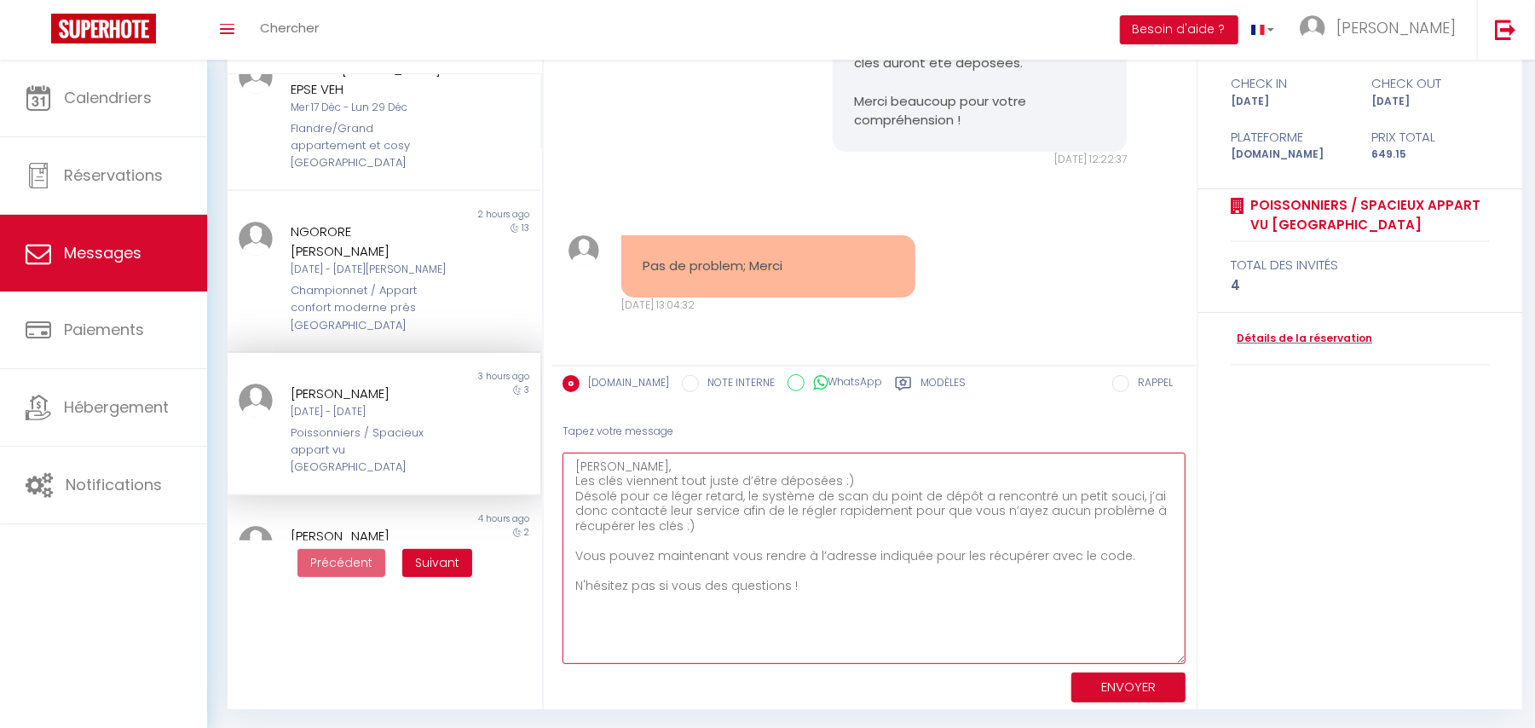
type textarea "[PERSON_NAME], Les clés viennent tout juste d’être déposées :) Désolé pour [PER…"
click at [1124, 685] on button "ENVOYER" at bounding box center [1129, 688] width 114 height 30
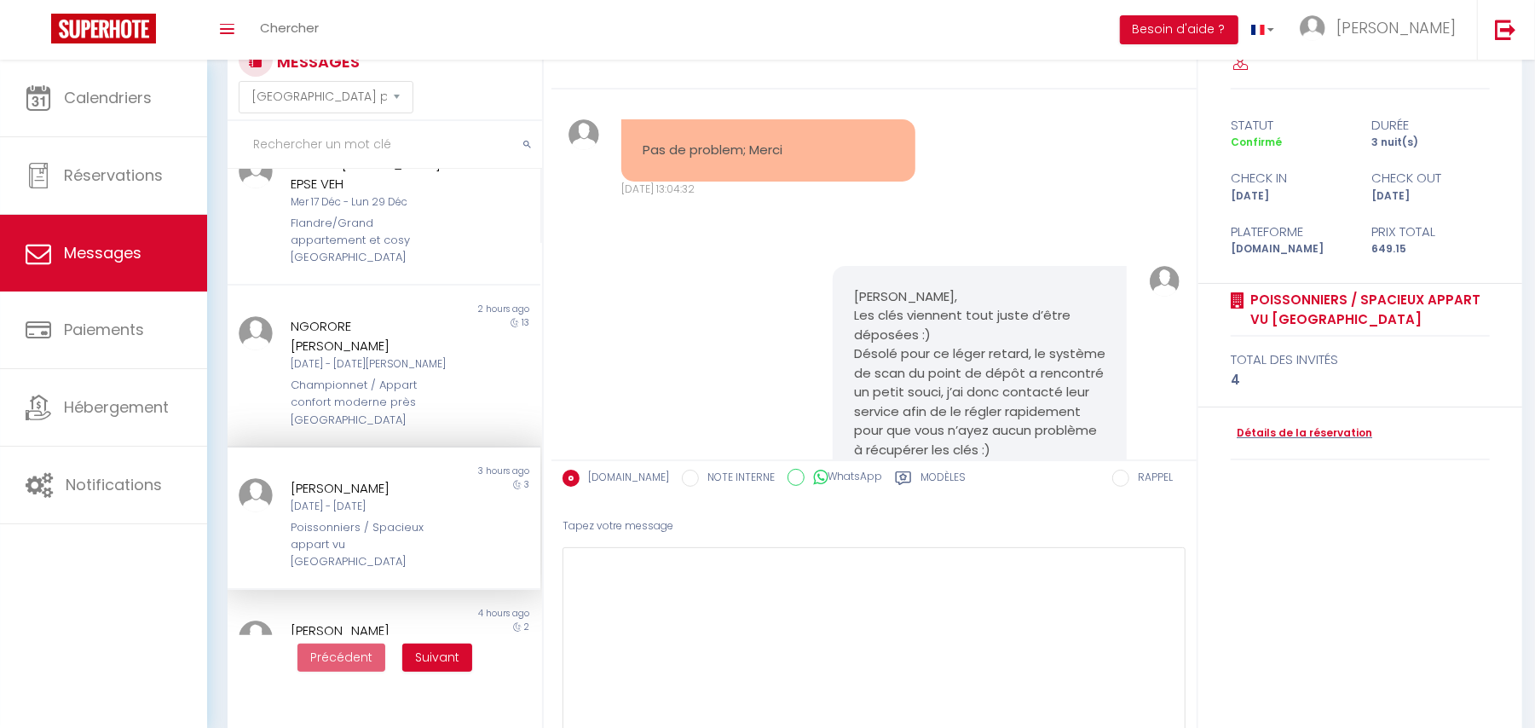
scroll to position [8096, 0]
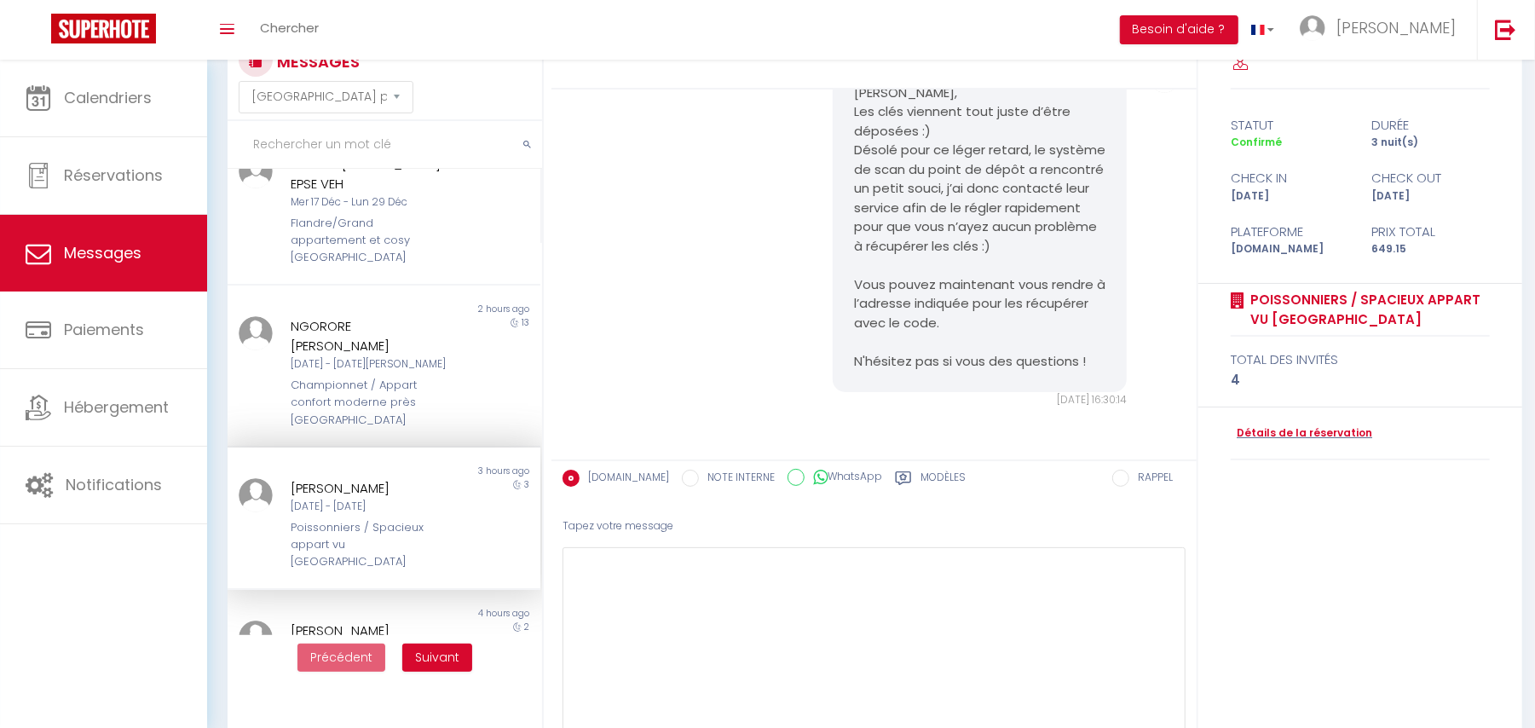
click at [738, 261] on div "Mariana, Les clés viennent tout juste d’être déposées :) Désolé pour ce léger r…" at bounding box center [875, 235] width 634 height 414
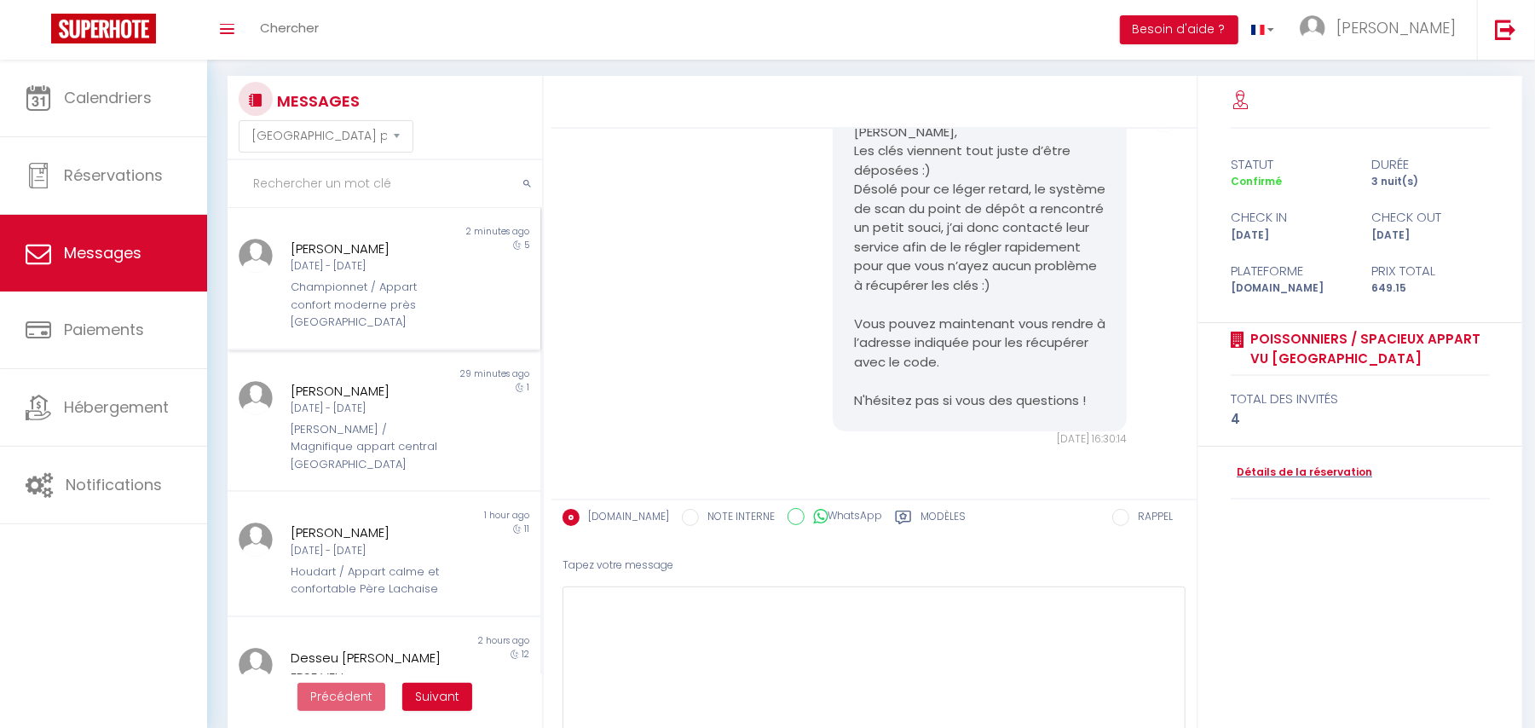
scroll to position [0, 0]
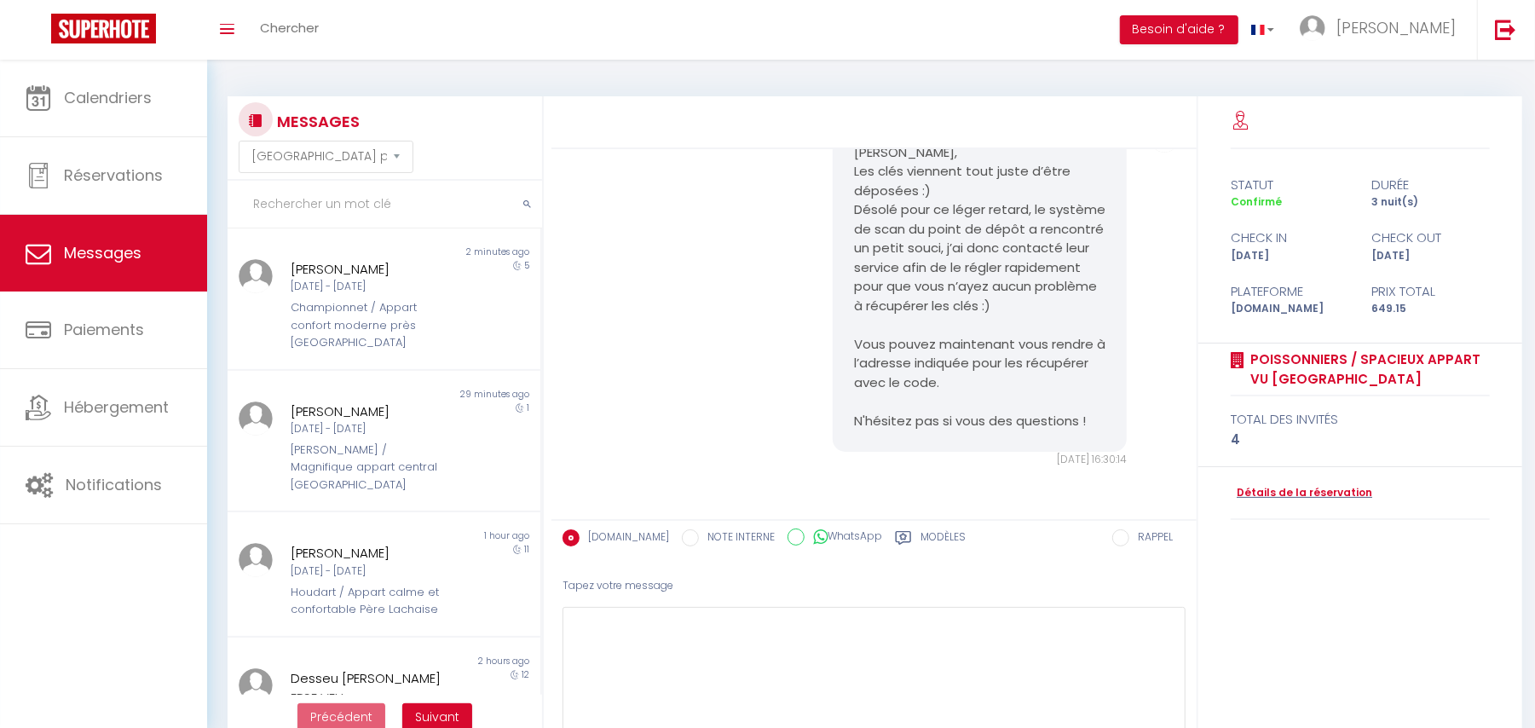
click at [619, 246] on div "Mariana, Les clés viennent tout juste d’être déposées :) Désolé pour ce léger r…" at bounding box center [875, 295] width 634 height 414
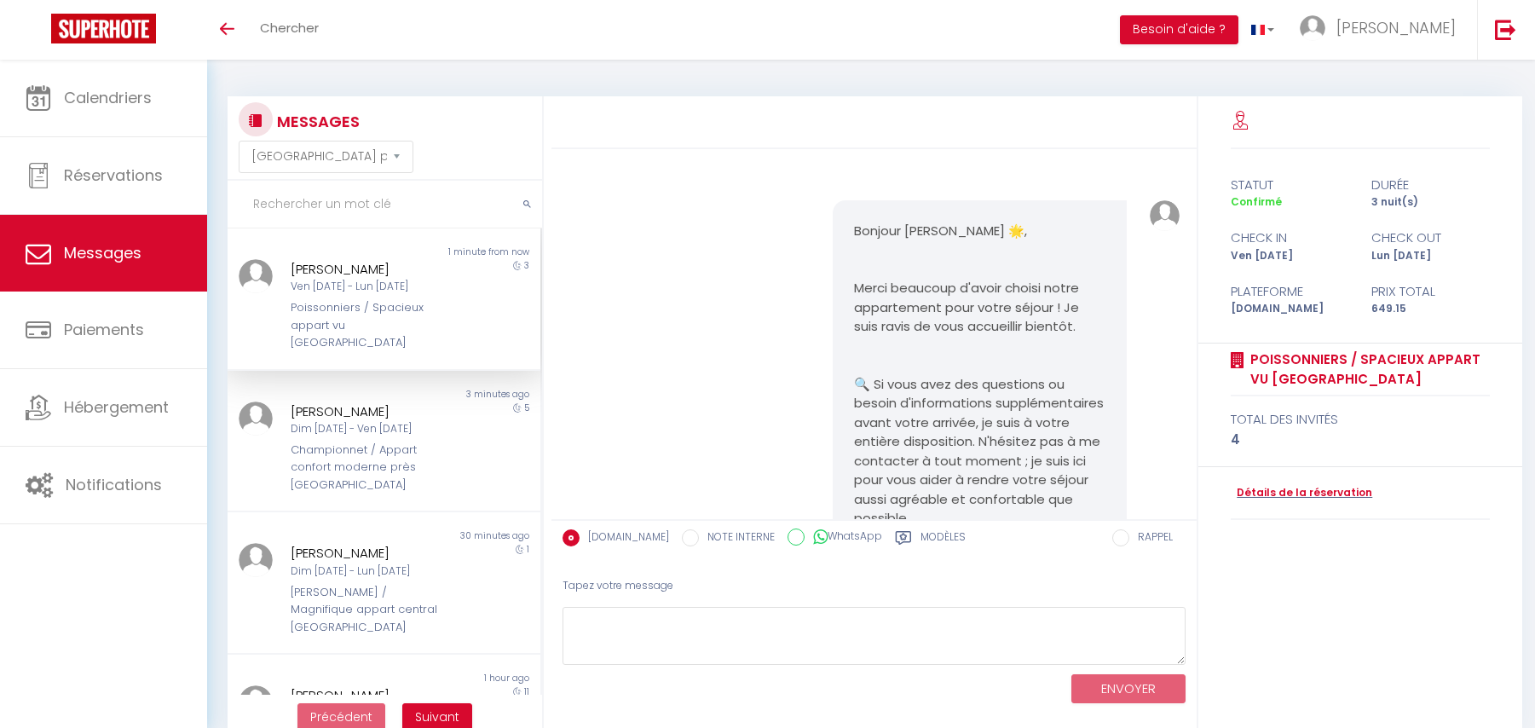
select select "message"
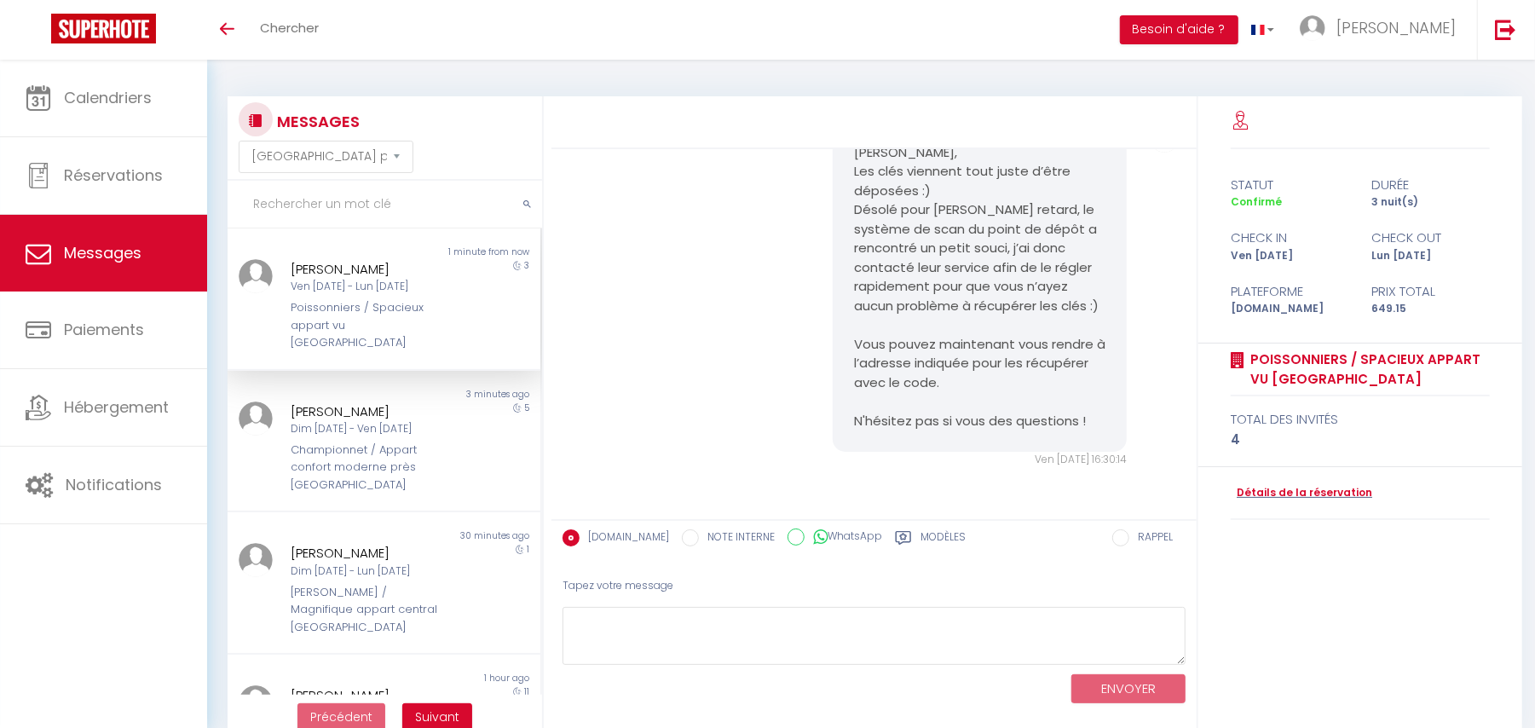
click at [359, 314] on div "Poissonniers / Spacieux appart vu [GEOGRAPHIC_DATA]" at bounding box center [371, 325] width 160 height 52
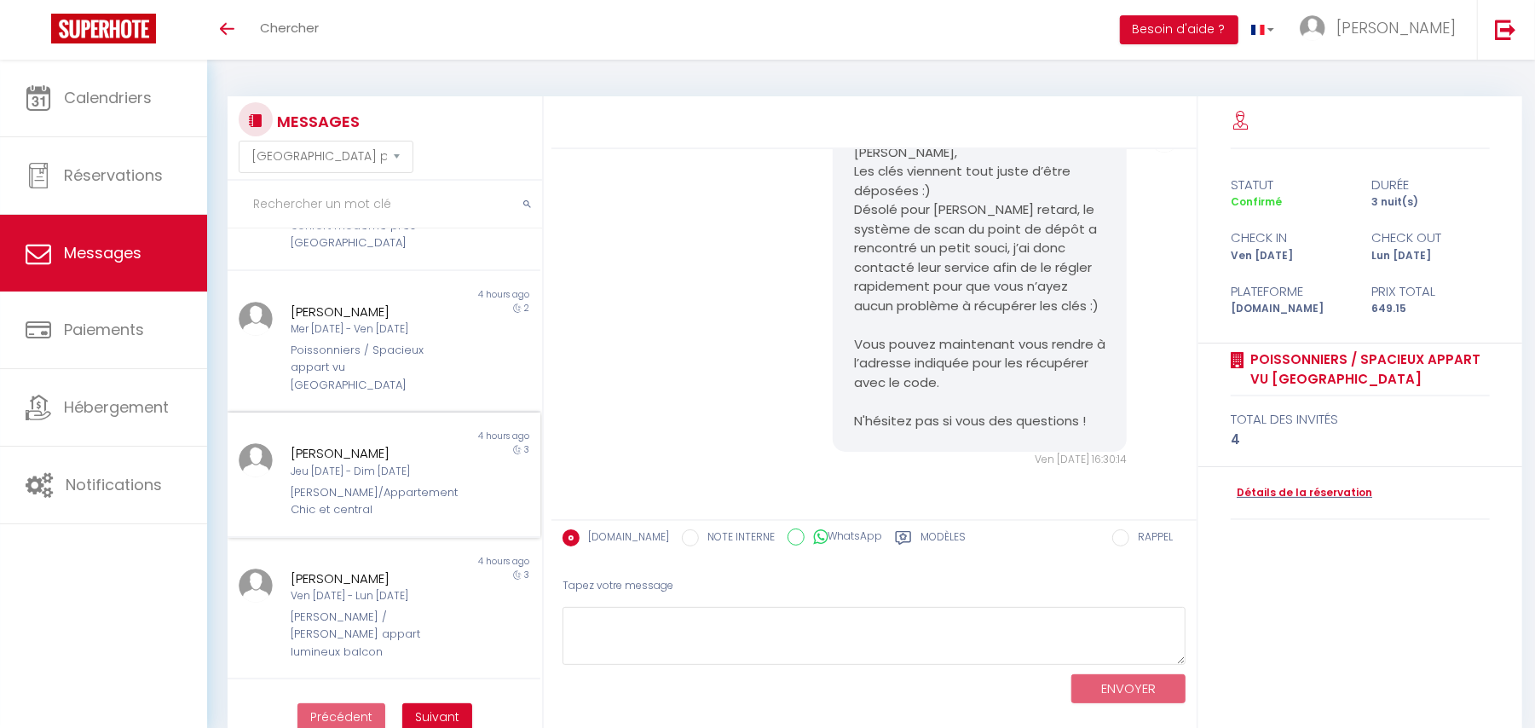
scroll to position [60, 0]
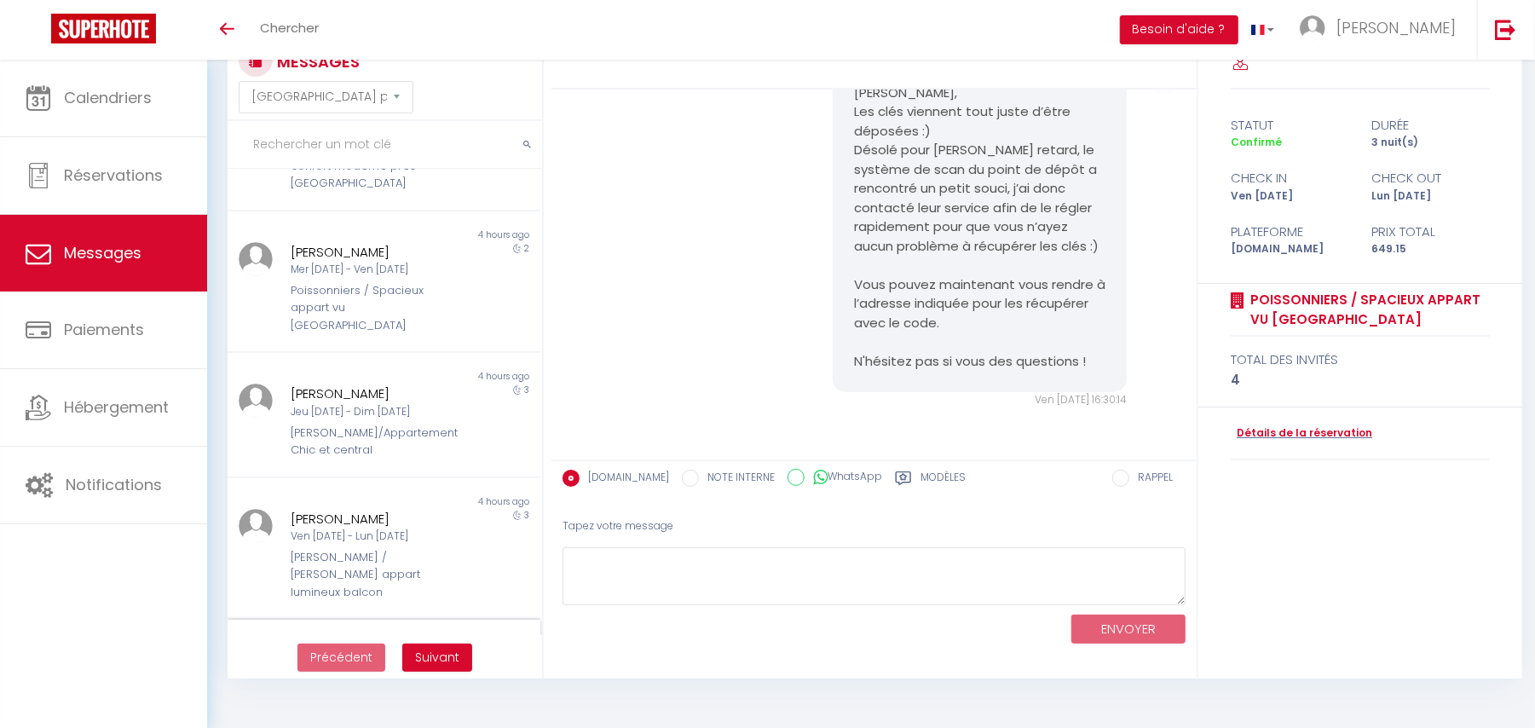
click at [352, 637] on div "Non lu" at bounding box center [306, 645] width 156 height 17
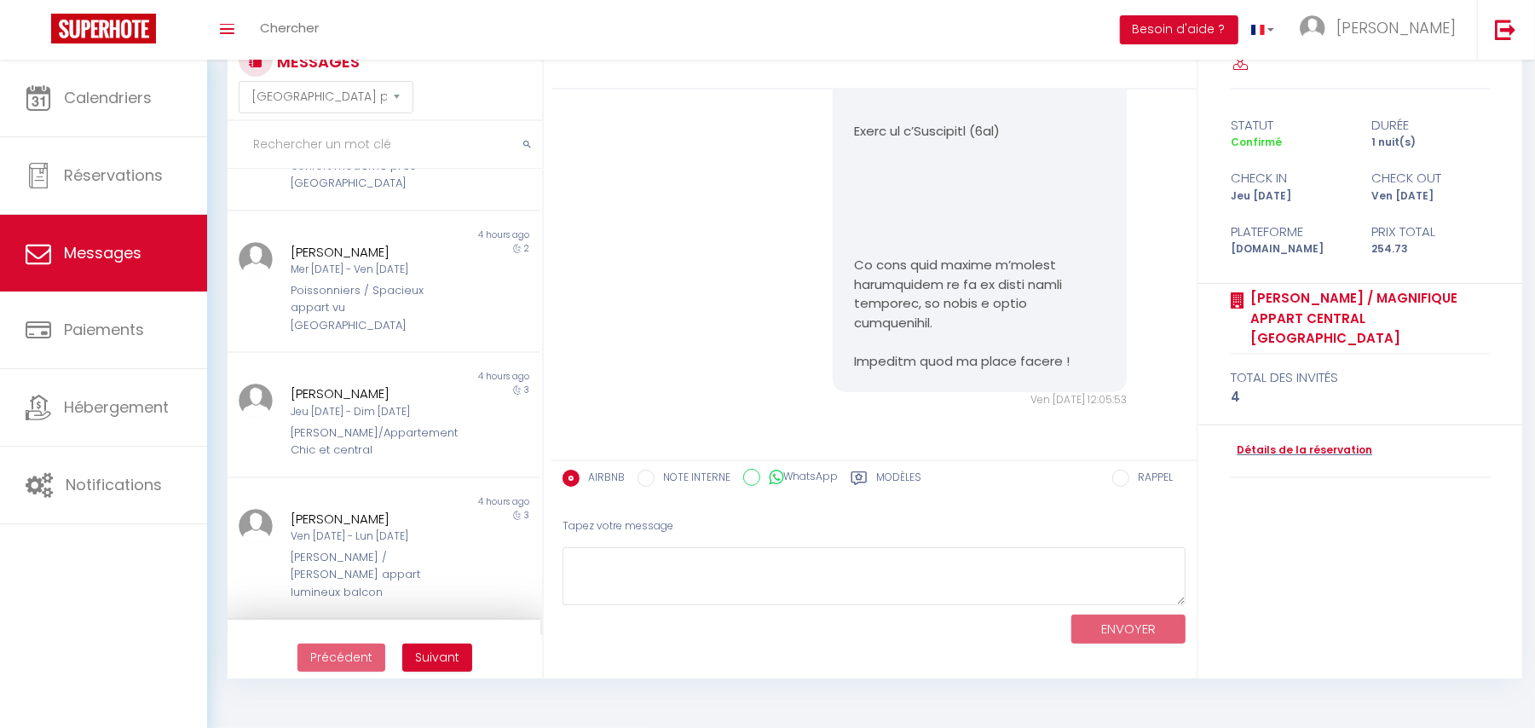
scroll to position [847, 0]
click at [328, 151] on input "text" at bounding box center [385, 145] width 315 height 48
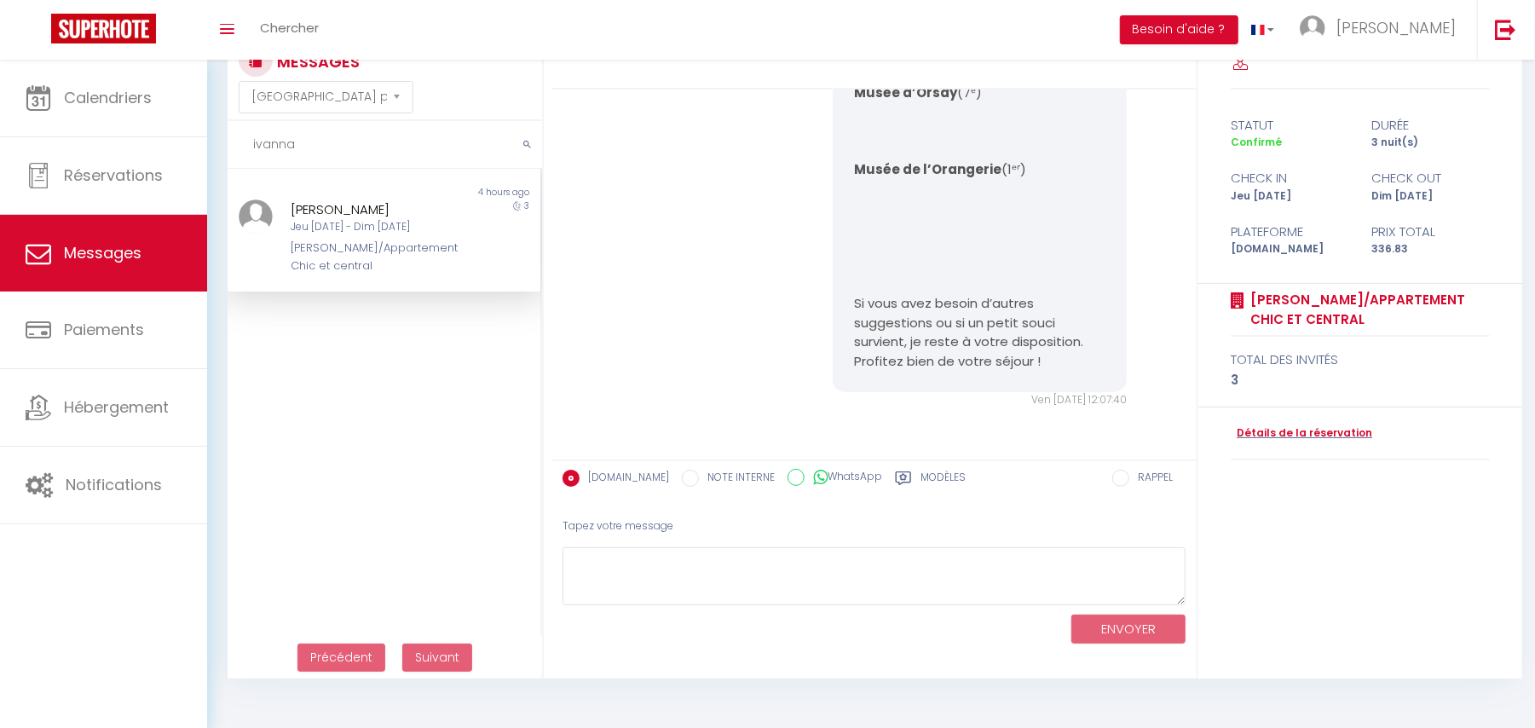
type input "ivanna"
click at [621, 571] on textarea at bounding box center [874, 576] width 623 height 59
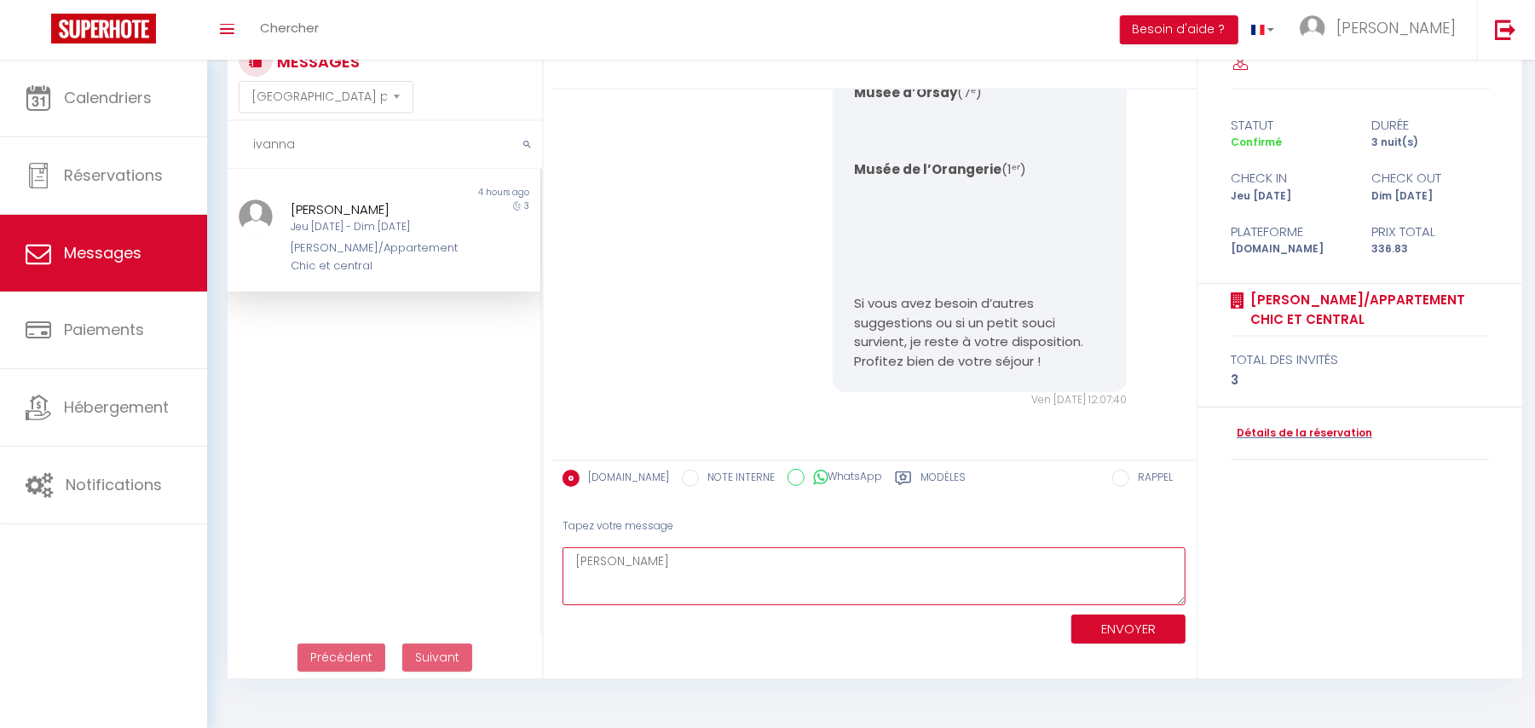
type textarea "[PERSON_NAME]"
drag, startPoint x: 675, startPoint y: 557, endPoint x: 575, endPoint y: 559, distance: 100.6
click at [575, 559] on textarea "[PERSON_NAME]" at bounding box center [874, 576] width 623 height 59
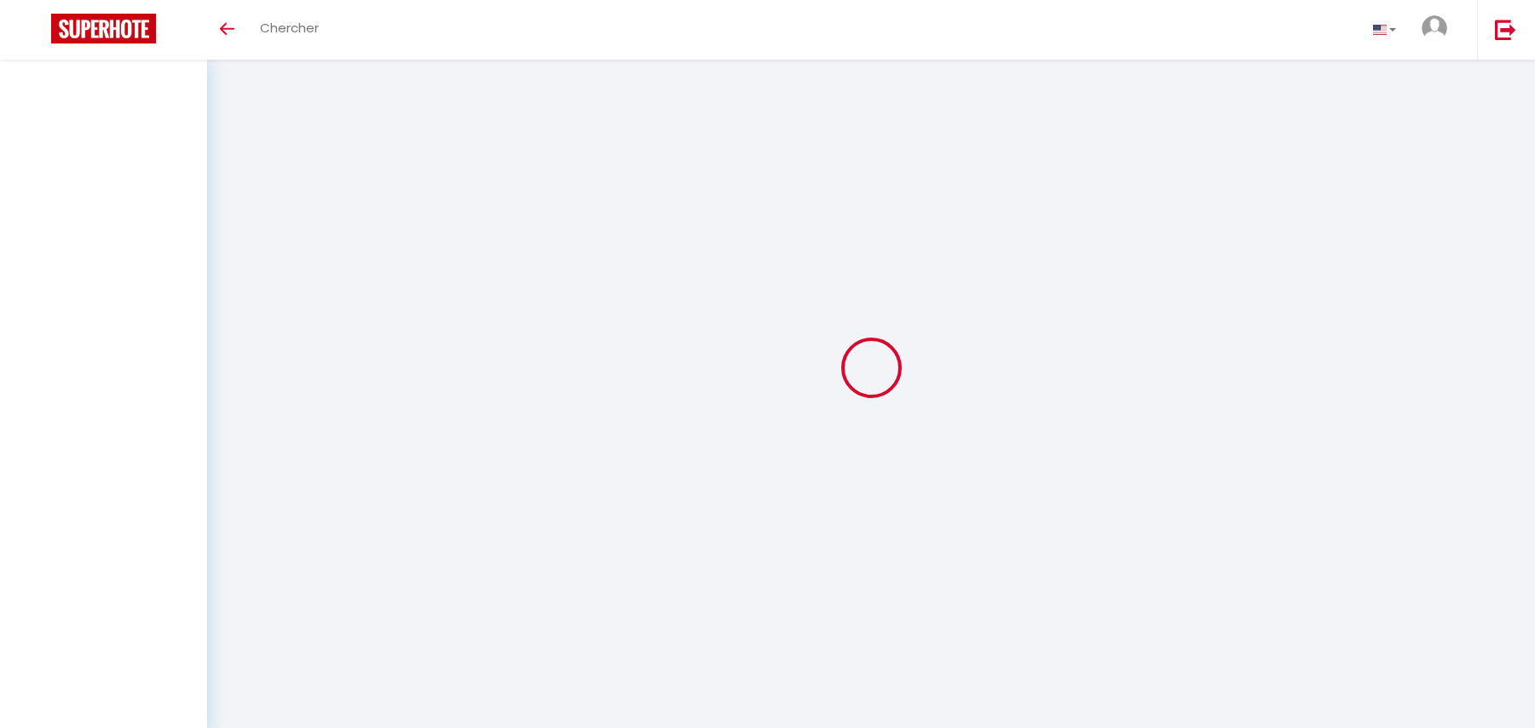
select select "message"
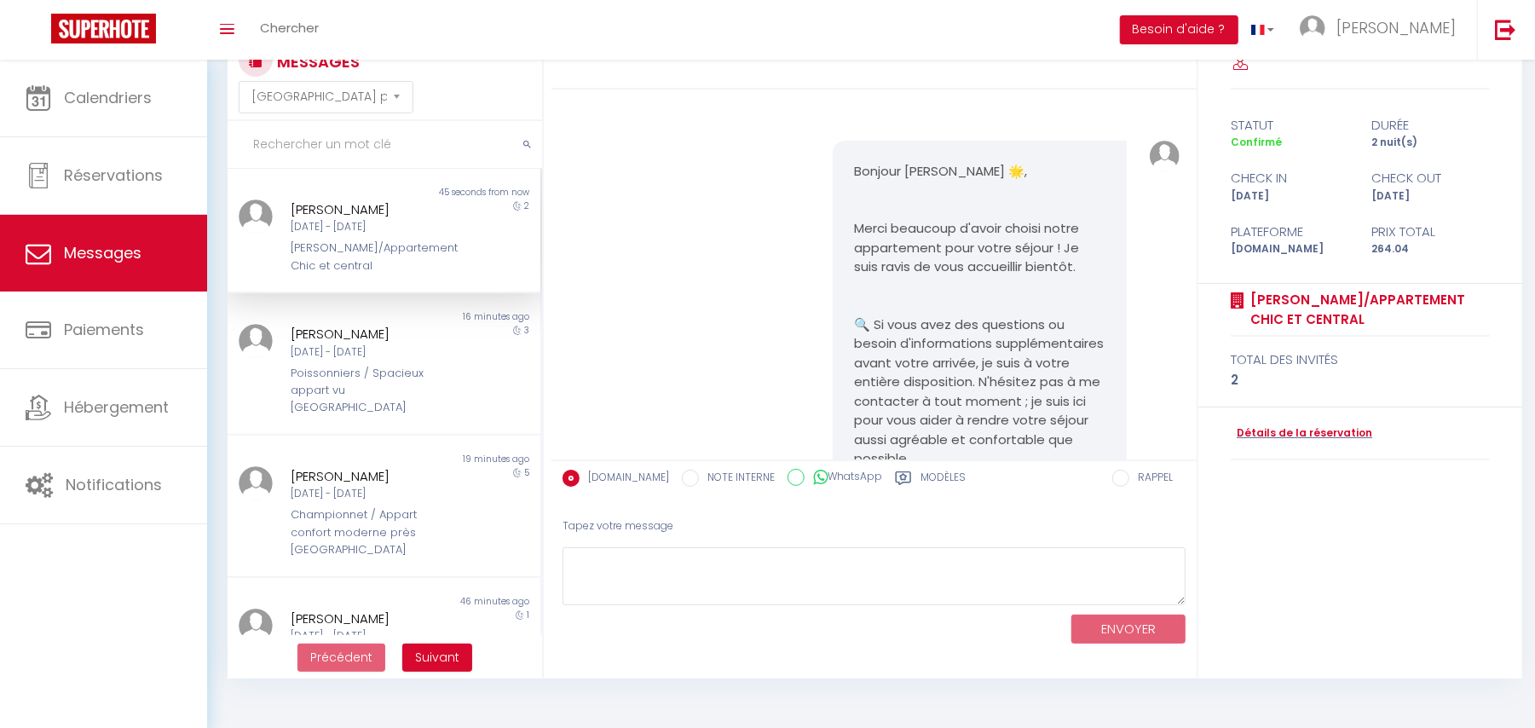
scroll to position [8980, 0]
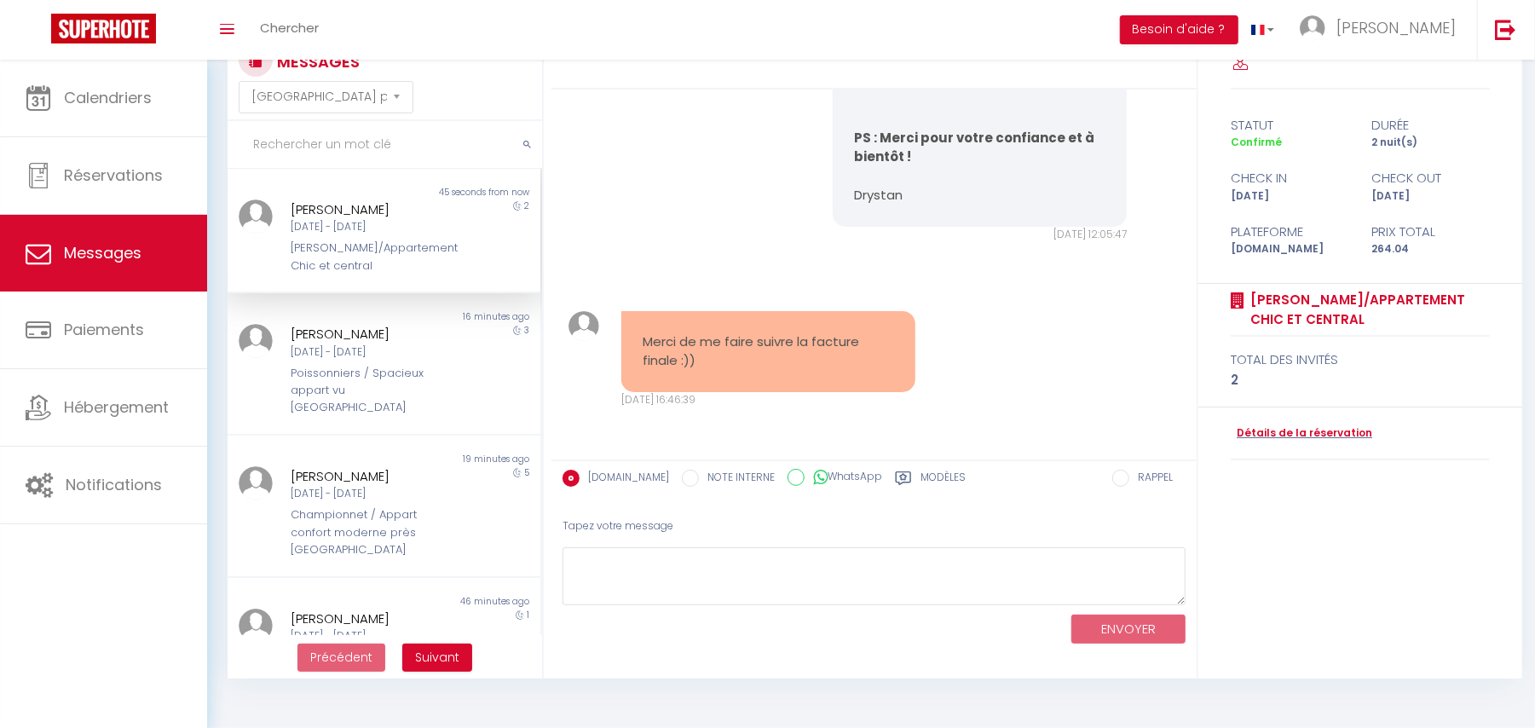
click at [1275, 433] on link "Détails de la réservation" at bounding box center [1302, 433] width 142 height 16
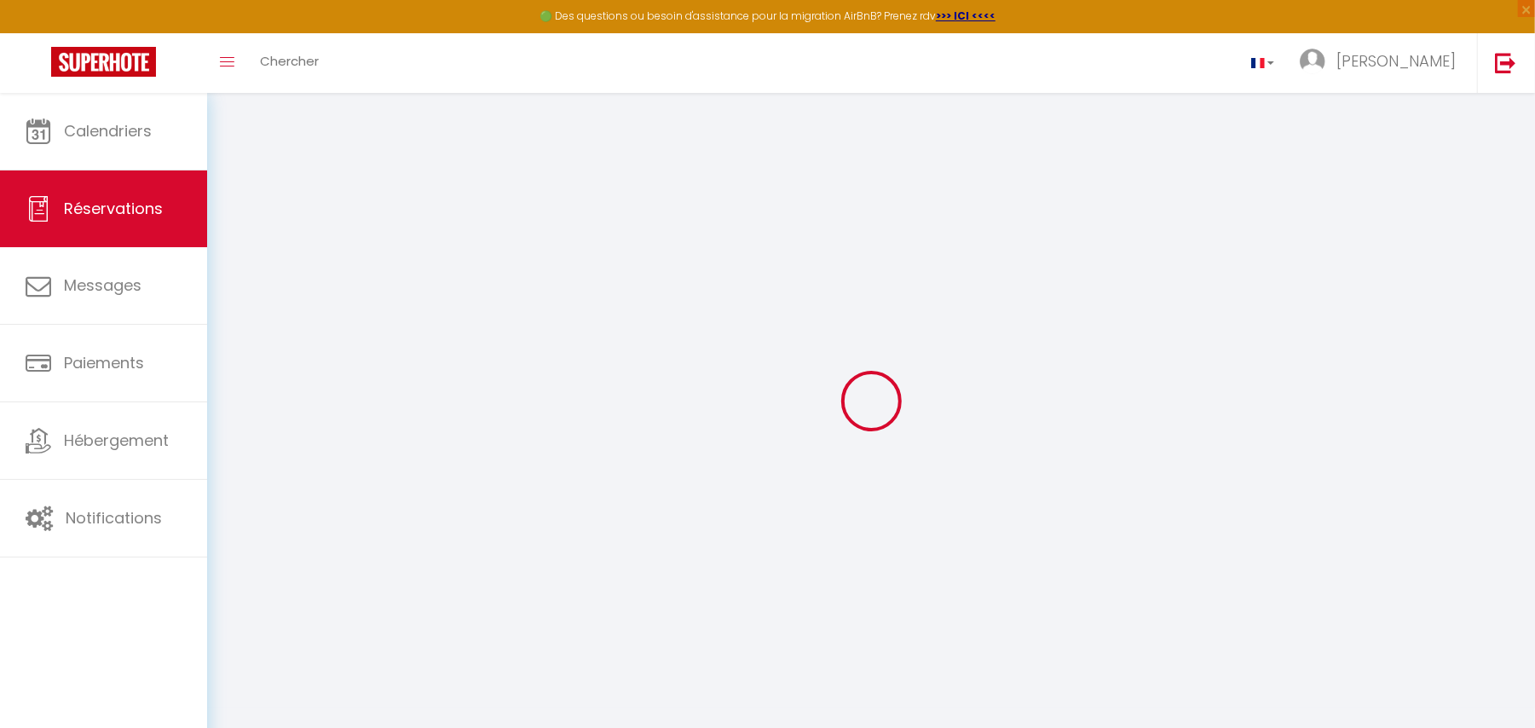
select select
select select "14"
checkbox input "false"
select select
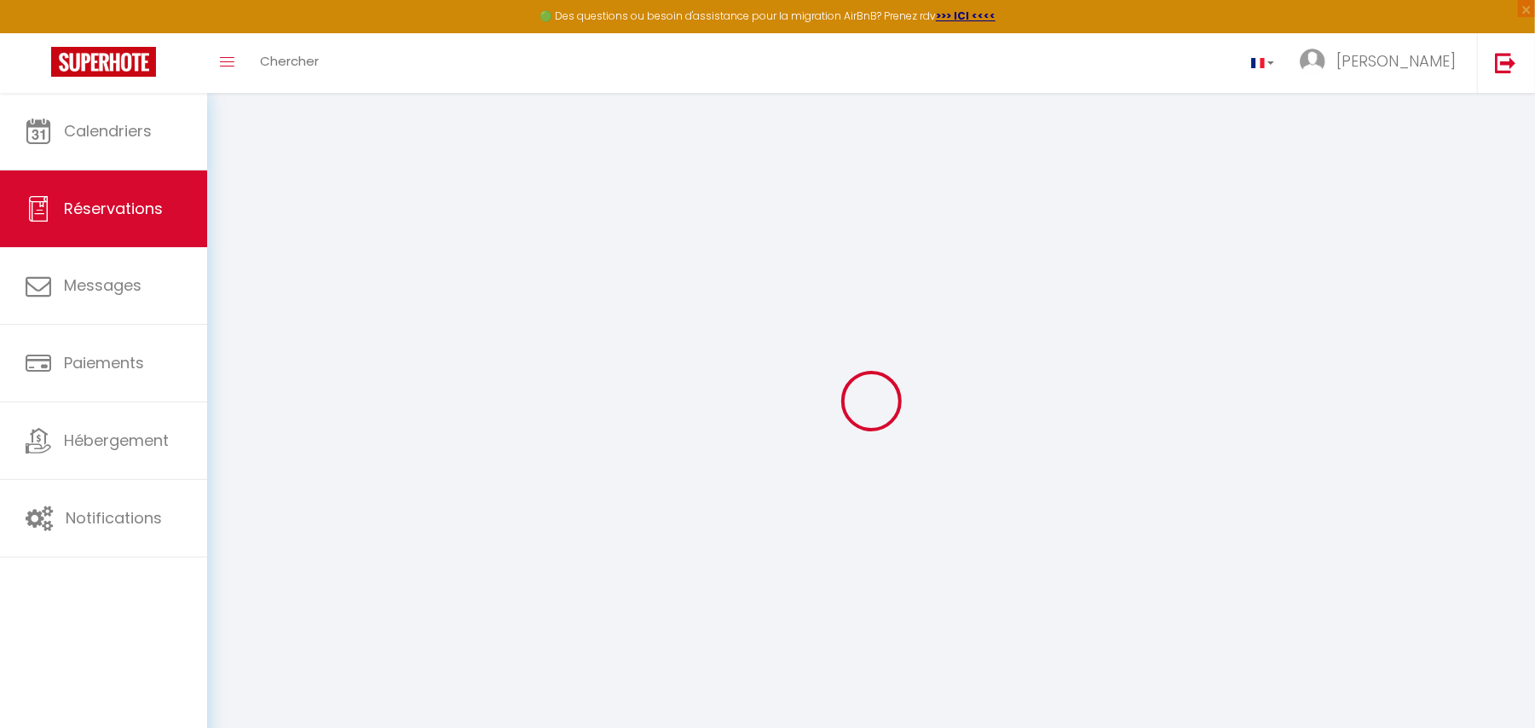
select select
checkbox input "false"
select select
checkbox input "false"
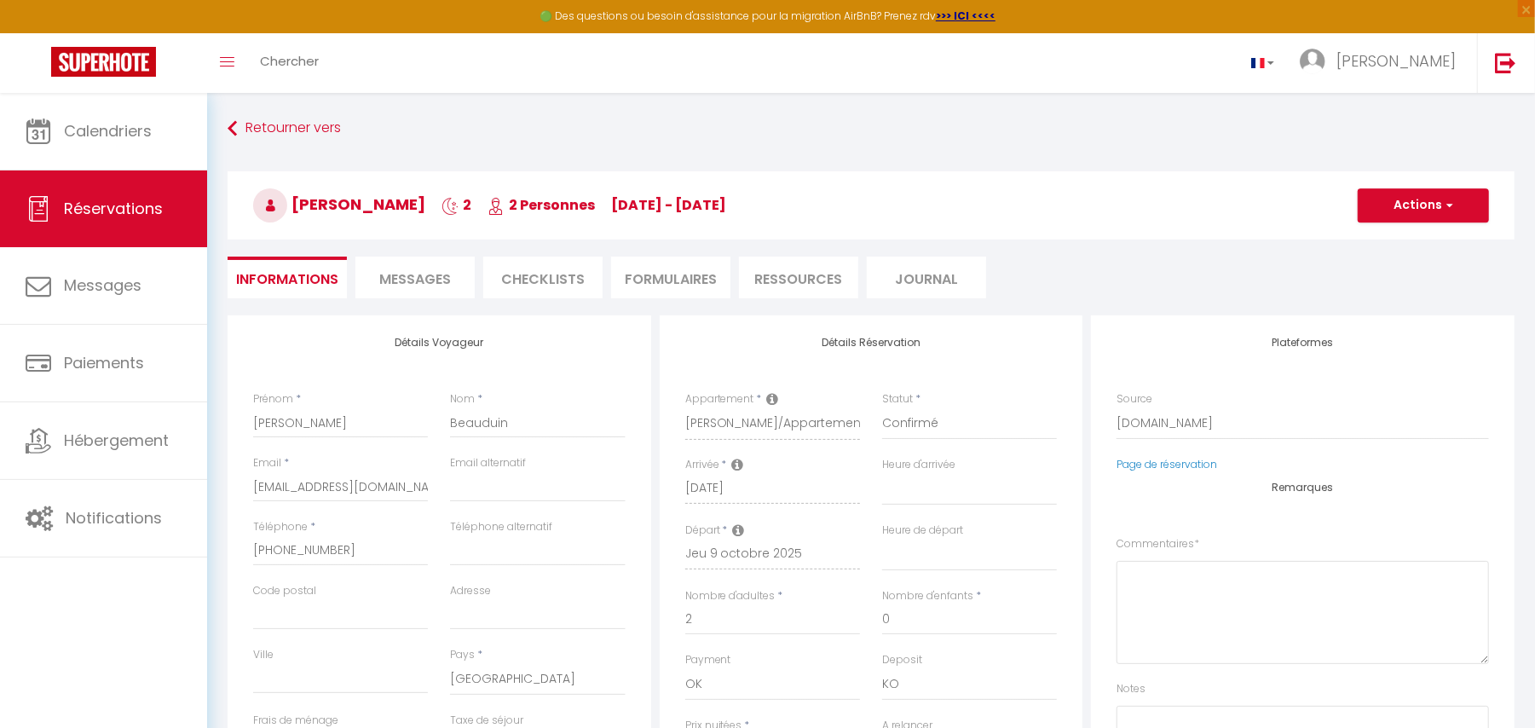
select select
checkbox input "false"
type textarea "** THIS RESERVATION HAS BEEN PRE-PAID ** Reservation has a cancellation grace p…"
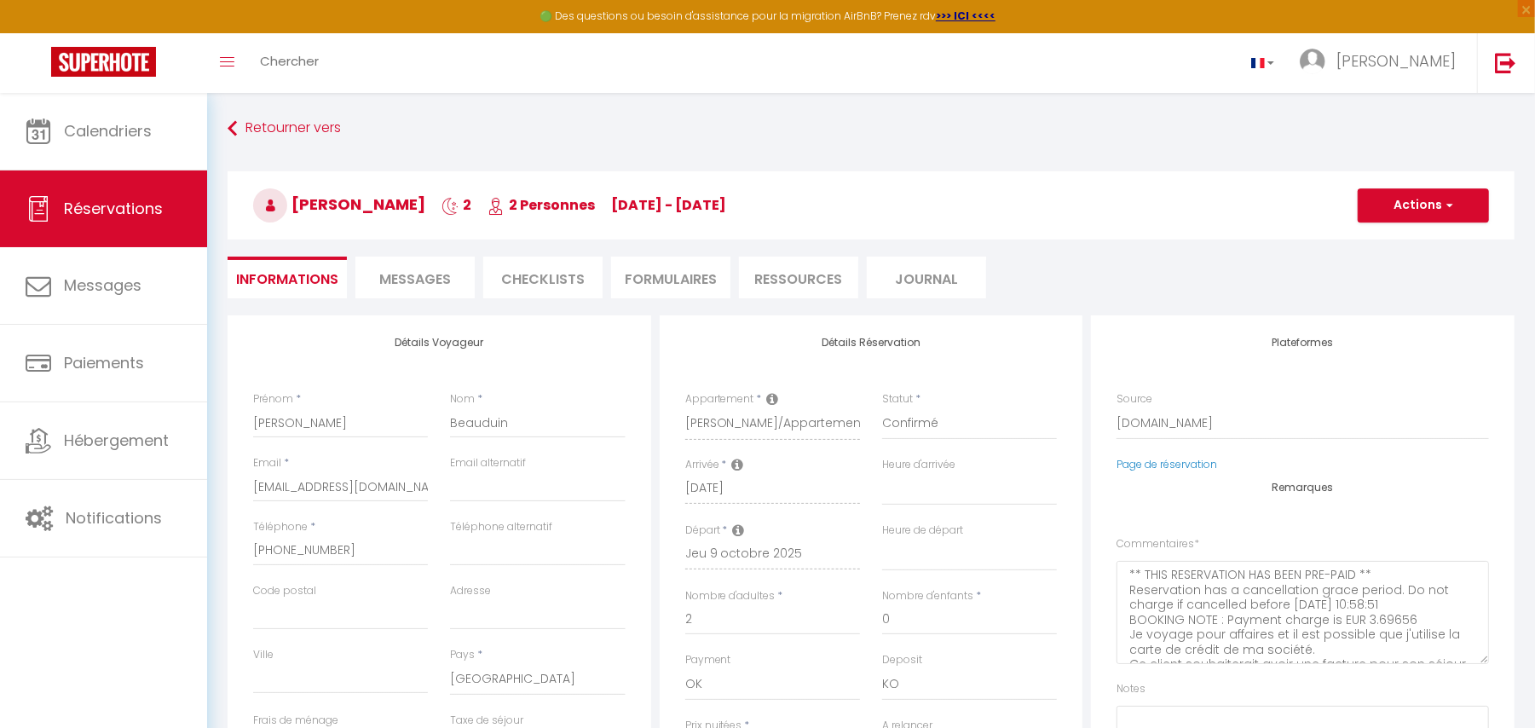
type input "85"
type input "10.4"
select select
checkbox input "false"
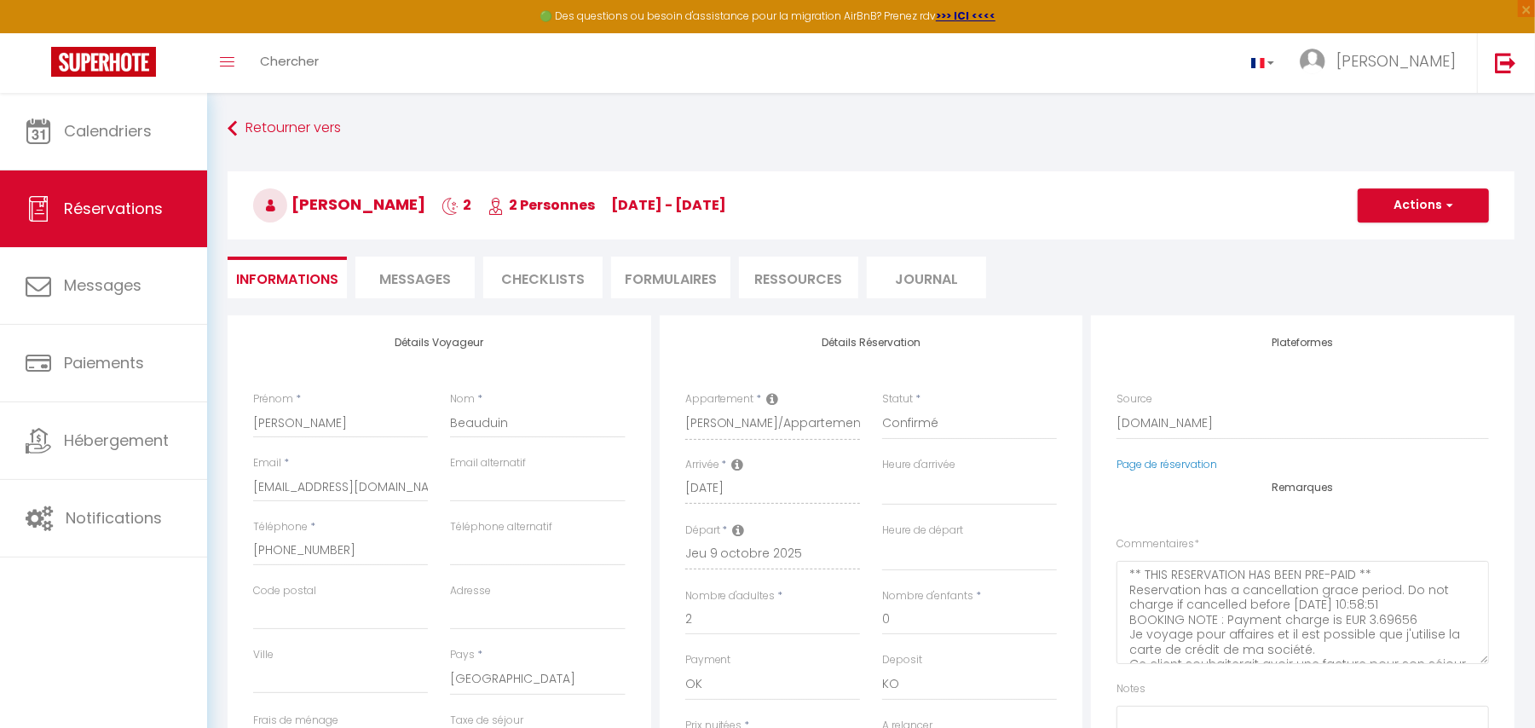
select select
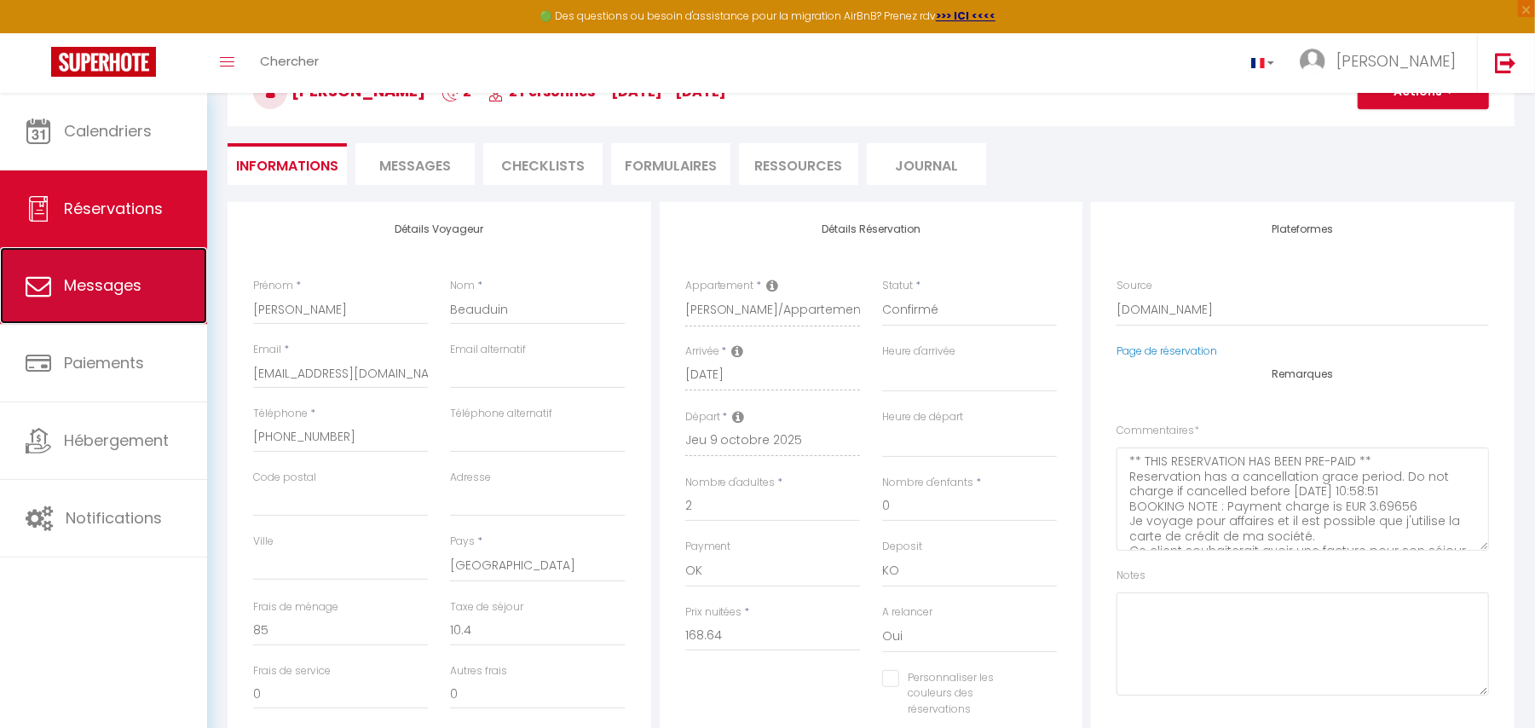
click at [65, 302] on link "Messages" at bounding box center [103, 285] width 207 height 77
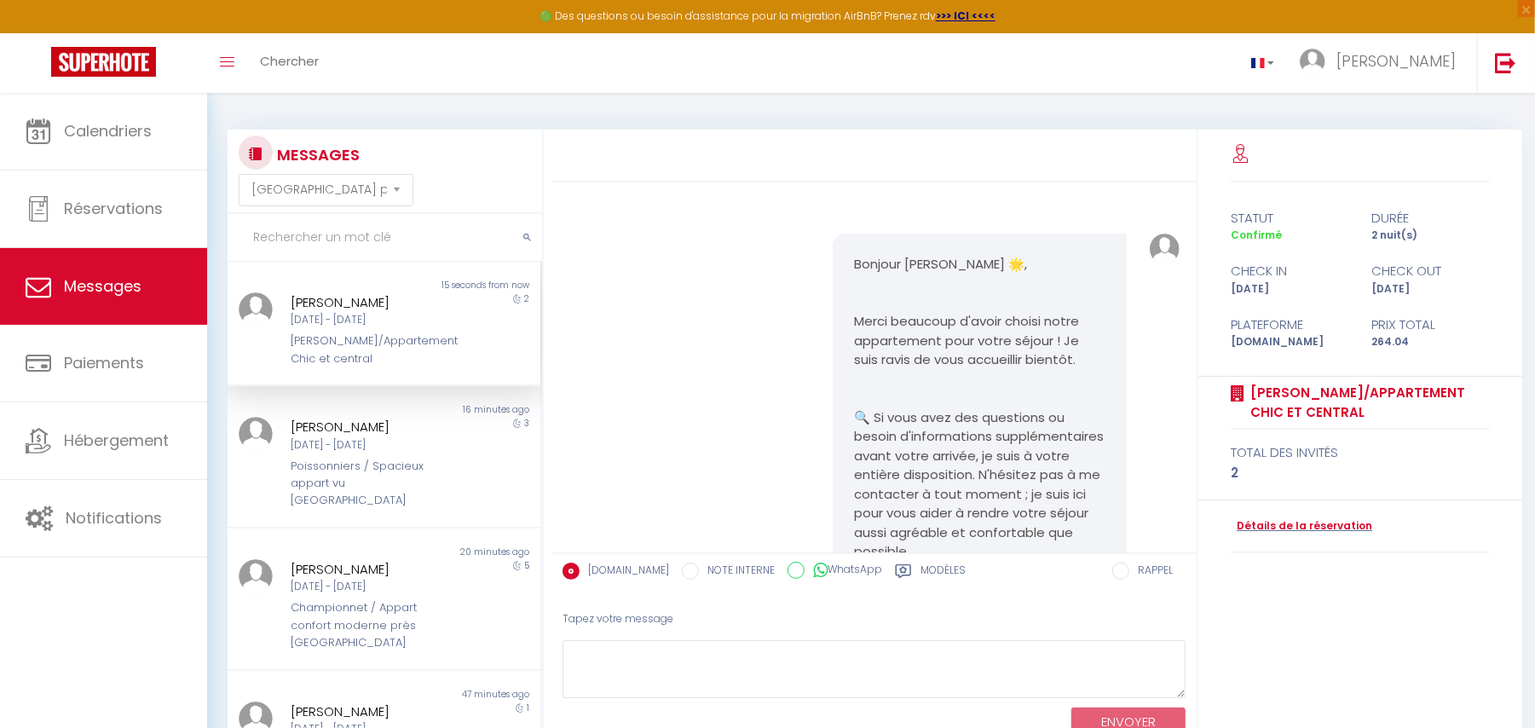
scroll to position [8980, 0]
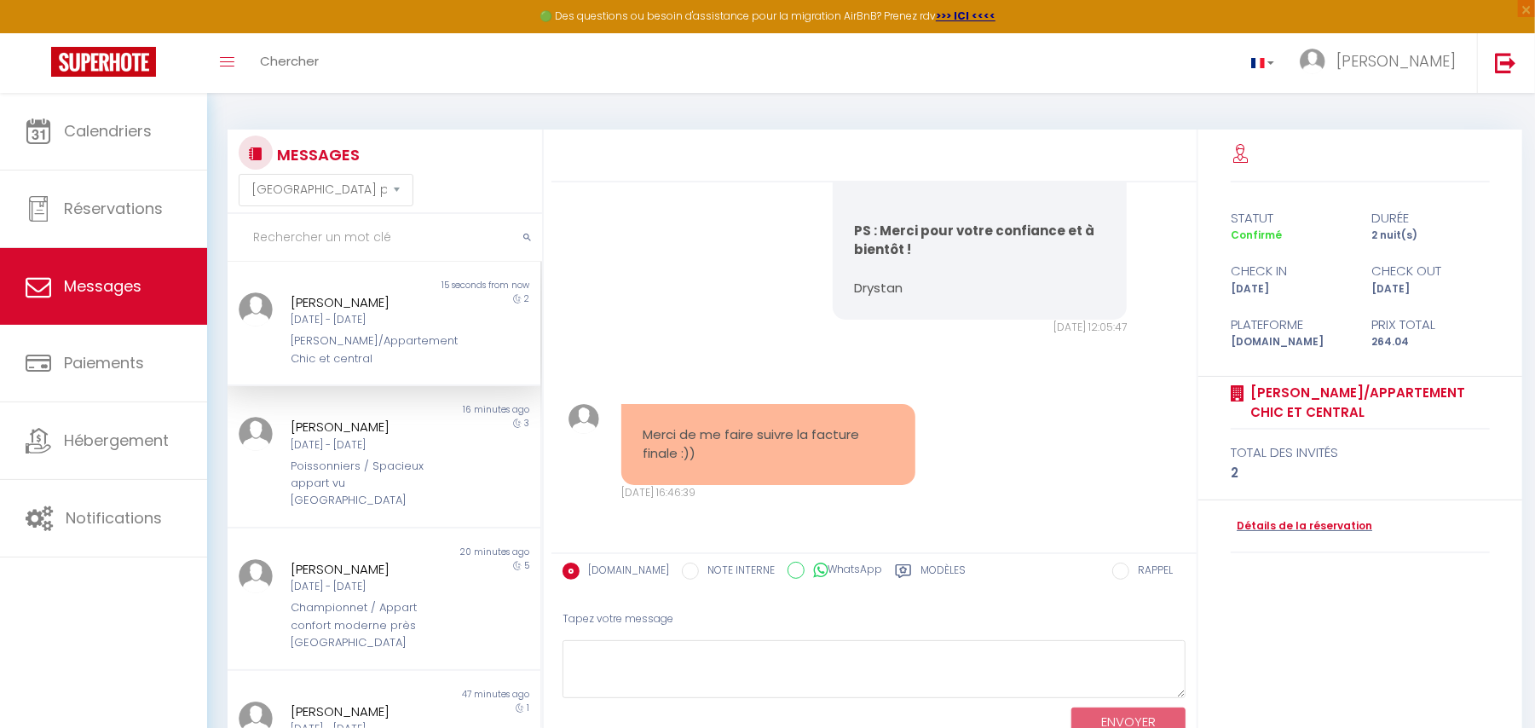
click at [612, 266] on div "Bonjour Patrick, J’espère que vous avez passé un agréable séjour à Paris et que…" at bounding box center [875, 27] width 634 height 683
click at [631, 651] on textarea at bounding box center [874, 669] width 623 height 59
type textarea "[PERSON_NAME]"
drag, startPoint x: 723, startPoint y: 662, endPoint x: 573, endPoint y: 652, distance: 150.3
click at [573, 652] on textarea "[PERSON_NAME]" at bounding box center [874, 669] width 623 height 59
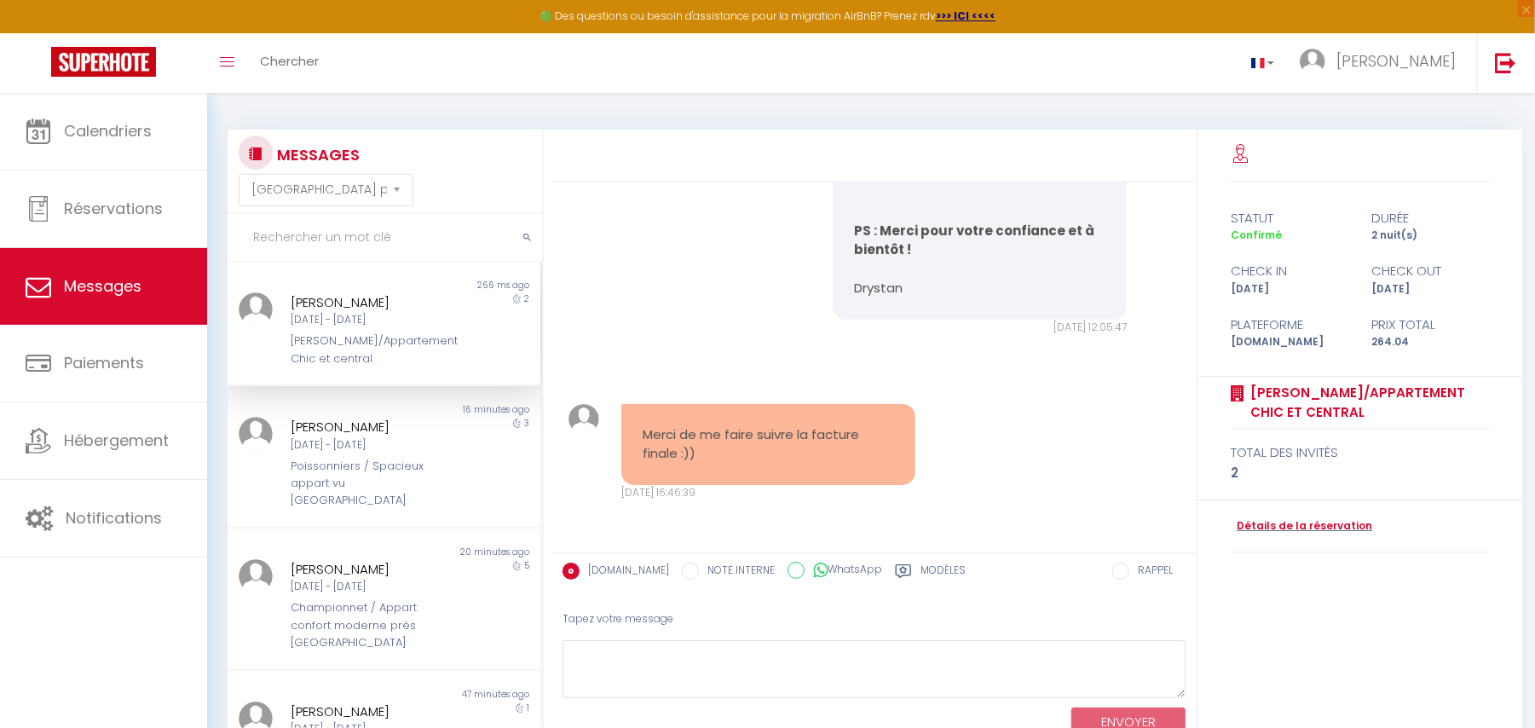
click at [660, 260] on div "Bonjour Patrick, J’espère que vous avez passé un agréable séjour à Paris et que…" at bounding box center [875, 27] width 634 height 683
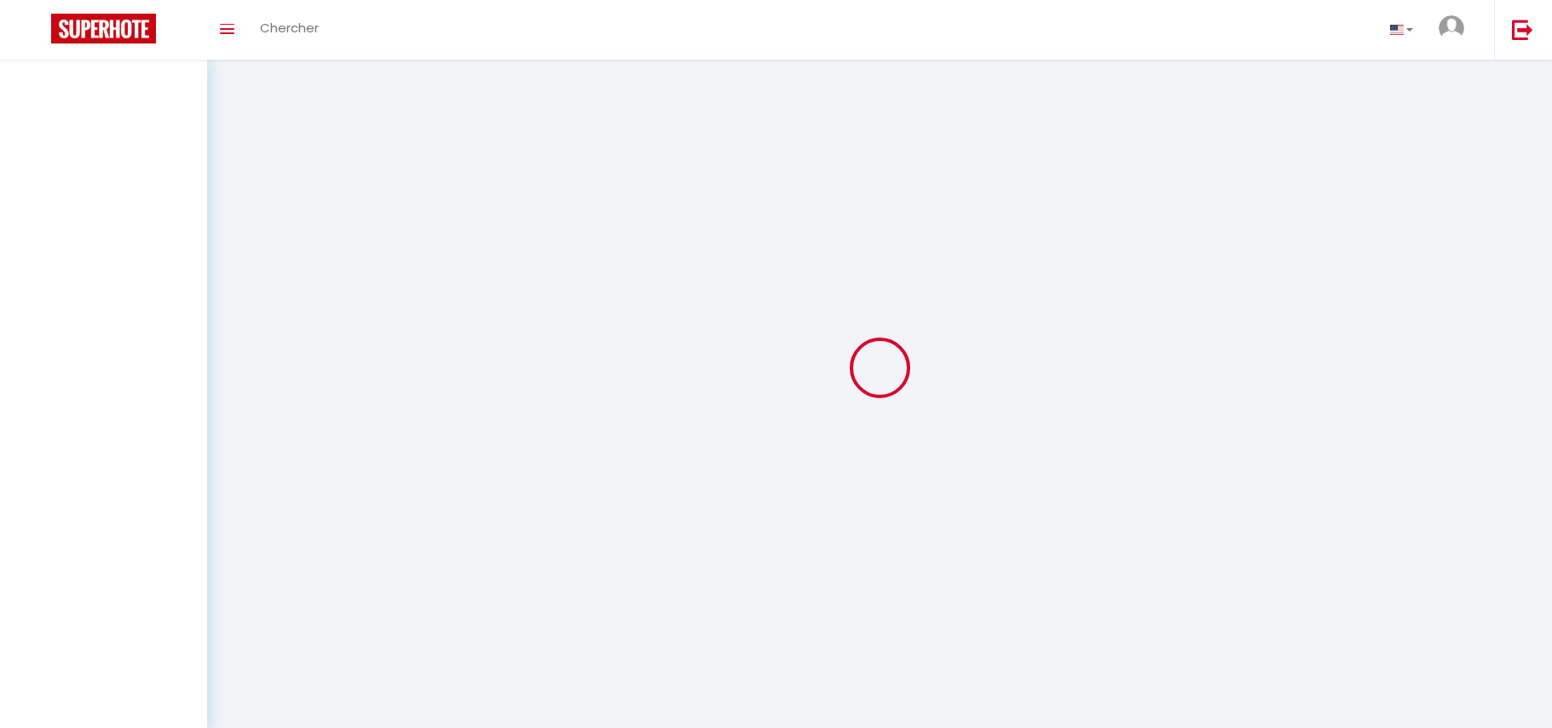
select select "message"
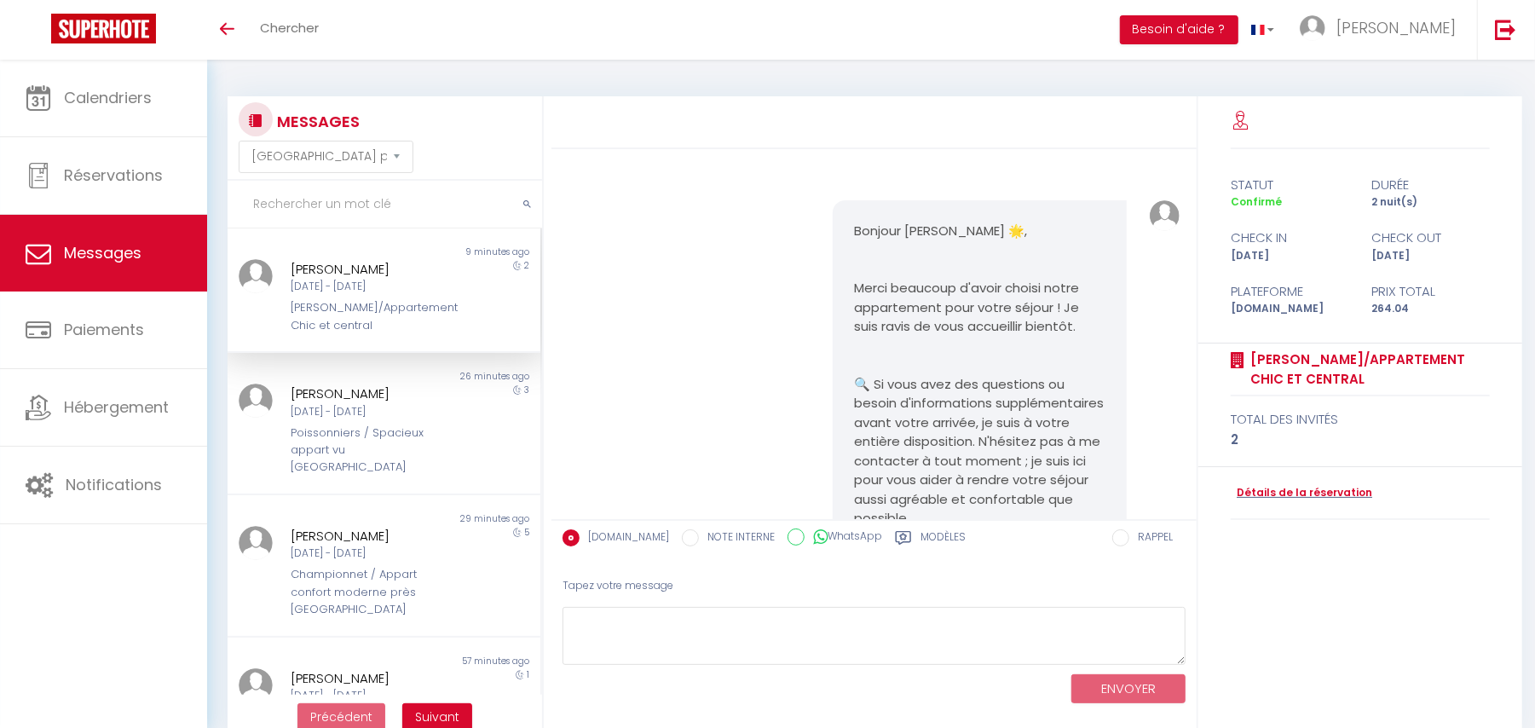
scroll to position [8980, 0]
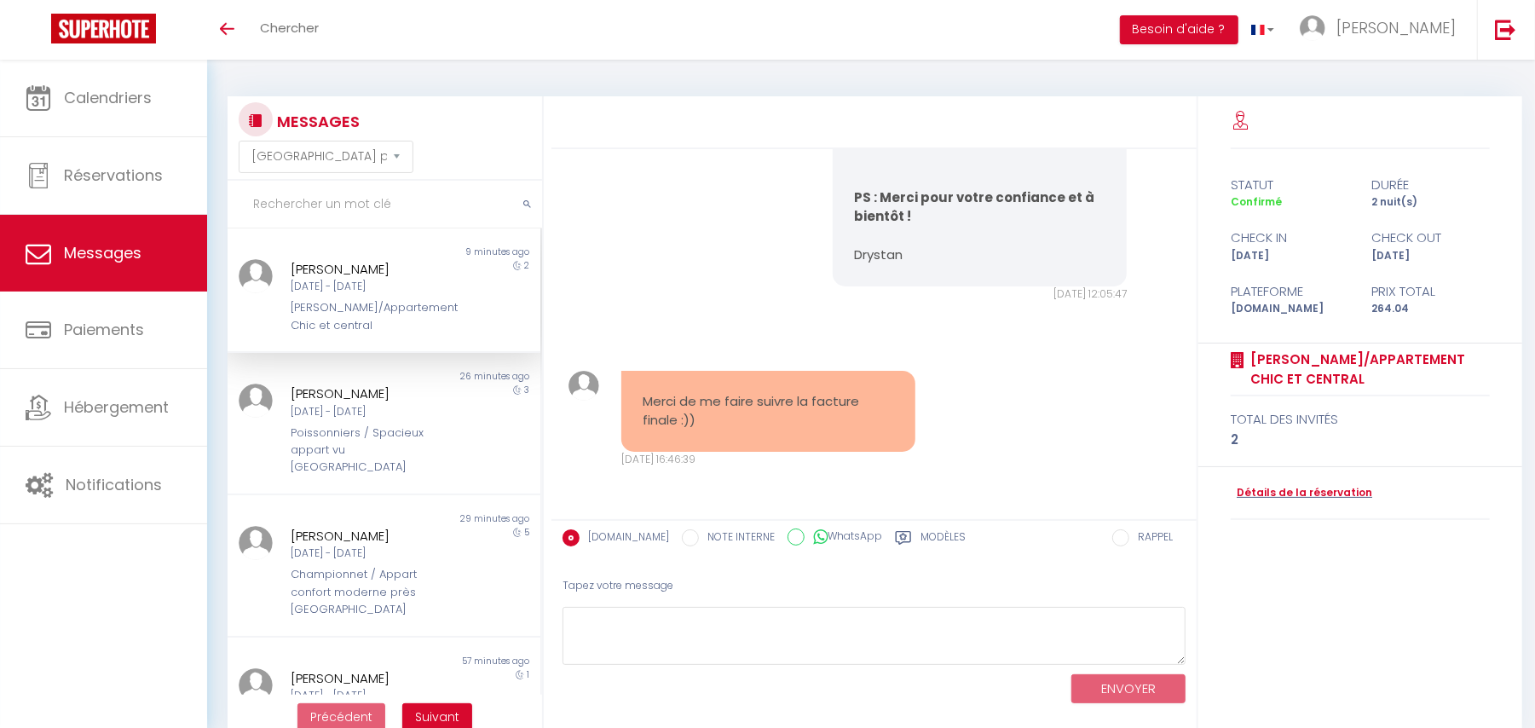
click at [1001, 253] on p "PS : Merci pour votre confiance et à bientôt ! [GEOGRAPHIC_DATA]" at bounding box center [980, 226] width 252 height 77
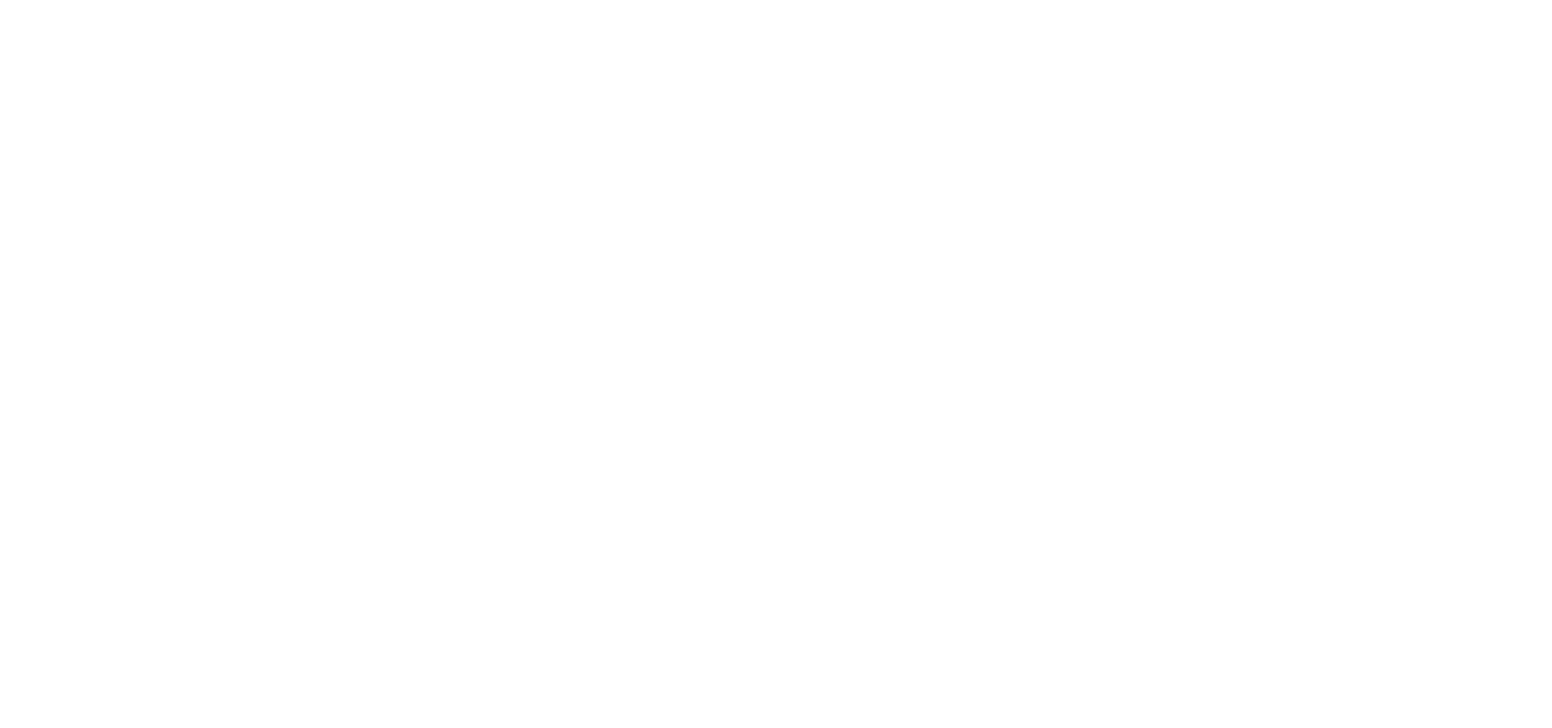
select select "message"
